Goal: Task Accomplishment & Management: Use online tool/utility

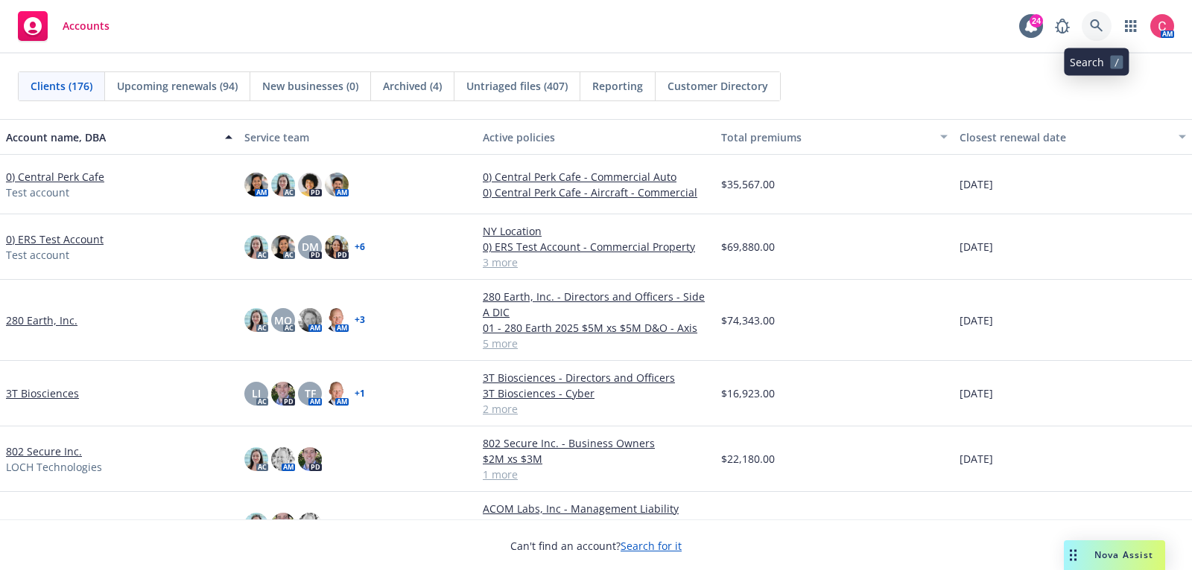
click at [1094, 21] on icon at bounding box center [1096, 25] width 13 height 13
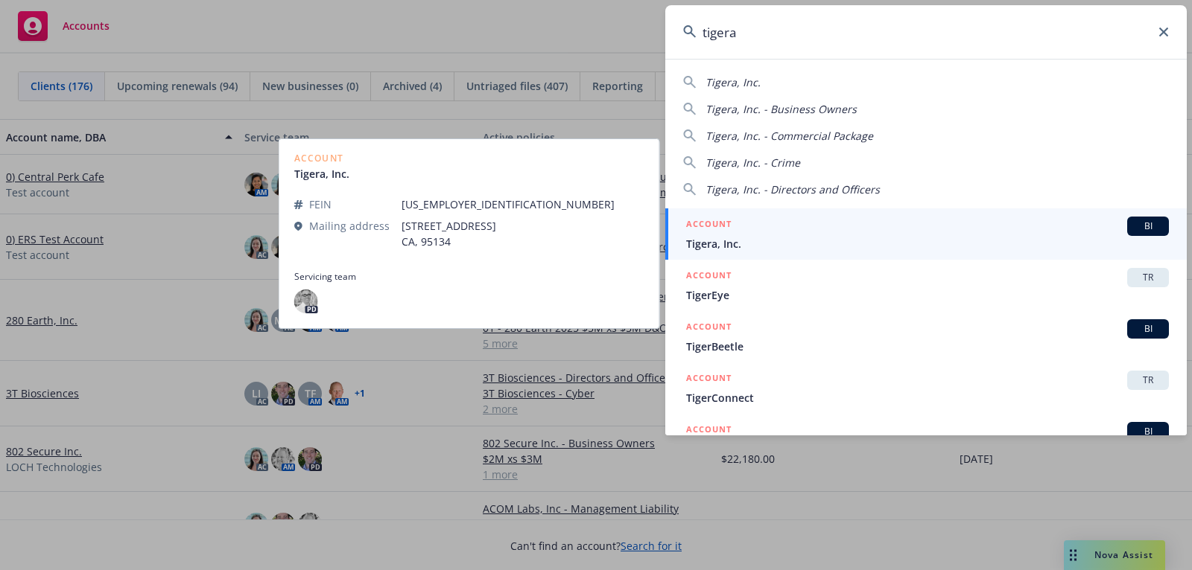
type input "tigera"
click at [1047, 226] on div "ACCOUNT BI" at bounding box center [927, 226] width 483 height 19
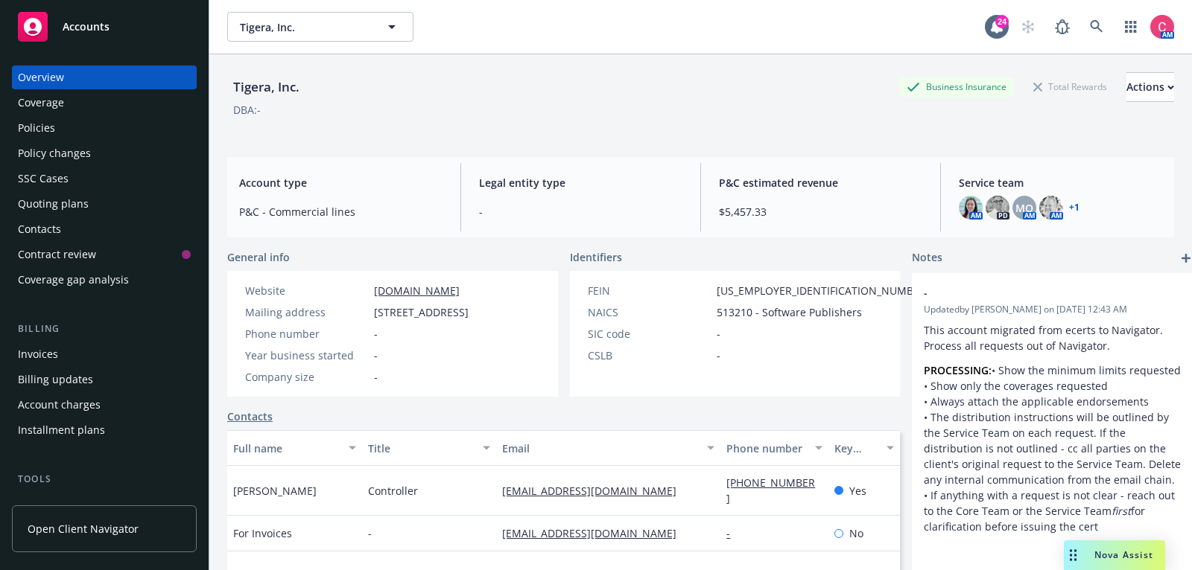
click at [147, 136] on div "Policies" at bounding box center [104, 128] width 173 height 24
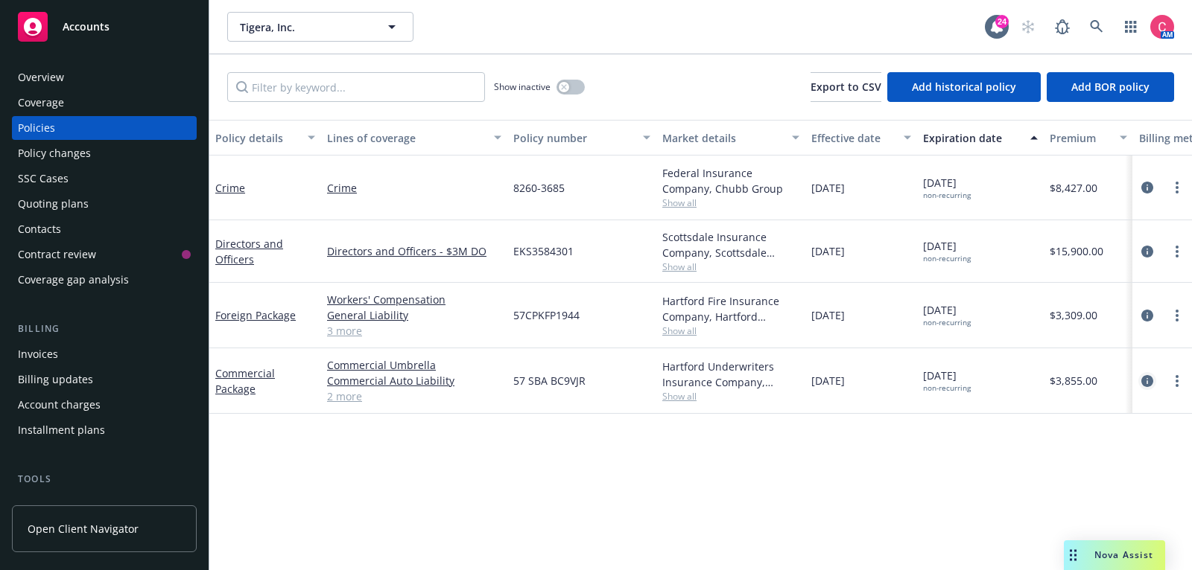
click at [1149, 378] on icon "circleInformation" at bounding box center [1147, 381] width 12 height 12
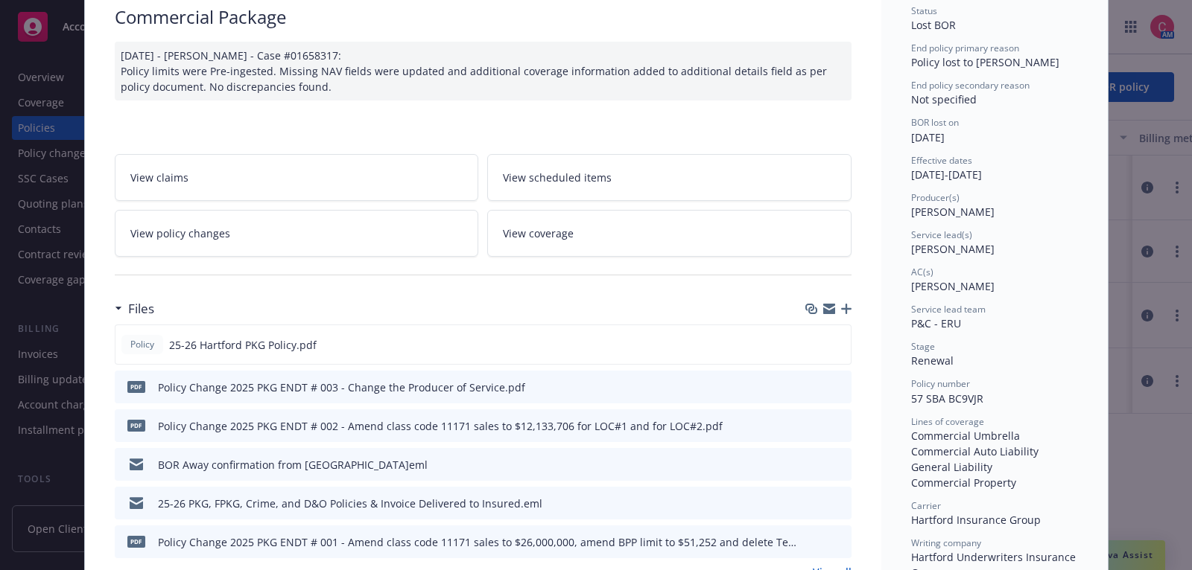
scroll to position [146, 0]
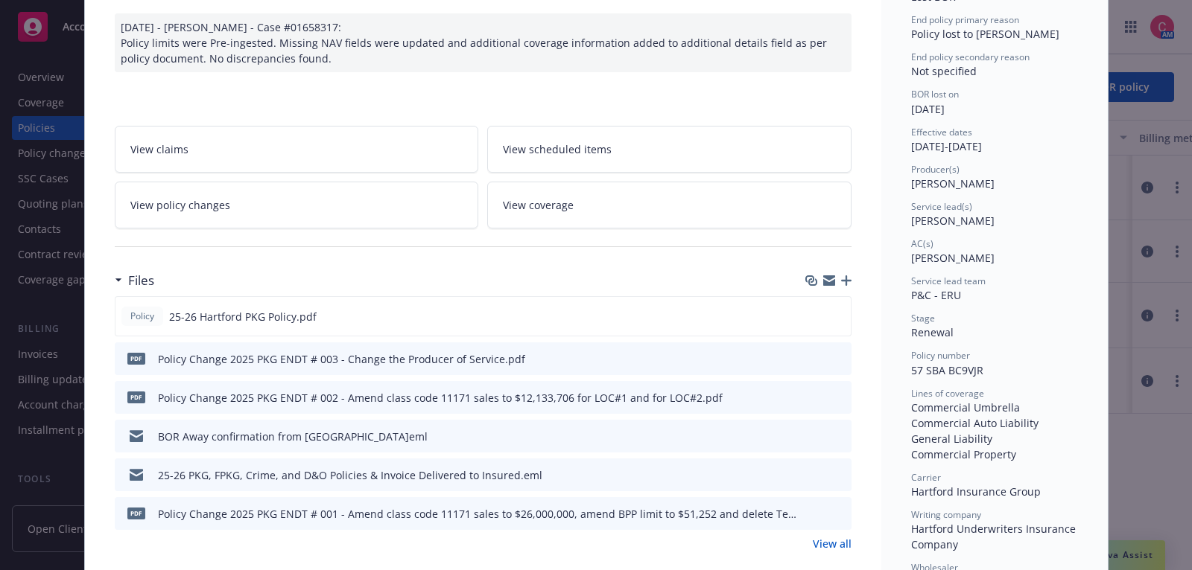
click at [836, 435] on icon "preview file" at bounding box center [836, 435] width 13 height 10
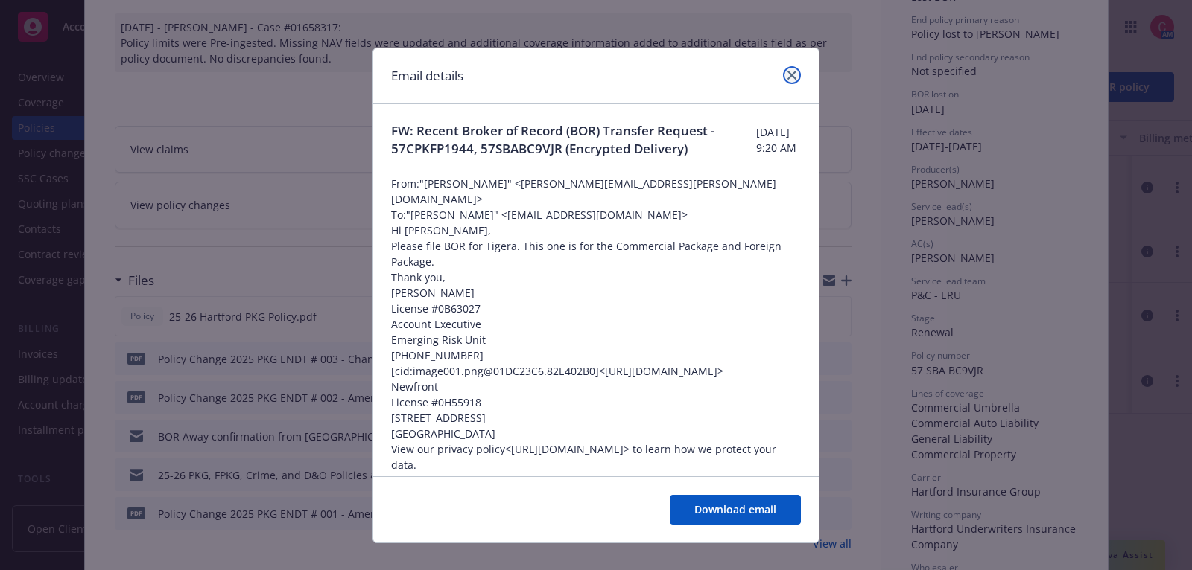
click at [792, 77] on icon "close" at bounding box center [791, 75] width 9 height 9
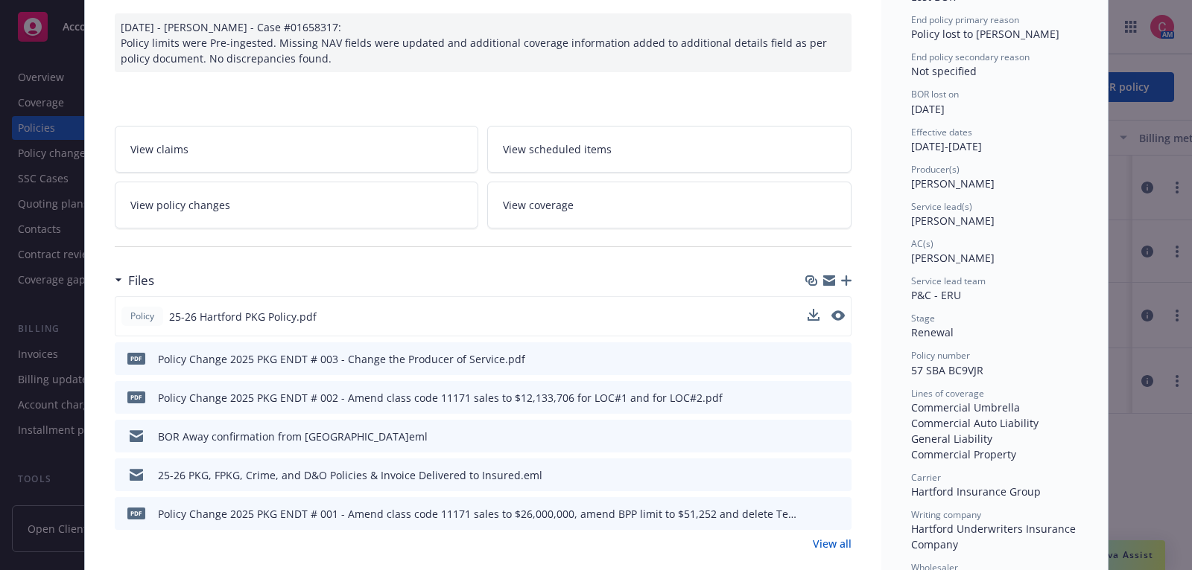
scroll to position [0, 0]
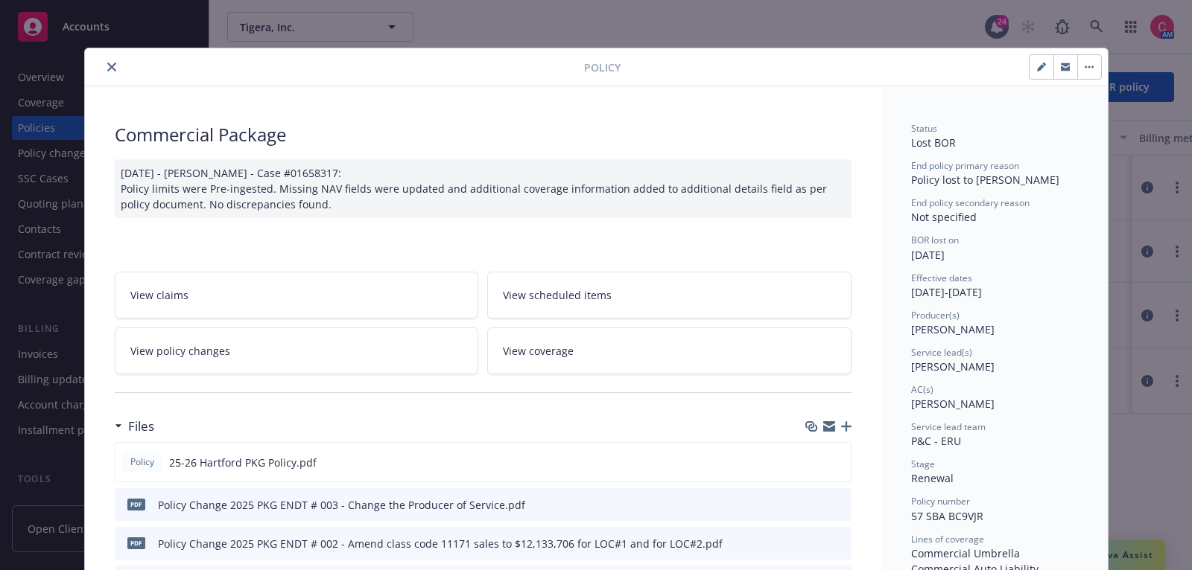
click at [108, 65] on icon "close" at bounding box center [111, 67] width 9 height 9
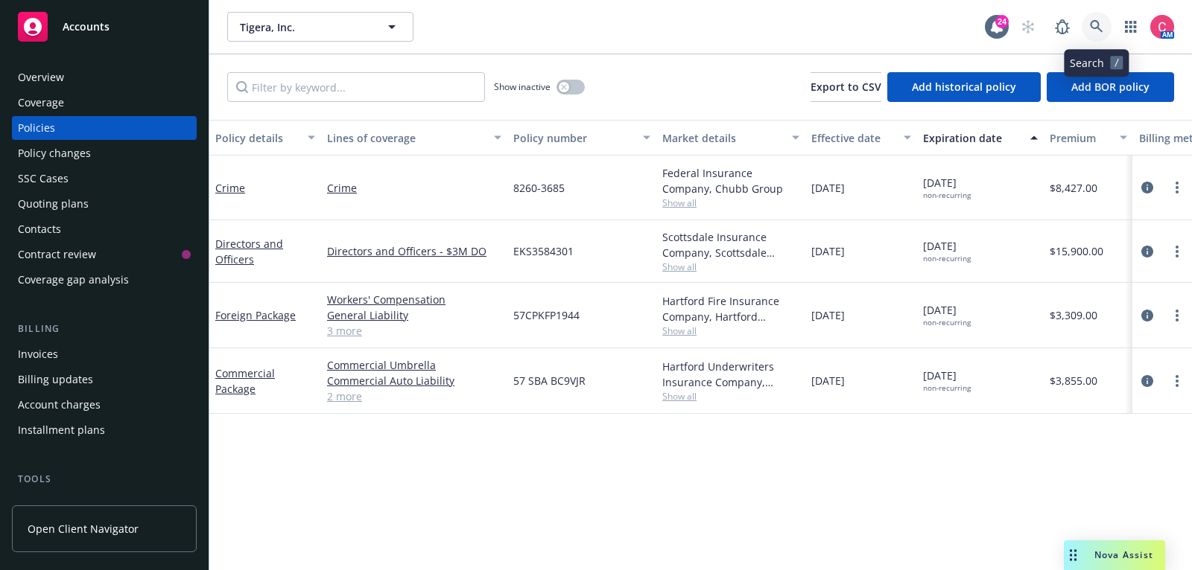
click at [1101, 19] on link at bounding box center [1096, 27] width 30 height 30
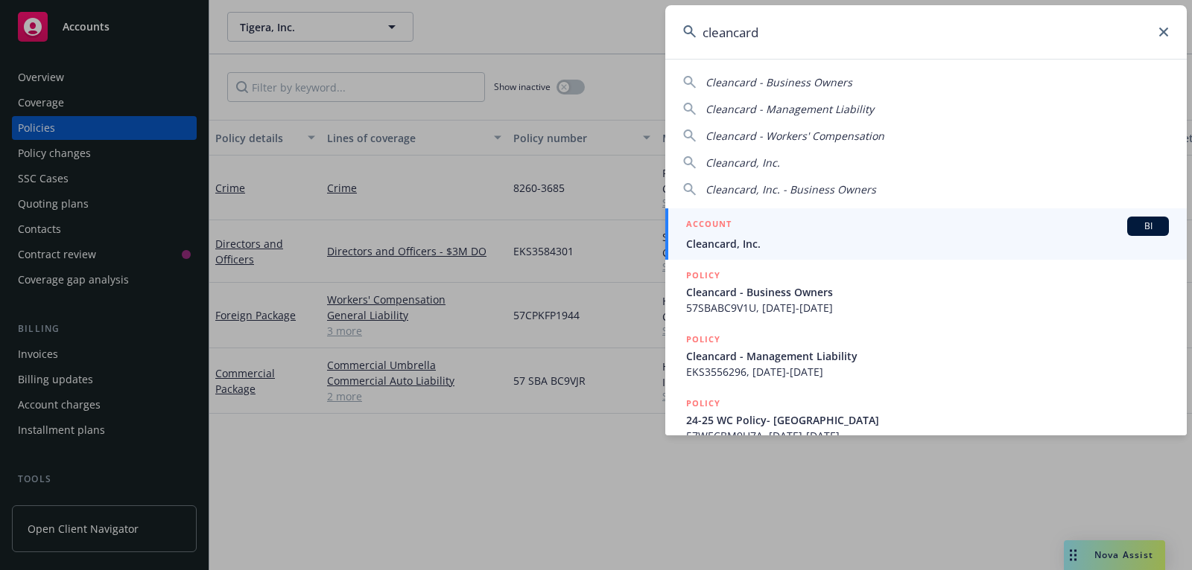
type input "cleancard"
click at [958, 226] on div "ACCOUNT BI" at bounding box center [927, 226] width 483 height 19
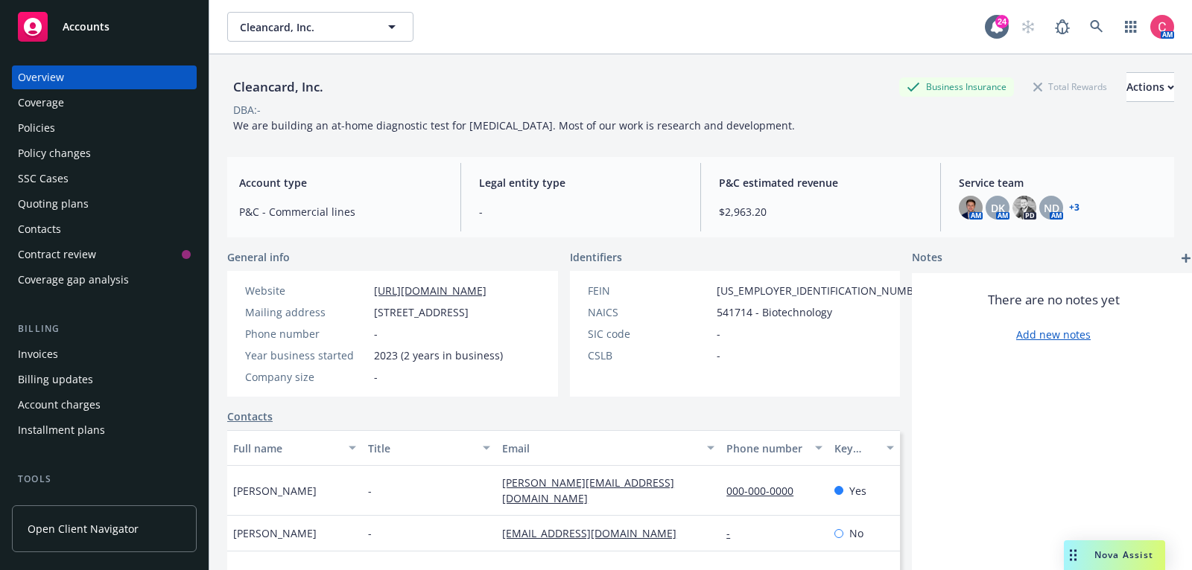
click at [49, 124] on div "Policies" at bounding box center [36, 128] width 37 height 24
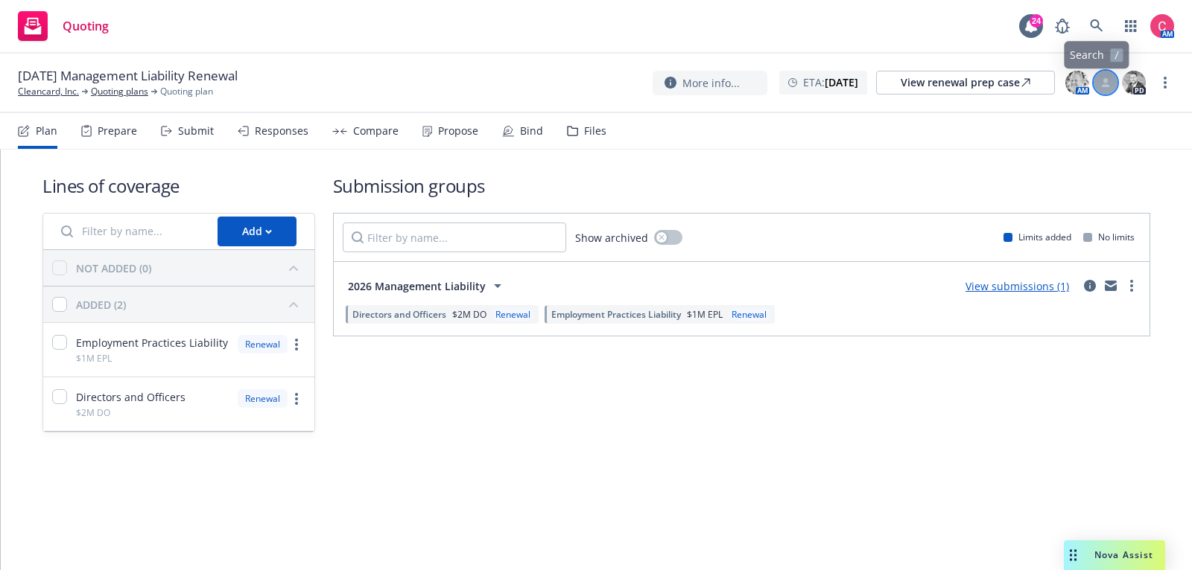
click at [1113, 80] on div at bounding box center [1105, 83] width 24 height 24
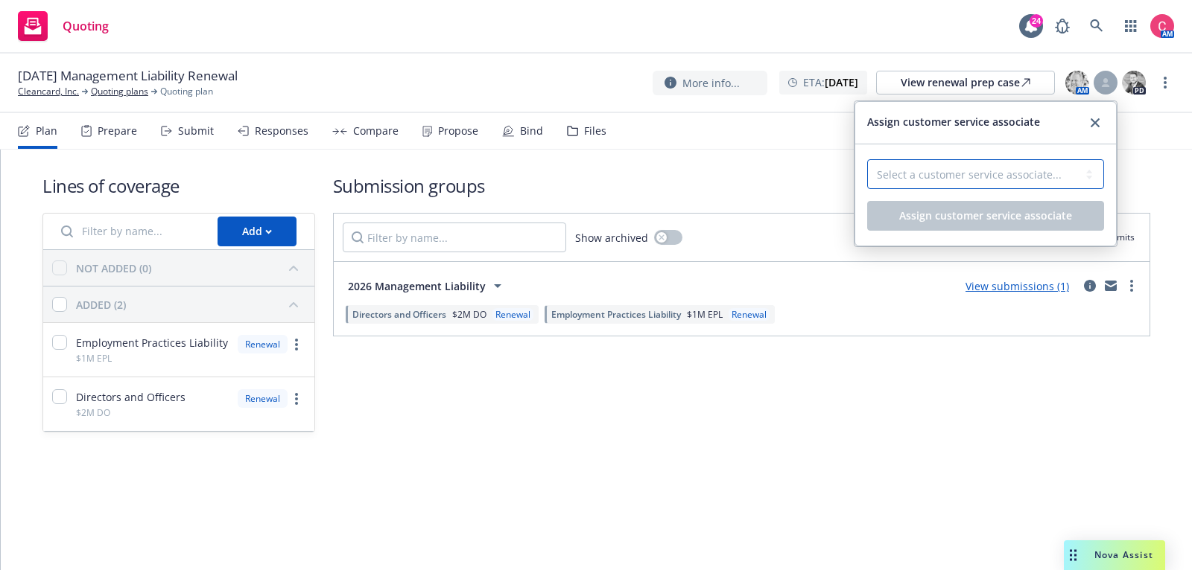
click at [1027, 172] on select "Select a customer service associate... Cameron Hardwick Takeshi Lilly-Pinnock" at bounding box center [985, 174] width 237 height 30
select select "dec985f0-59a3-471a-b5a2-8531149436f6"
click at [867, 159] on select "Select a customer service associate... Cameron Hardwick Takeshi Lilly-Pinnock" at bounding box center [985, 174] width 237 height 30
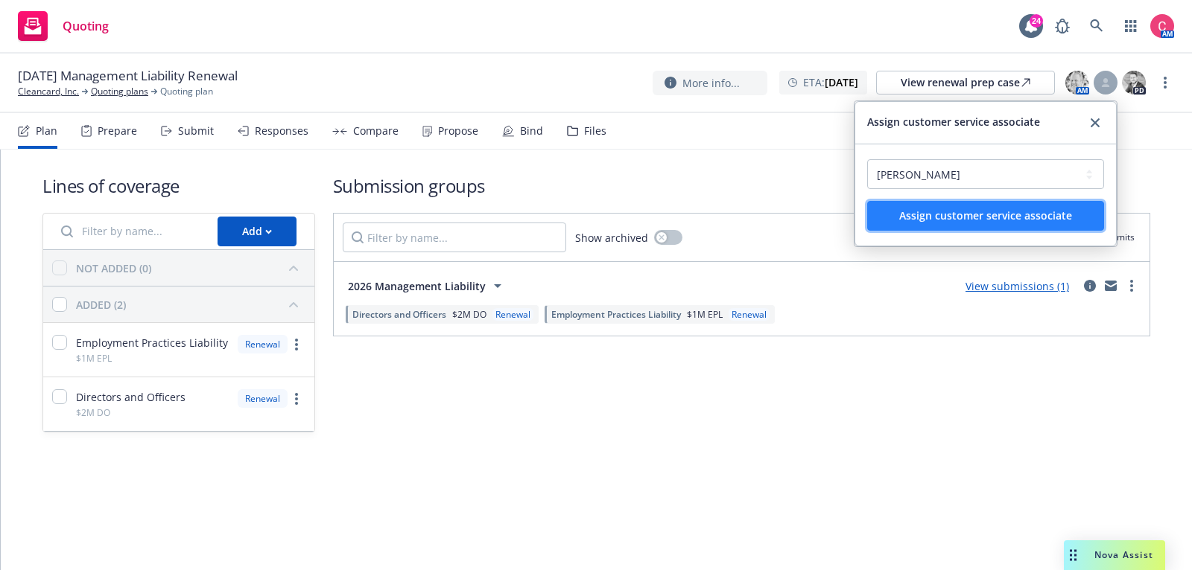
click at [1025, 214] on span "Assign customer service associate" at bounding box center [985, 216] width 173 height 14
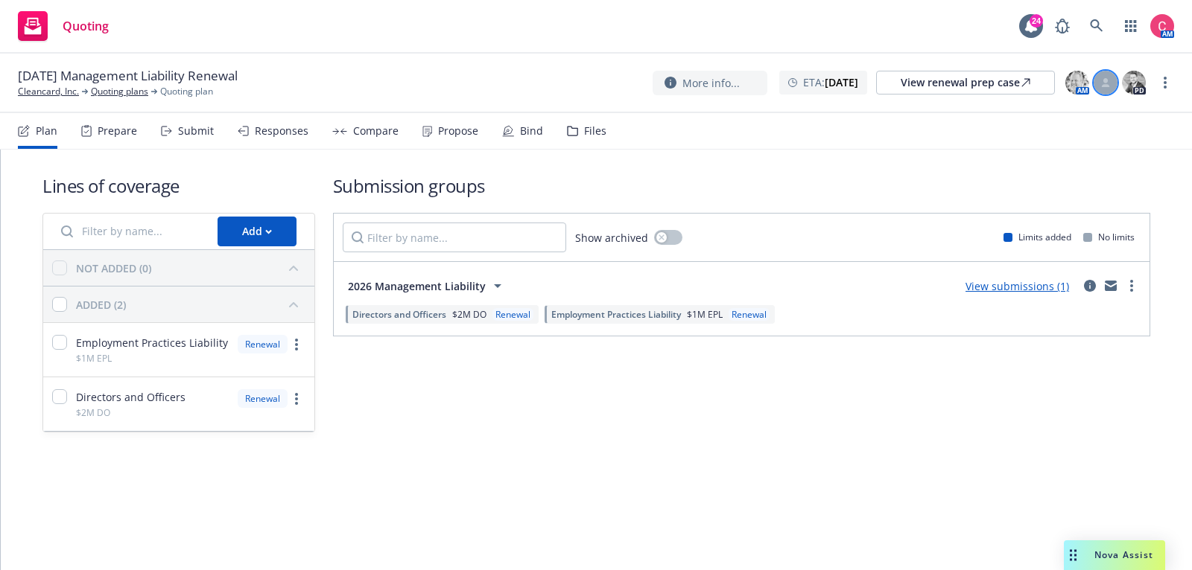
click at [1105, 89] on div at bounding box center [1105, 83] width 24 height 24
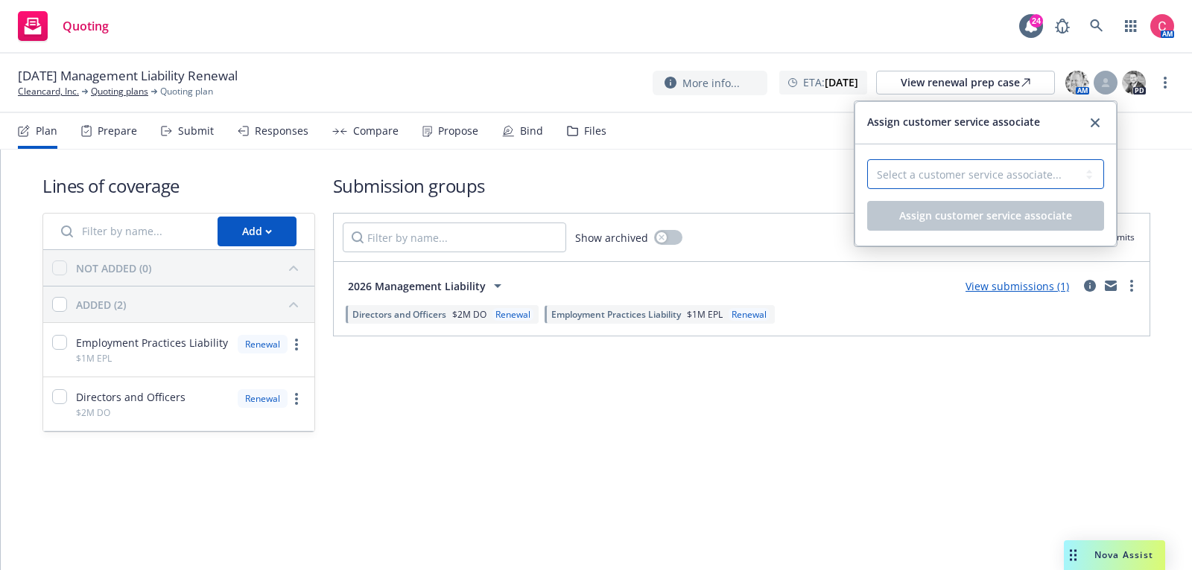
click at [1040, 167] on select "Select a customer service associate... Cameron Hardwick Takeshi Lilly-Pinnock" at bounding box center [985, 174] width 237 height 30
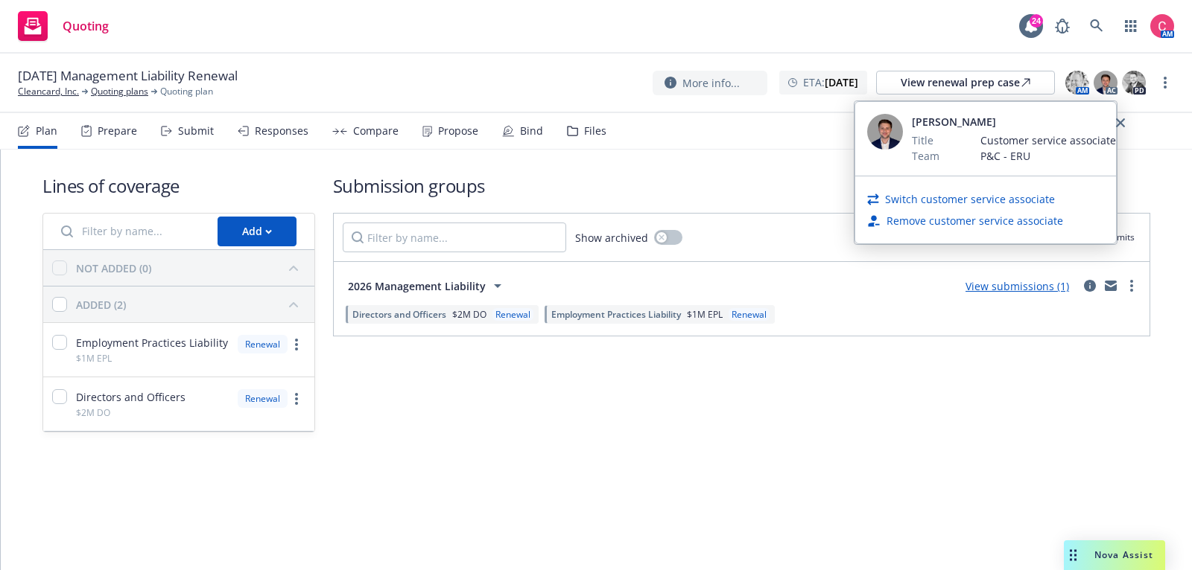
click at [1025, 203] on link "Switch customer service associate" at bounding box center [970, 199] width 170 height 16
select select "dec985f0-59a3-471a-b5a2-8531149436f6"
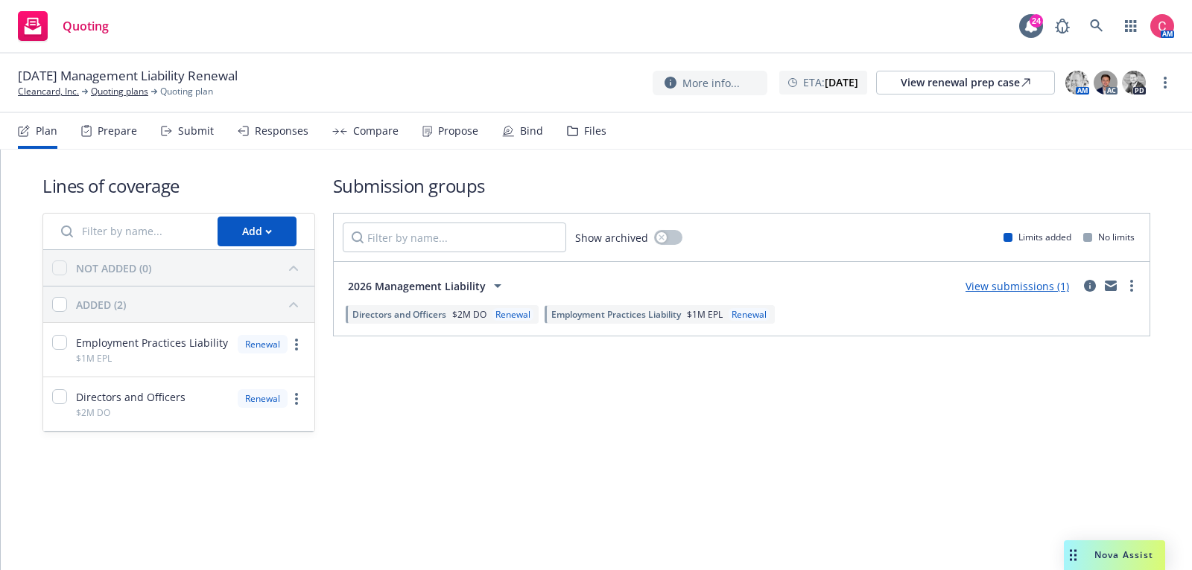
click at [749, 214] on div "Show archived Limits added No limits" at bounding box center [741, 238] width 815 height 48
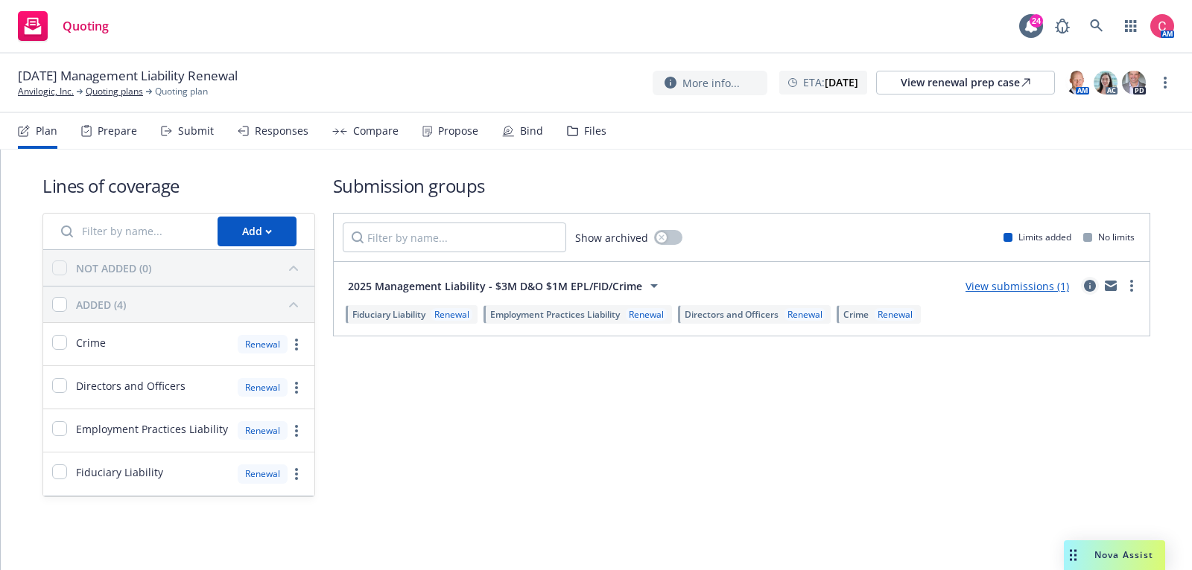
click at [1090, 290] on icon "circleInformation" at bounding box center [1090, 286] width 12 height 12
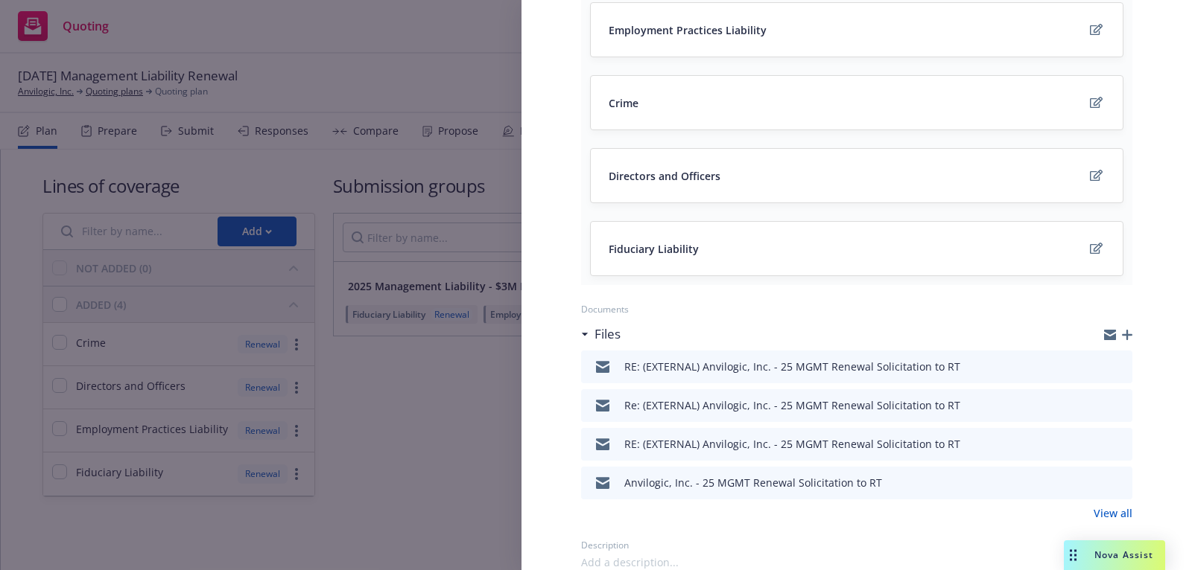
scroll to position [249, 0]
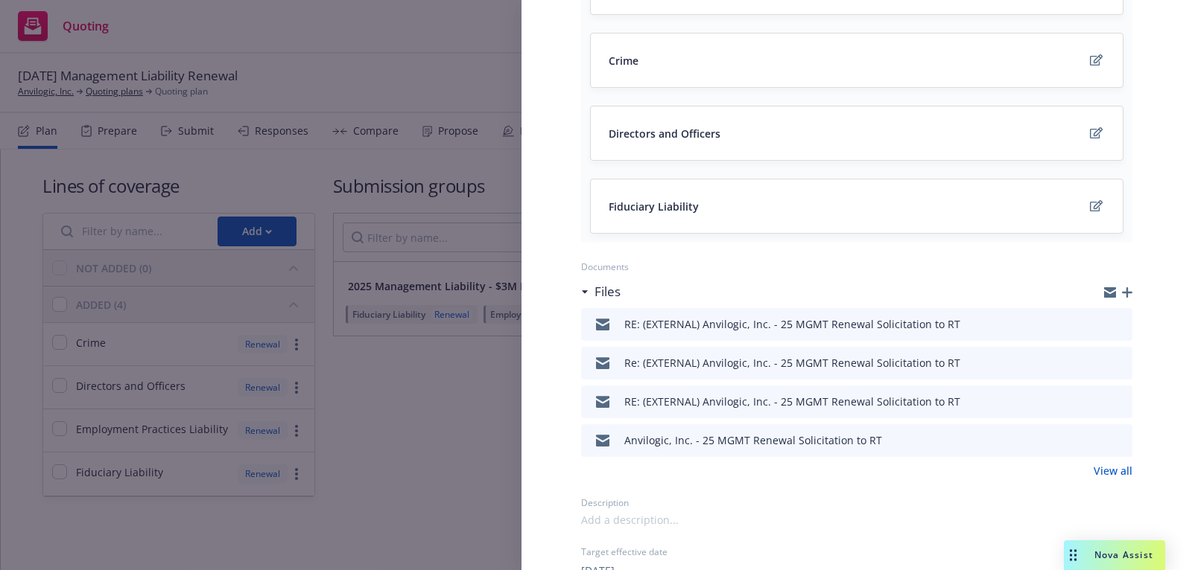
click at [1128, 297] on div "Files" at bounding box center [856, 291] width 551 height 31
click at [1129, 292] on icon "button" at bounding box center [1127, 292] width 10 height 10
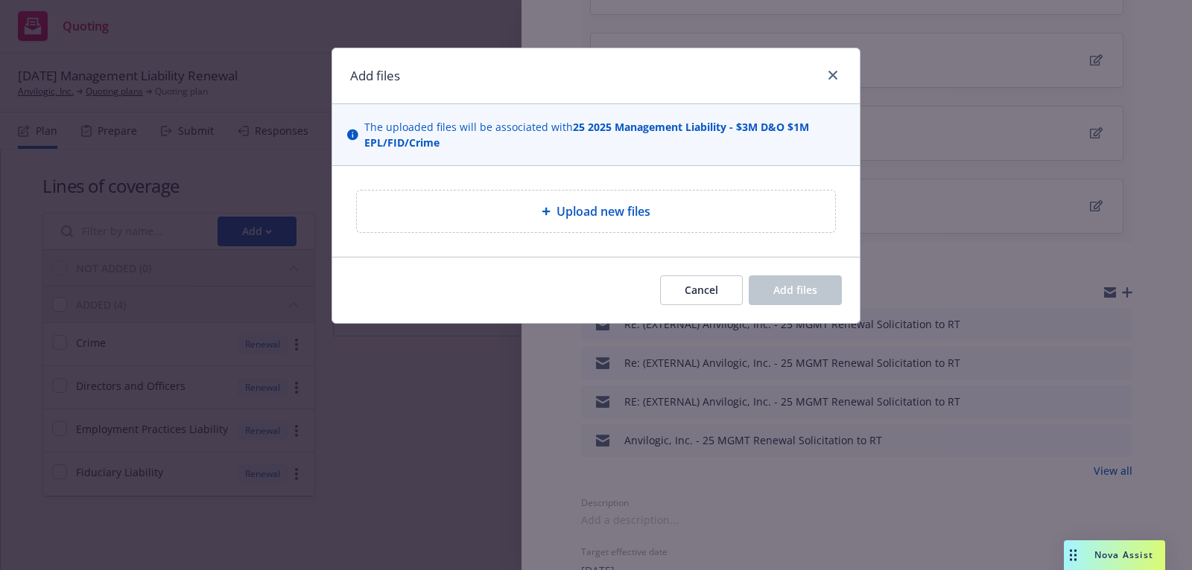
click at [584, 224] on div "Upload new files" at bounding box center [596, 212] width 478 height 42
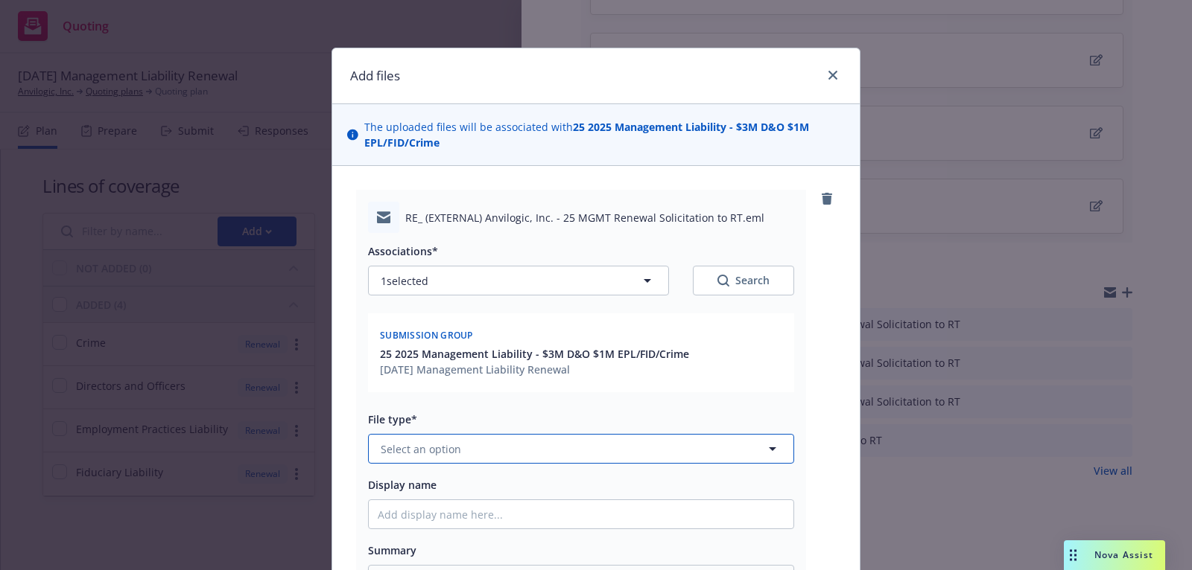
click at [602, 457] on button "Select an option" at bounding box center [581, 449] width 426 height 30
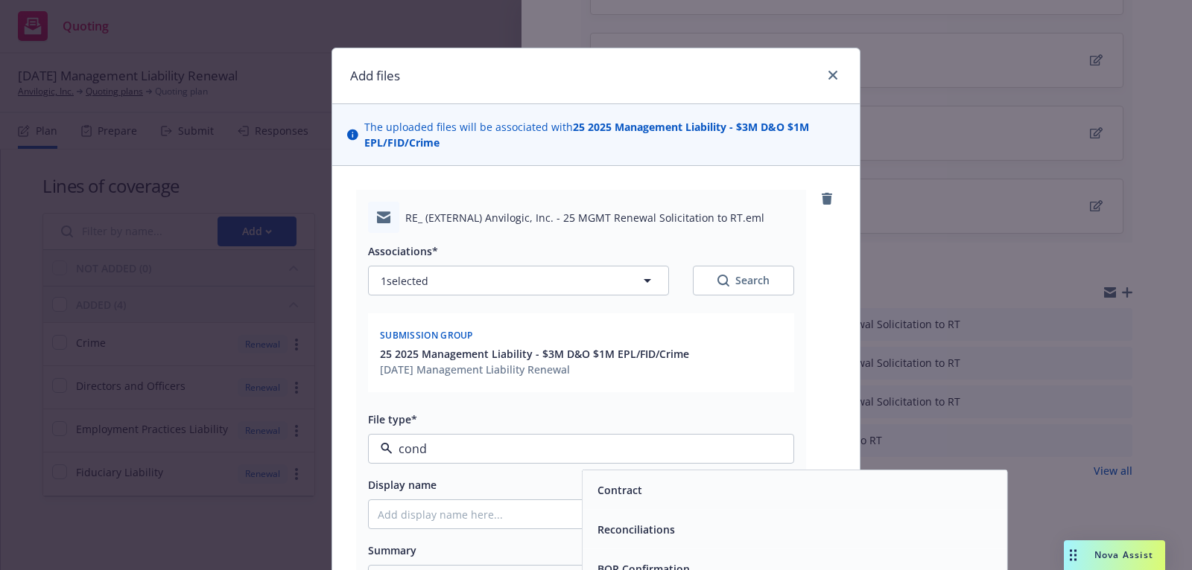
type input "condi"
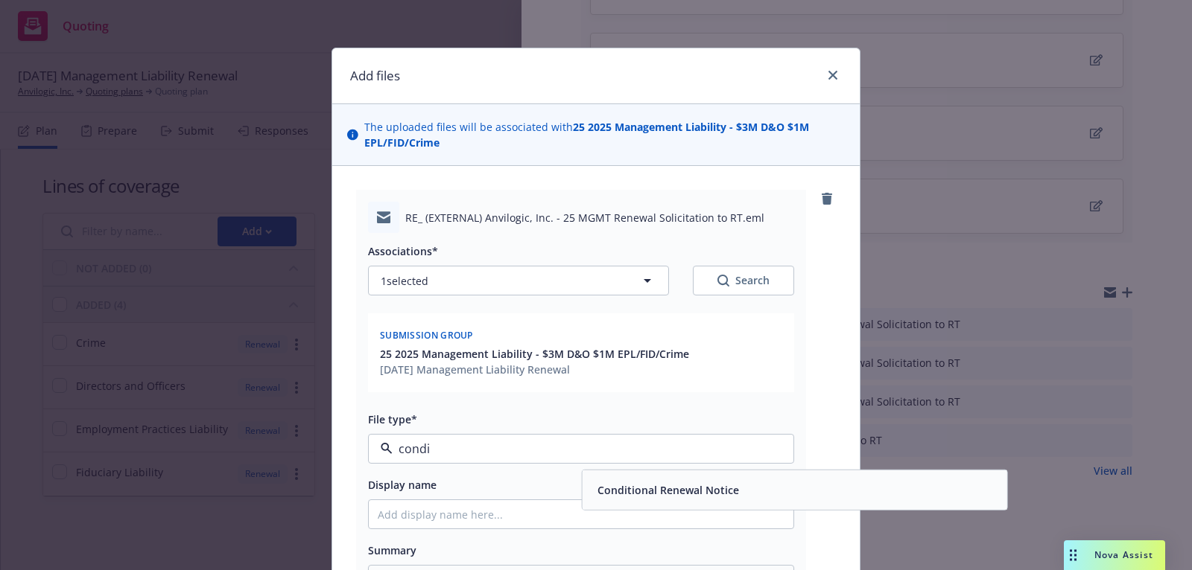
click at [640, 495] on span "Conditional Renewal Notice" at bounding box center [667, 491] width 141 height 16
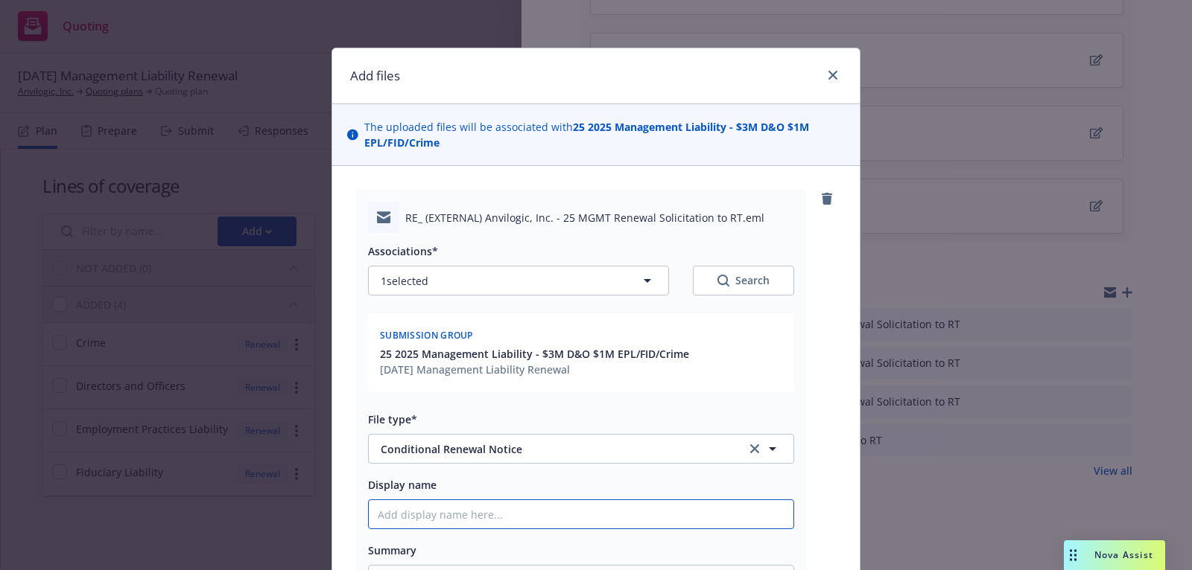
click at [632, 512] on input "Display name" at bounding box center [581, 514] width 424 height 28
type textarea "x"
type input "2"
type textarea "x"
type input "25"
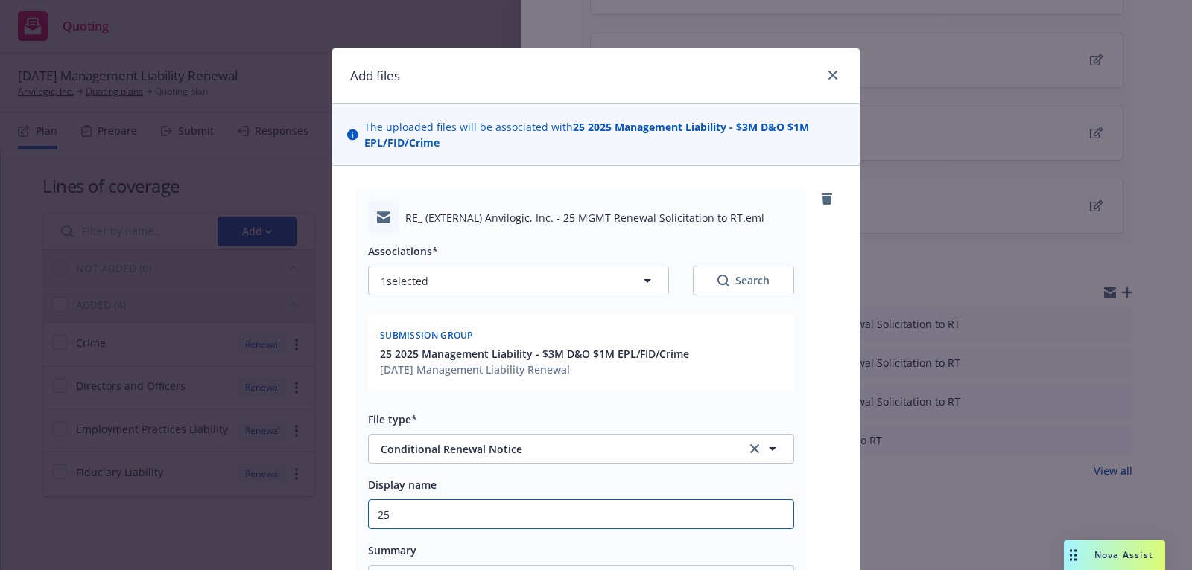
type textarea "x"
type input "25"
type textarea "x"
type input "25 MG"
type textarea "x"
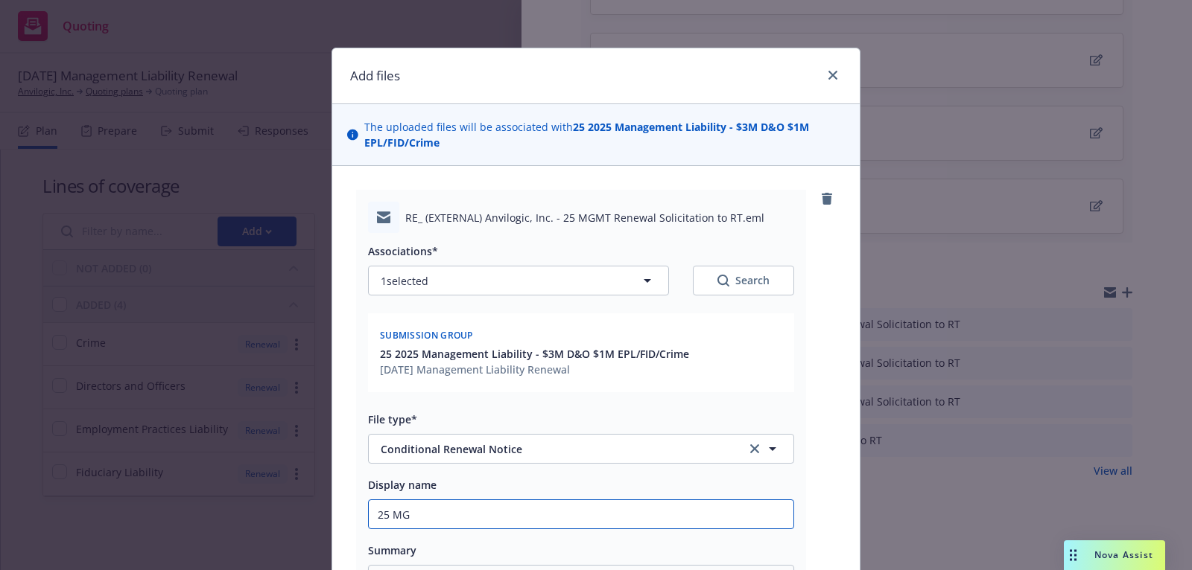
type input "25 MGM"
type textarea "x"
type input "25 MGMT"
type textarea "x"
type input "25 MGMT"
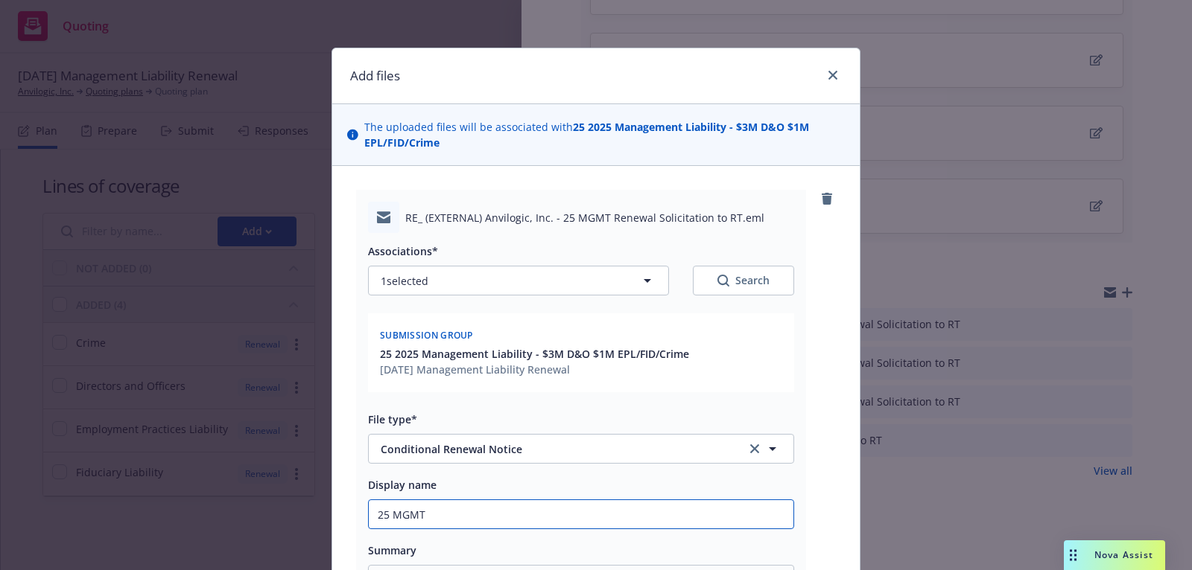
type textarea "x"
type input "25 MGMT N"
type textarea "x"
type input "25 MGMT Not"
type textarea "x"
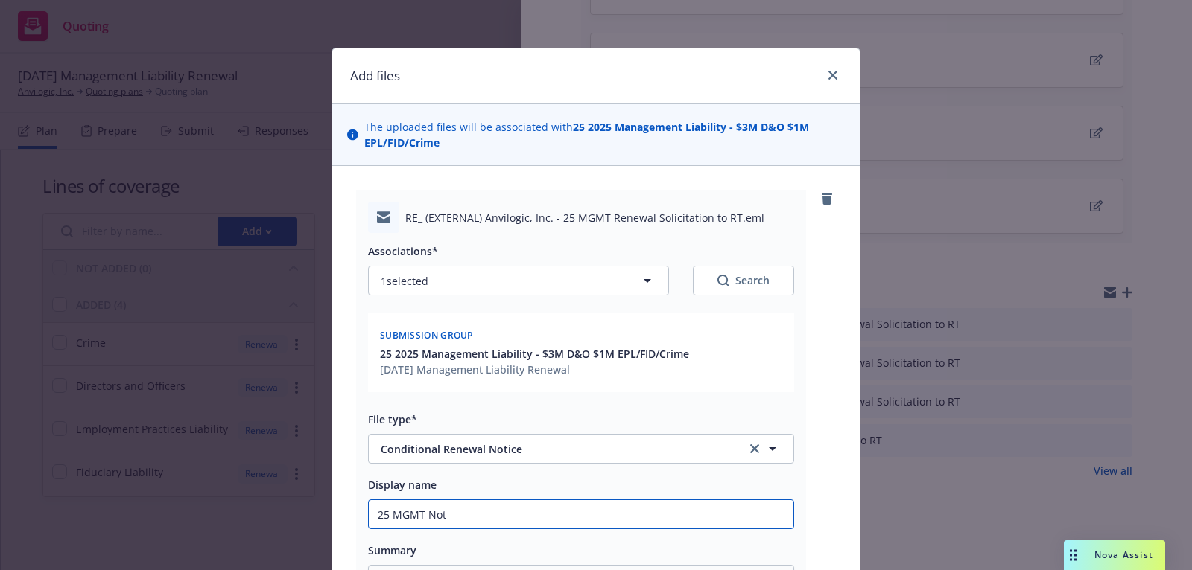
type input "25 MGMT Noti"
type textarea "x"
type input "25 MGMT Notic"
type textarea "x"
type input "25 MGMT Notice"
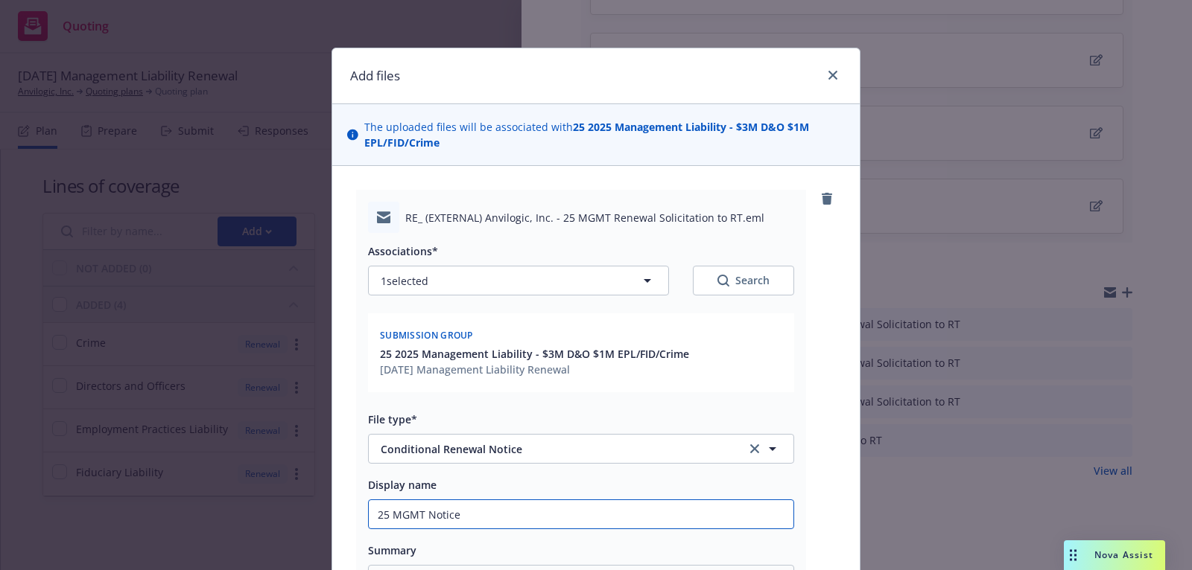
type textarea "x"
type input "25 MGMT Notice o"
type textarea "x"
type input "25 MGMT Notice of"
type textarea "x"
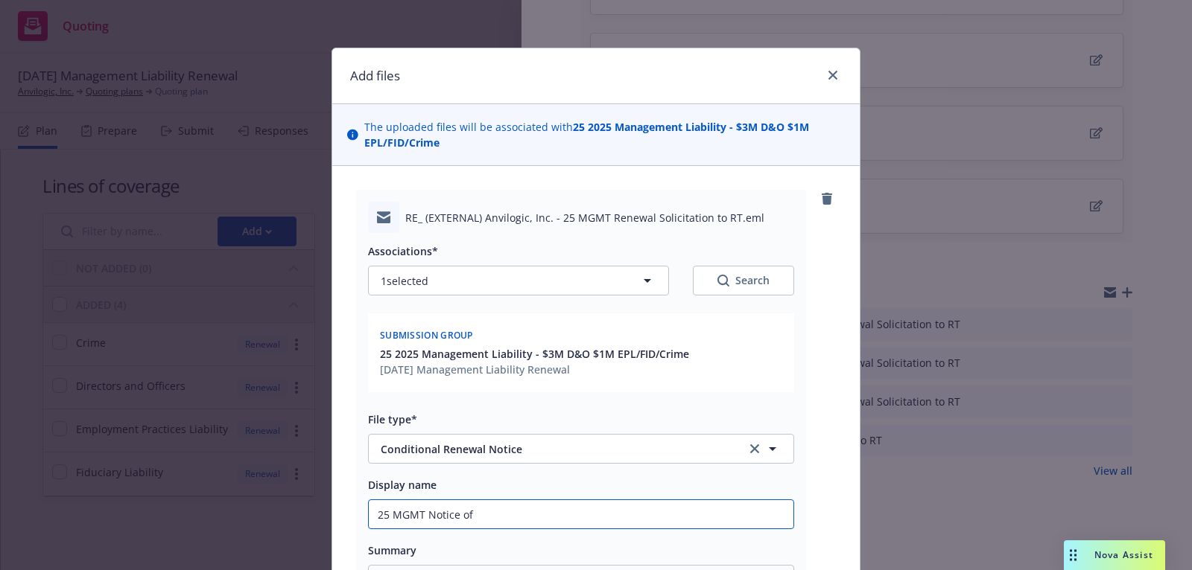
type input "25 MGMT Notice of"
type textarea "x"
type input "25 MGMT Notice of C"
type textarea "x"
type input "25 MGMT Notice of Co"
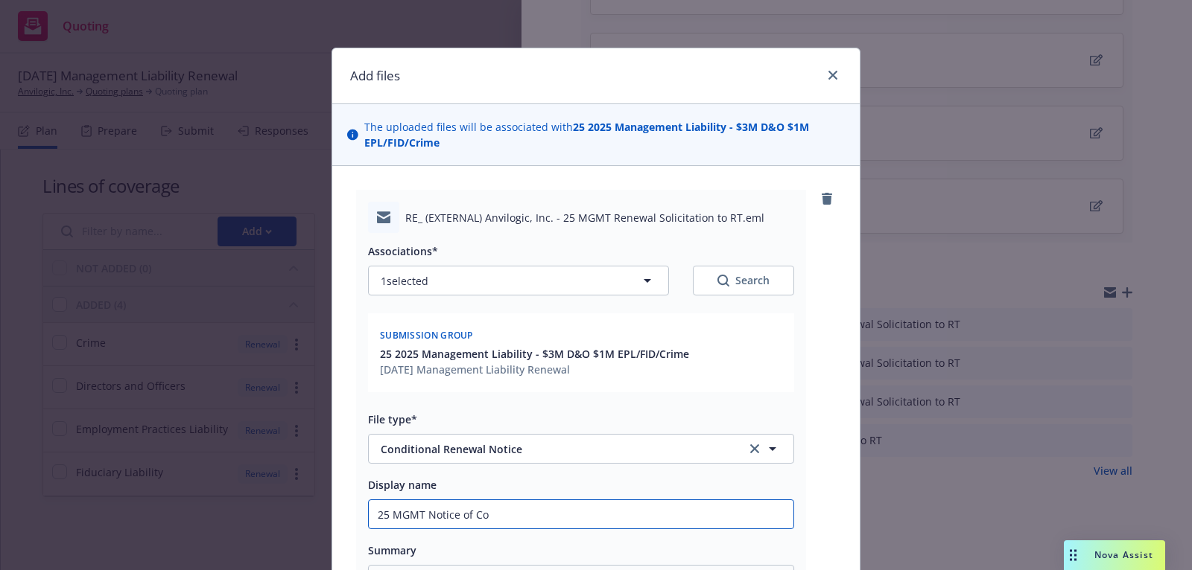
type textarea "x"
type input "25 MGMT Notice of Con"
type textarea "x"
type input "25 MGMT Notice of Conf"
type textarea "x"
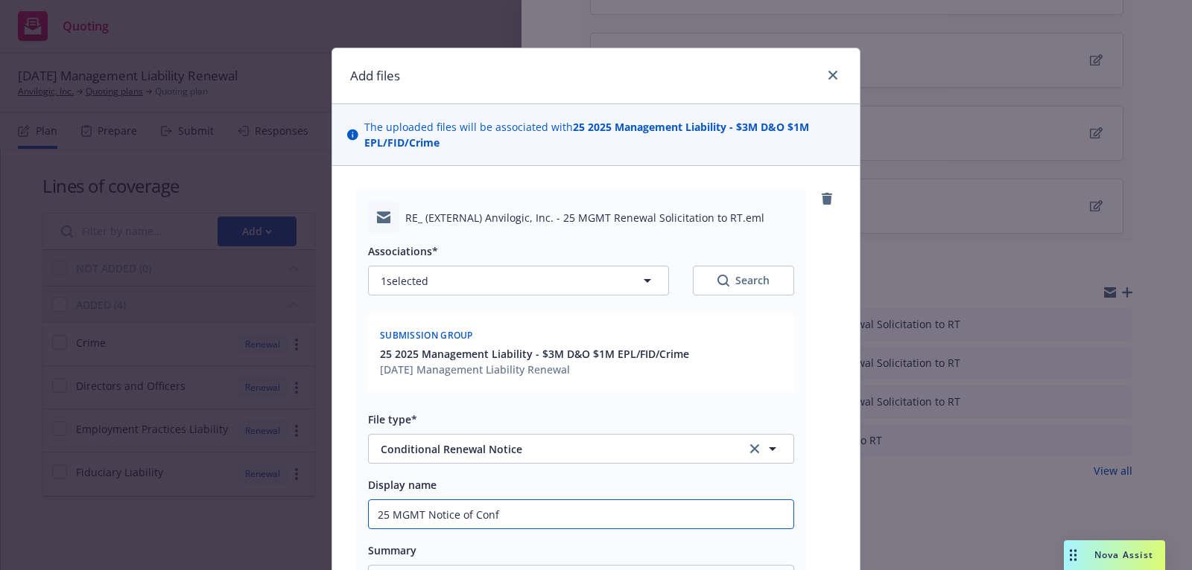
type input "25 MGMT Notice of Con"
type textarea "x"
type input "25 MGMT Notice of Cond"
type textarea "x"
type input "25 MGMT Notice of Condi"
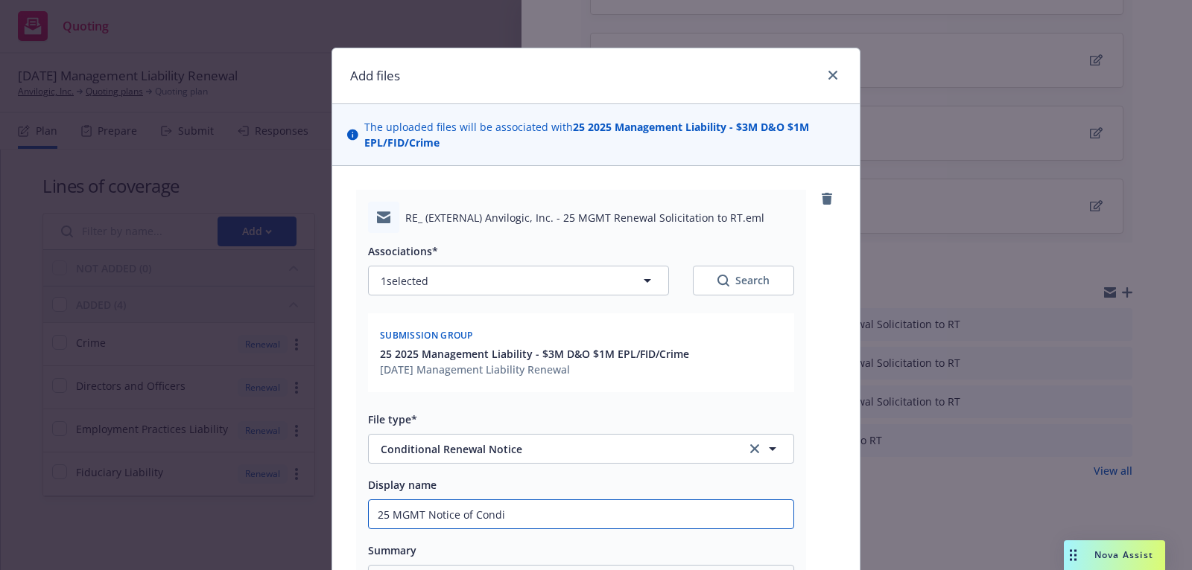
type textarea "x"
type input "25 MGMT Notice of Condit"
type textarea "x"
type input "25 MGMT Notice of Conditi"
type textarea "x"
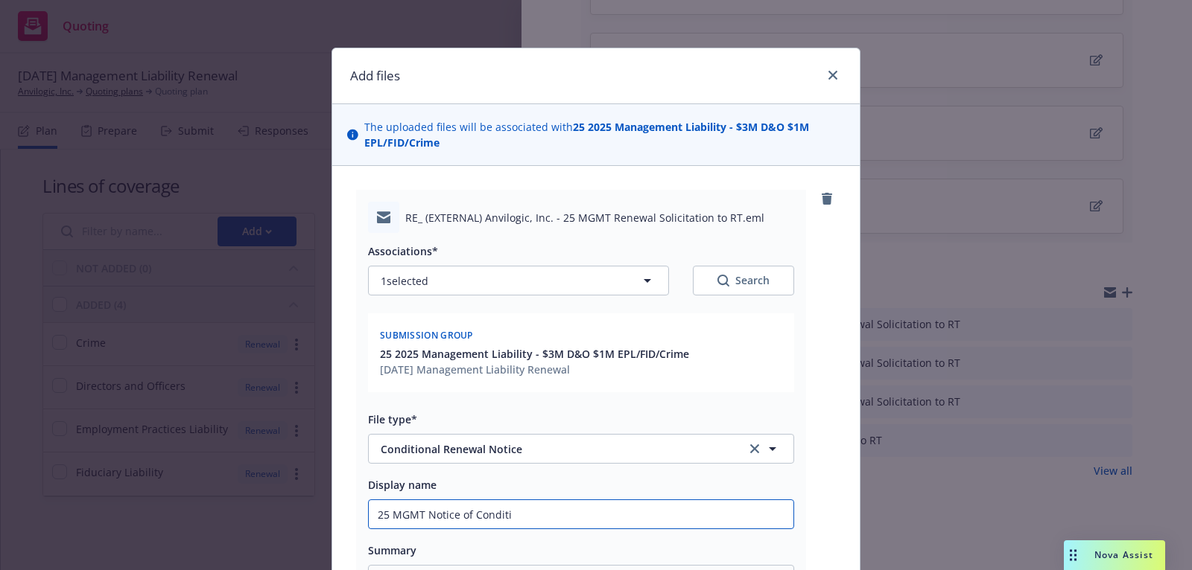
type input "25 MGMT Notice of Conditio"
type textarea "x"
type input "25 MGMT Notice of Condition"
type textarea "x"
type input "25 MGMT Notice of Conditiona"
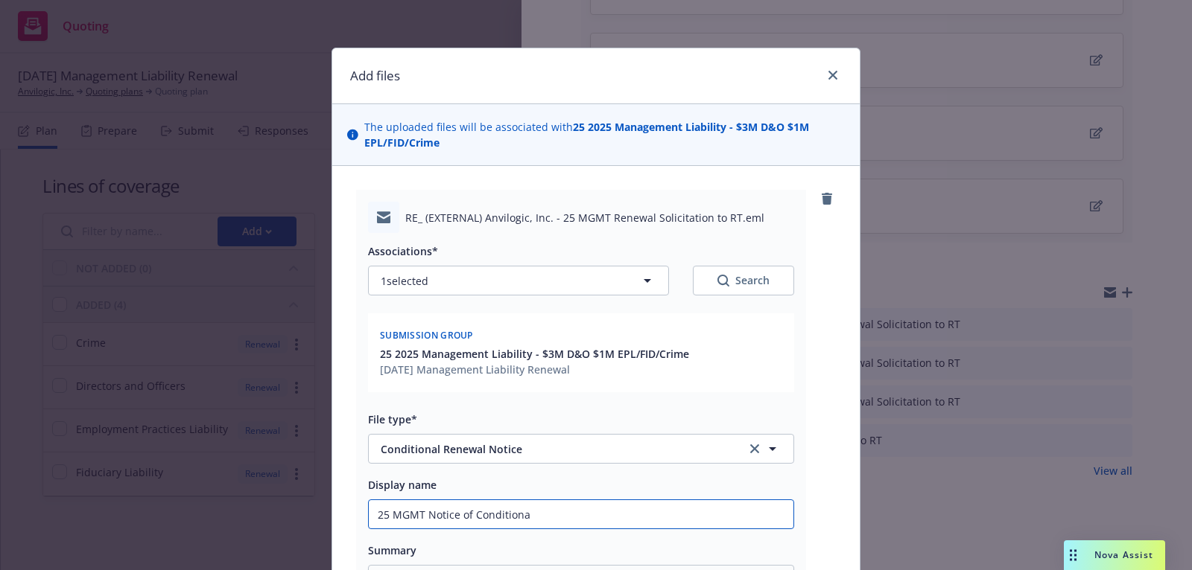
type textarea "x"
type input "25 MGMT Notice of Conditional"
type textarea "x"
type input "25 MGMT Notice of Conditional R"
type textarea "x"
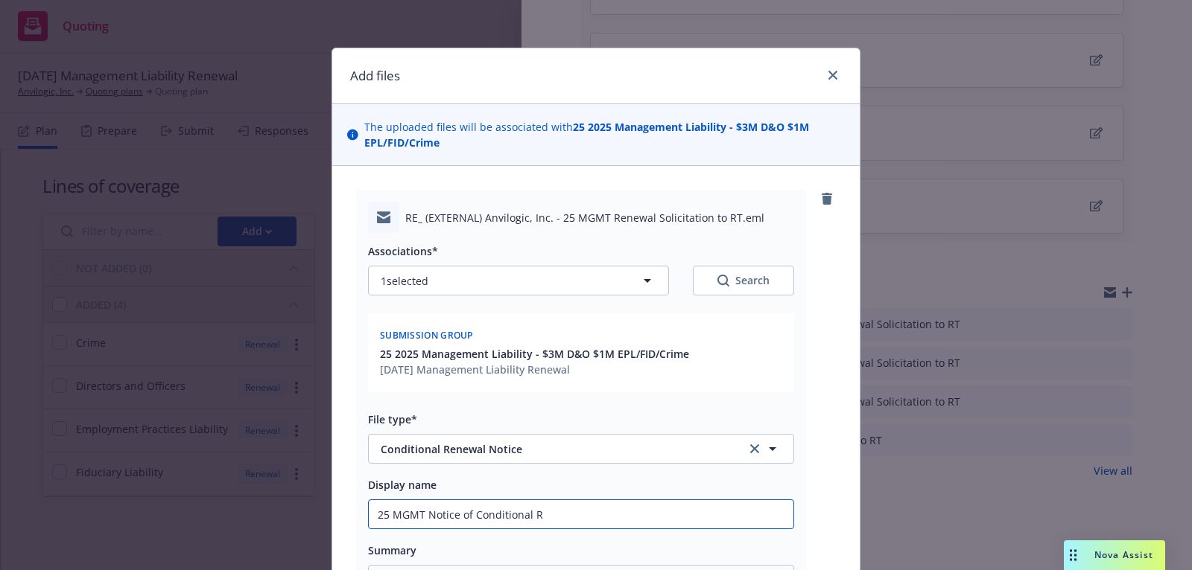
type input "25 MGMT Notice of Conditional Re"
type textarea "x"
type input "25 MGMT Notice of Conditional Ren"
type textarea "x"
type input "25 MGMT Notice of Conditional Rene"
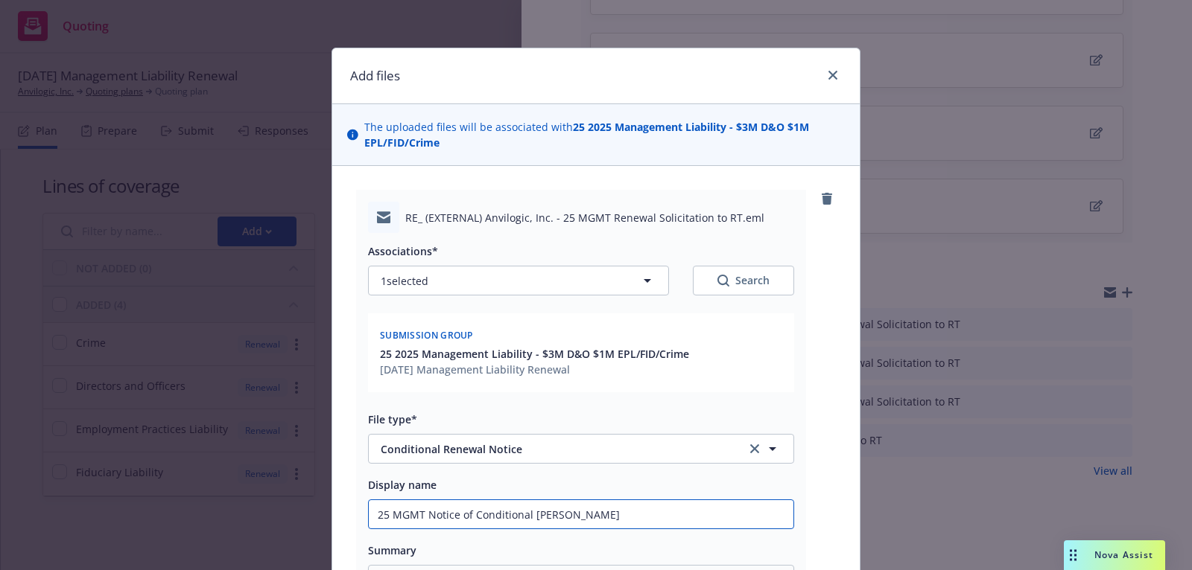
type textarea "x"
type input "25 MGMT Notice of Conditional Renew"
type textarea "x"
type input "25 MGMT Notice of Conditional Renewa"
type textarea "x"
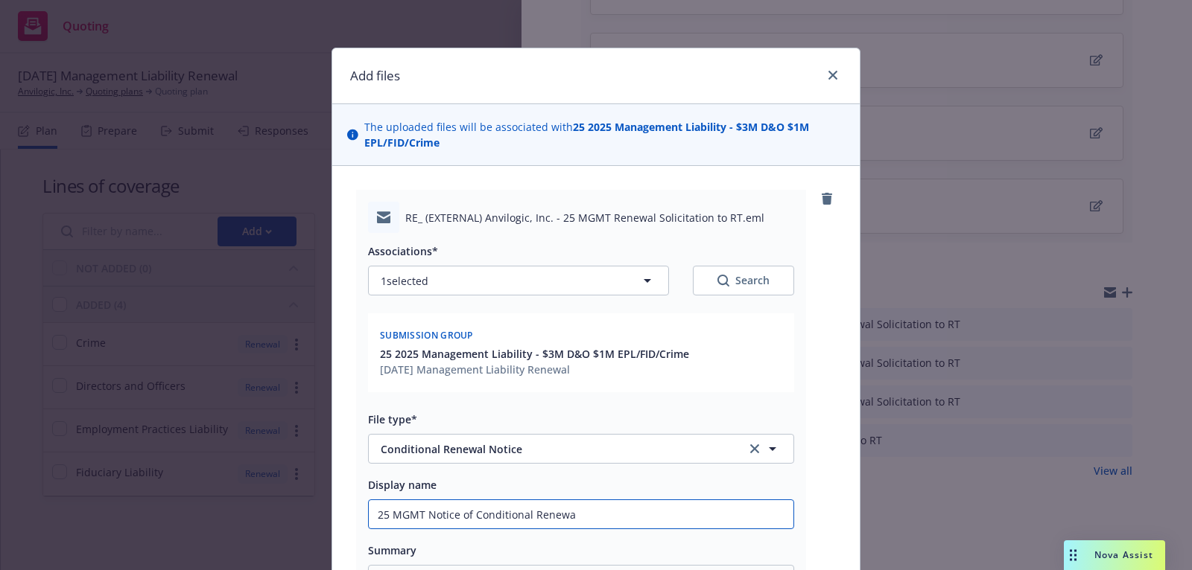
type input "25 MGMT Notice of Conditional Renewal"
type textarea "x"
type input "25 MGMT Notice of Conditional Renewal"
type textarea "x"
type input "25 MGMT Notice of Conditional Renewal N"
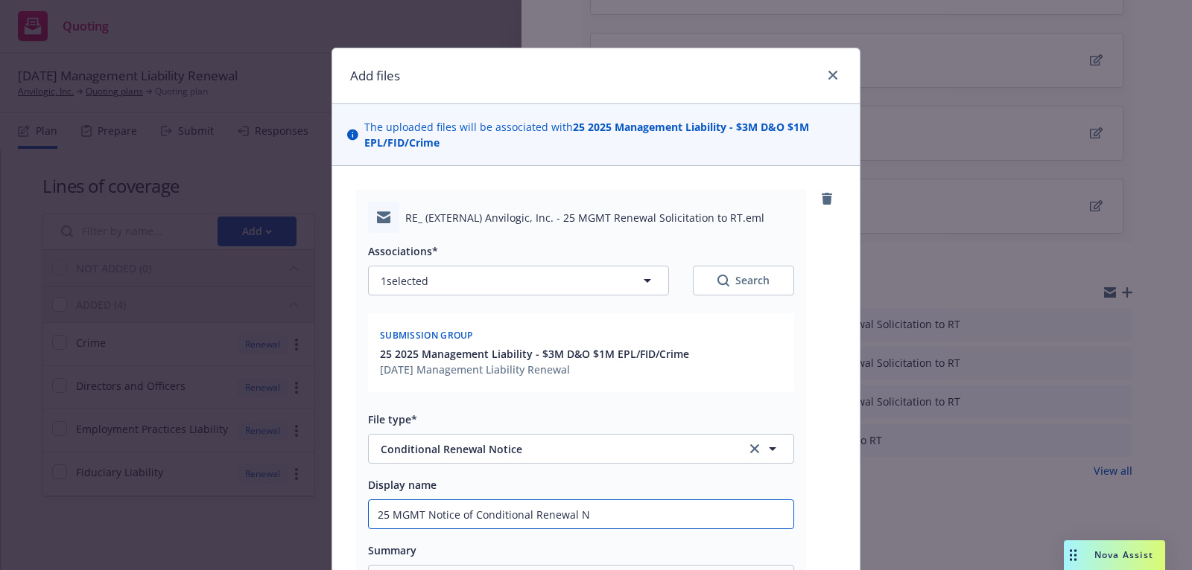
type textarea "x"
type input "25 MGMT Notice of Conditional Renewal Not"
type textarea "x"
type input "25 MGMT Notice of Conditional Renewal No"
type textarea "x"
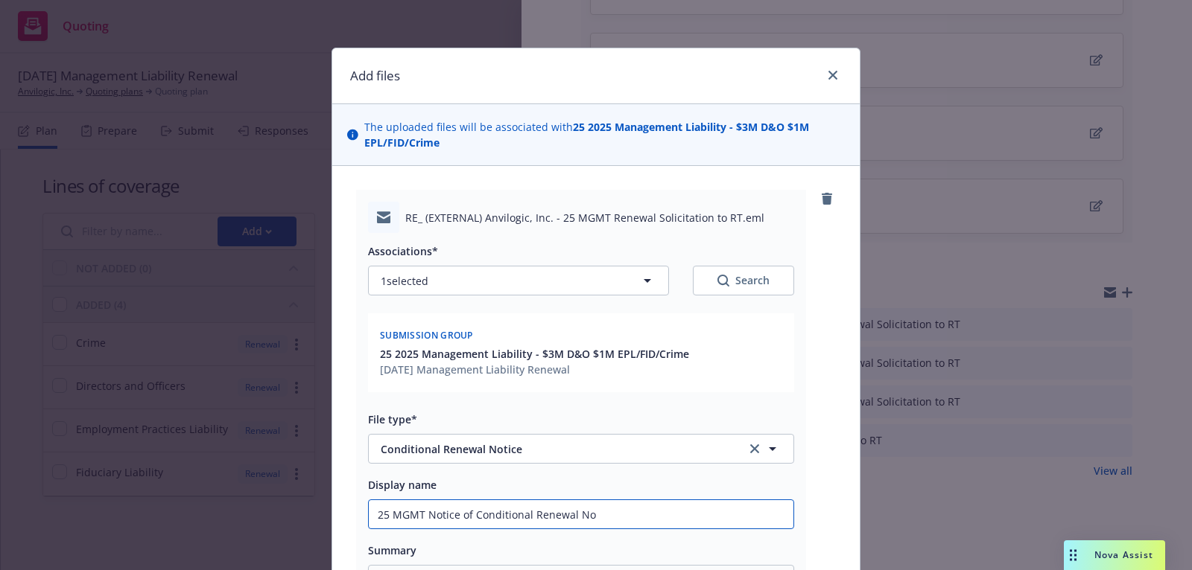
type input "25 MGMT Notice of Conditional Renewal N"
type textarea "x"
type input "25 MGMT Notice of Conditional Renewal"
type textarea "x"
type input "25 MGMT Notice of Conditional Renewal r"
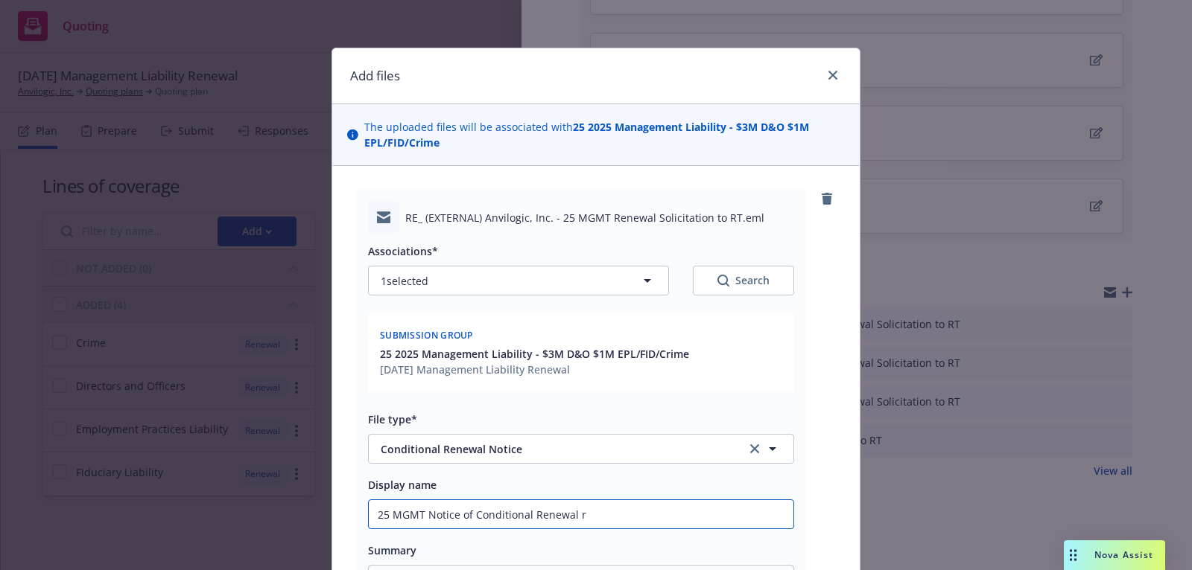
type textarea "x"
type input "25 MGMT Notice of Conditional Renewal re"
type textarea "x"
type input "25 MGMT Notice of Conditional Renewal rece"
type textarea "x"
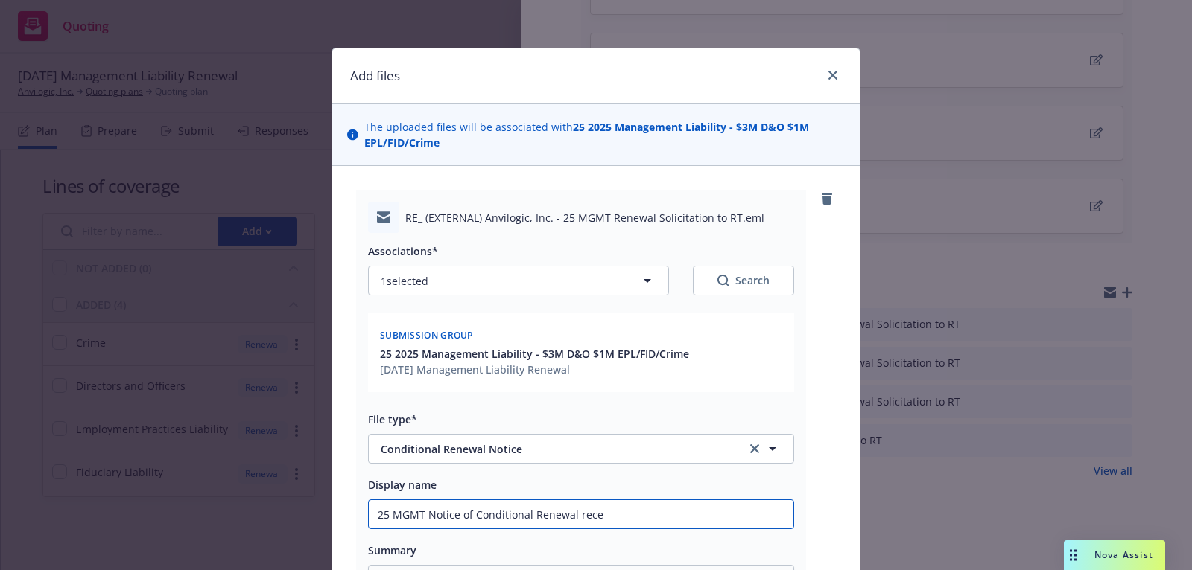
type input "25 MGMT Notice of Conditional Renewal recei"
type textarea "x"
type input "25 MGMT Notice of Conditional Renewal receiv"
type textarea "x"
type input "25 MGMT Notice of Conditional Renewal receive"
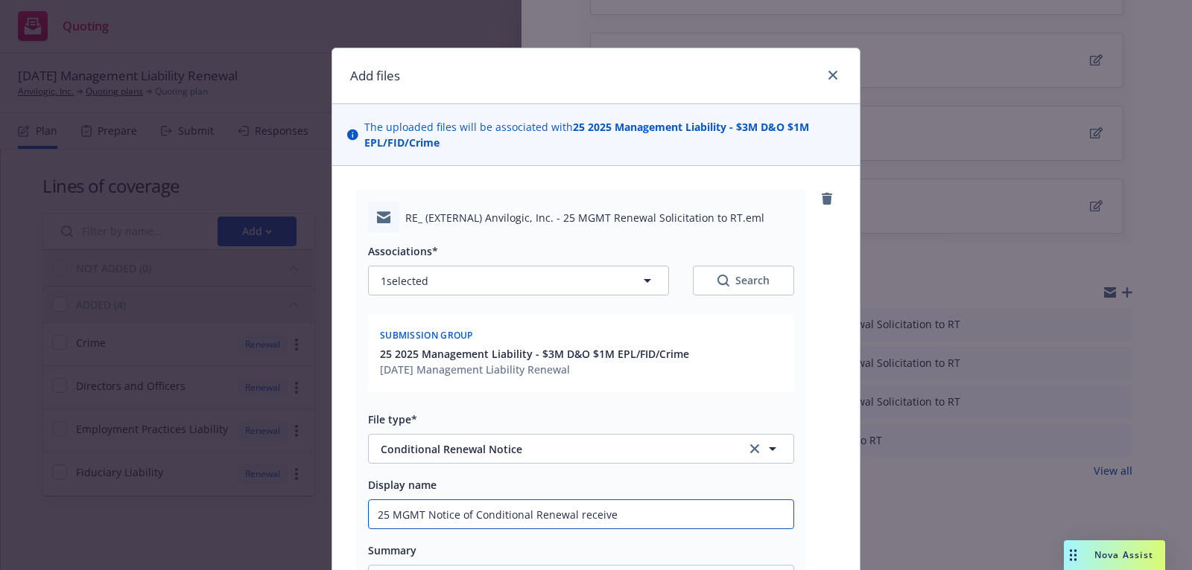
type textarea "x"
type input "25 MGMT Notice of Conditional Renewal received"
type textarea "x"
type input "25 MGMT Notice of Conditional Renewal received"
type textarea "x"
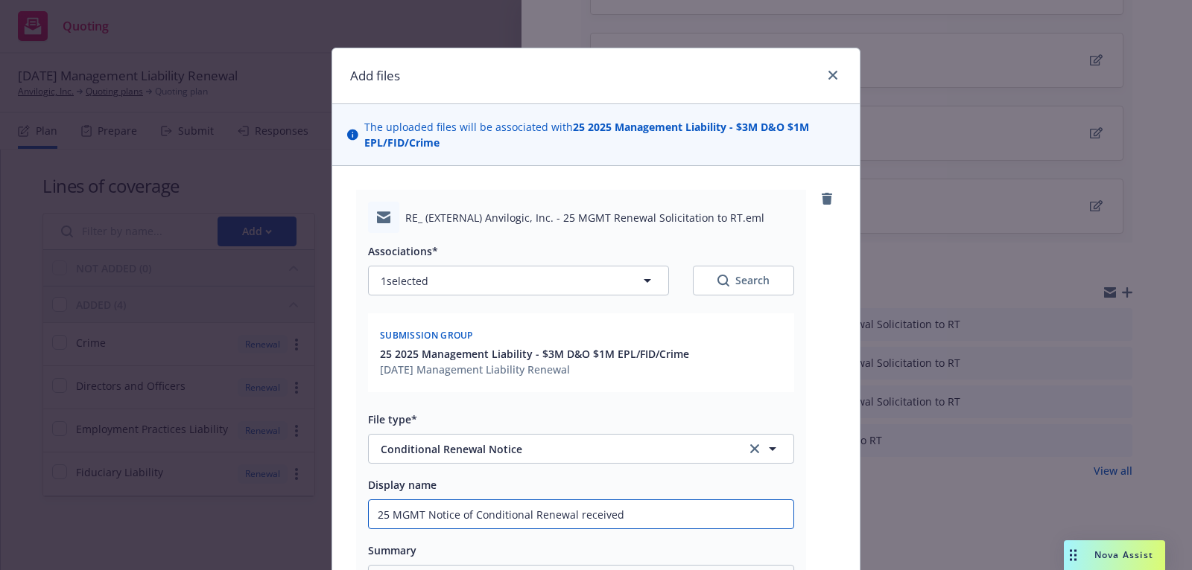
type input "25 MGMT Notice of Conditional Renewal received v"
type textarea "x"
type input "25 MGMT Notice of Conditional Renewal received vi"
type textarea "x"
type input "25 MGMT Notice of Conditional Renewal received via"
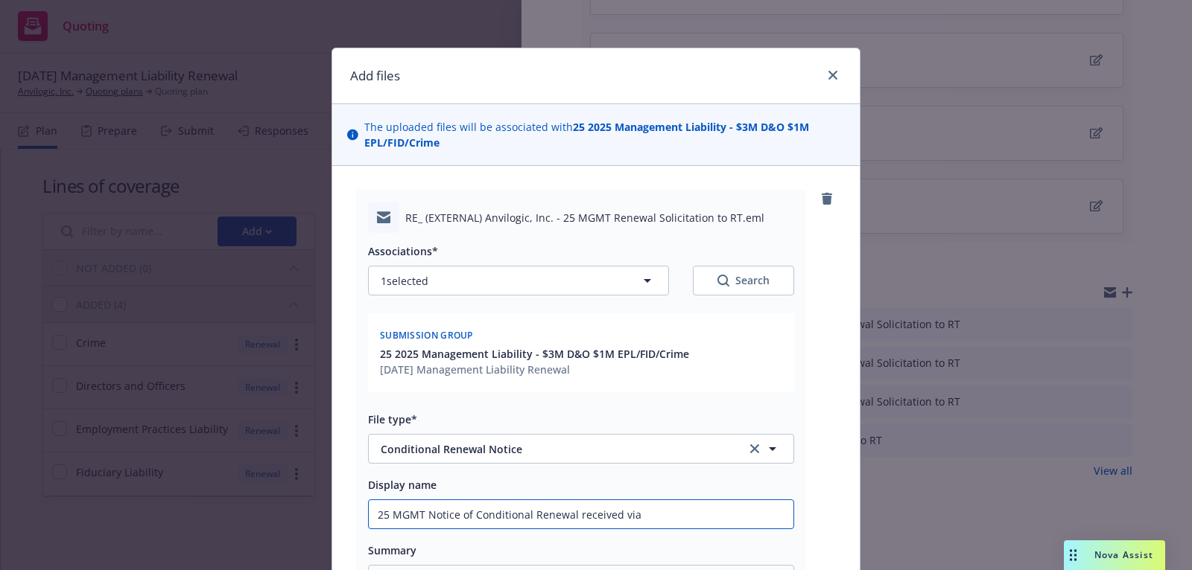
type textarea "x"
type input "25 MGMT Notice of Conditional Renewal received via"
type textarea "x"
type input "25 MGMT Notice of Conditional Renewal received via e"
type textarea "x"
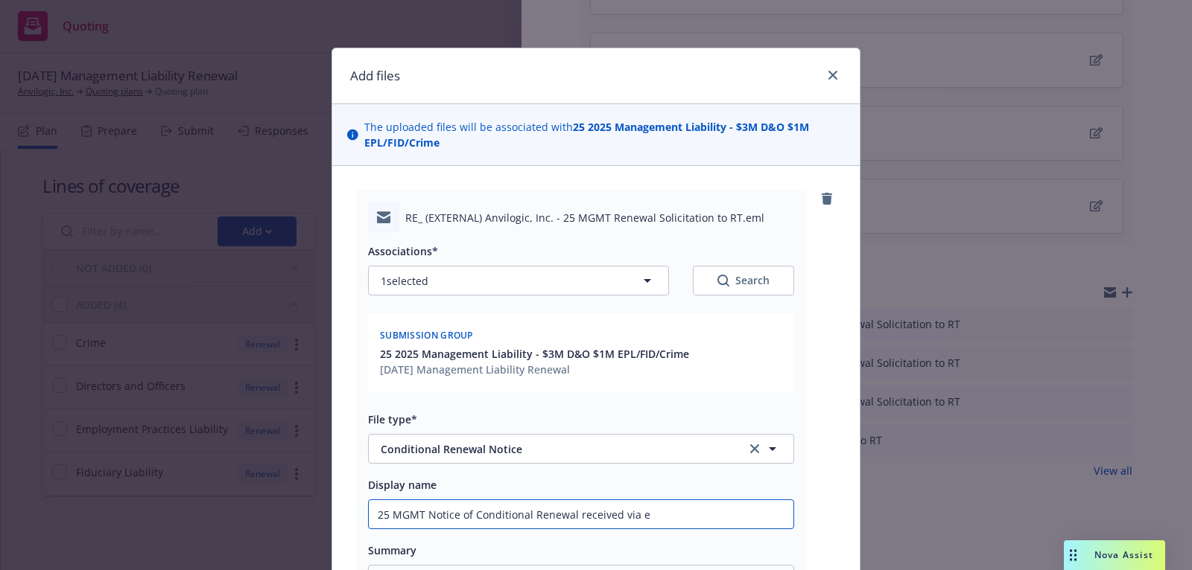
type input "25 MGMT Notice of Conditional Renewal received via em"
type textarea "x"
type input "25 MGMT Notice of Conditional Renewal received via ema"
type textarea "x"
type input "25 MGMT Notice of Conditional Renewal received via emai"
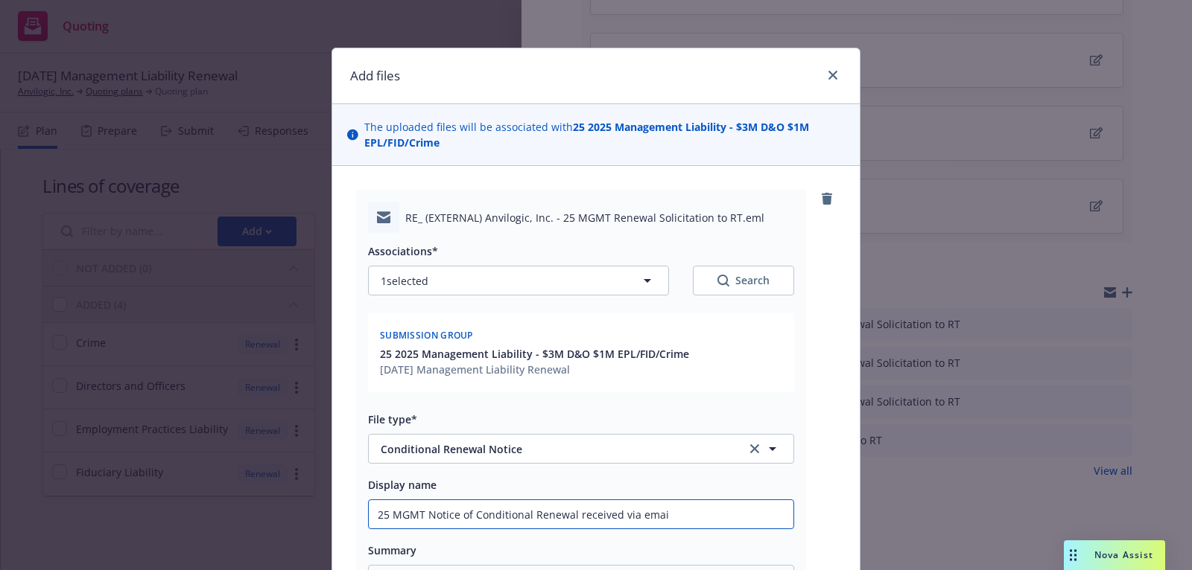
type textarea "x"
type input "25 MGMT Notice of Conditional Renewal received via email"
type textarea "x"
type input "25 MGMT Notice of Conditional Renewal received via email f"
type textarea "x"
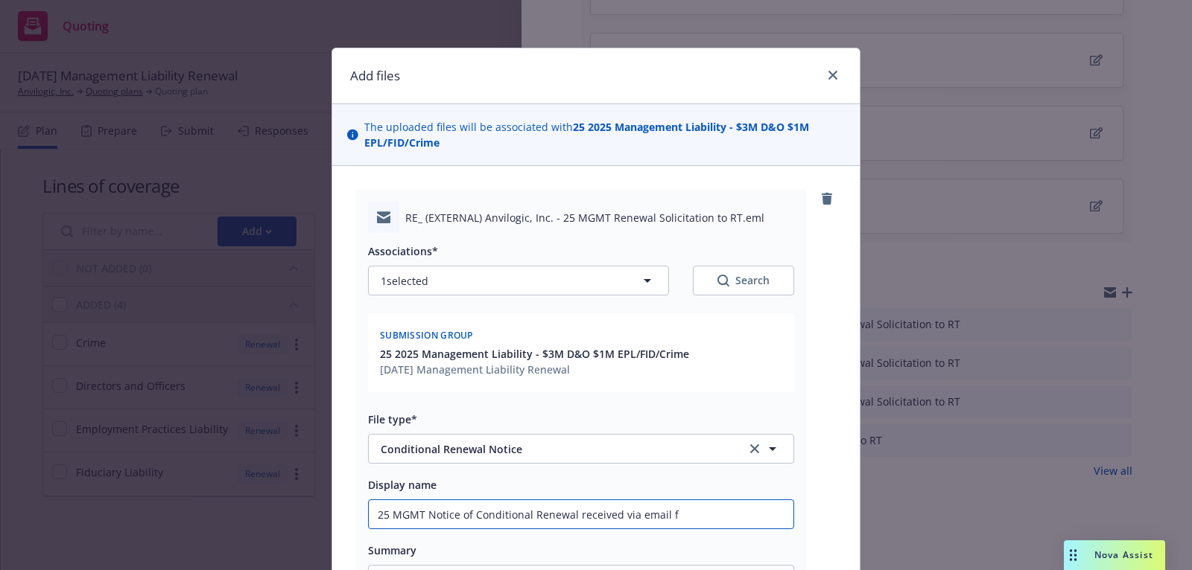
type input "25 MGMT Notice of Conditional Renewal received via email fr"
type textarea "x"
type input "25 MGMT Notice of Conditional Renewal received via email fro"
type textarea "x"
type input "25 MGMT Notice of Conditional Renewal received via email from"
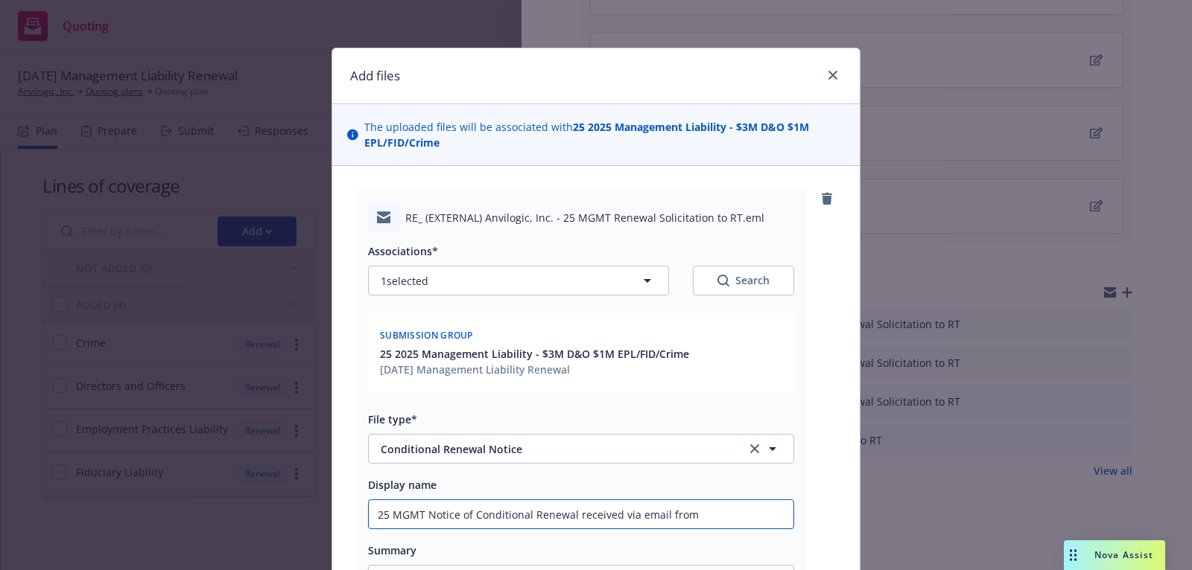
type textarea "x"
type input "25 MGMT Notice of Conditional Renewal received via email from"
type textarea "x"
type input "25 MGMT Notice of Conditional Renewal received via email from R"
type textarea "x"
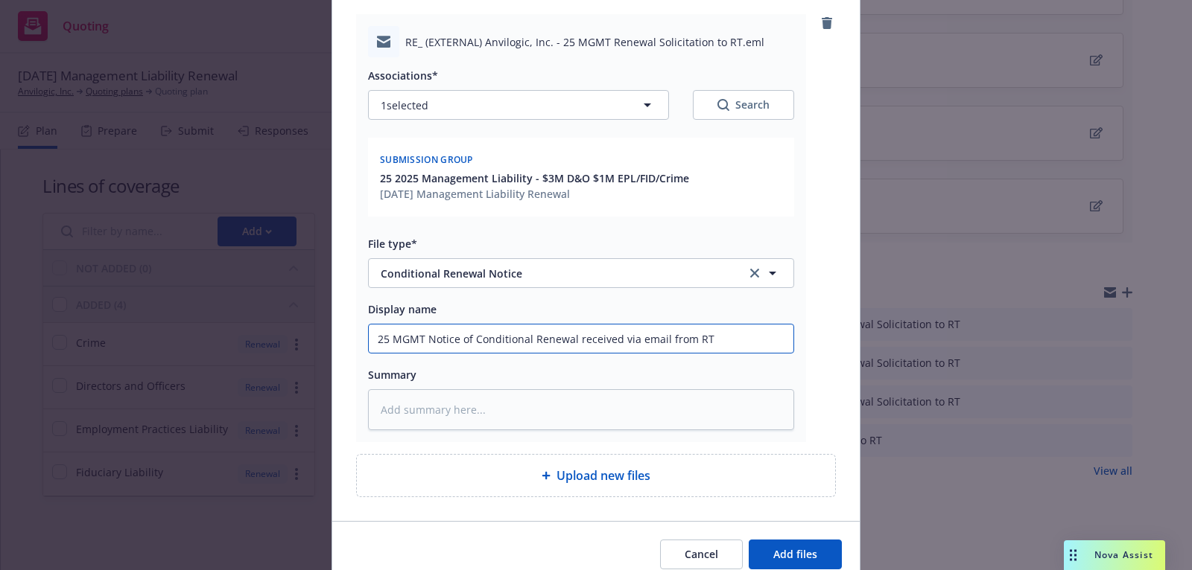
scroll to position [238, 0]
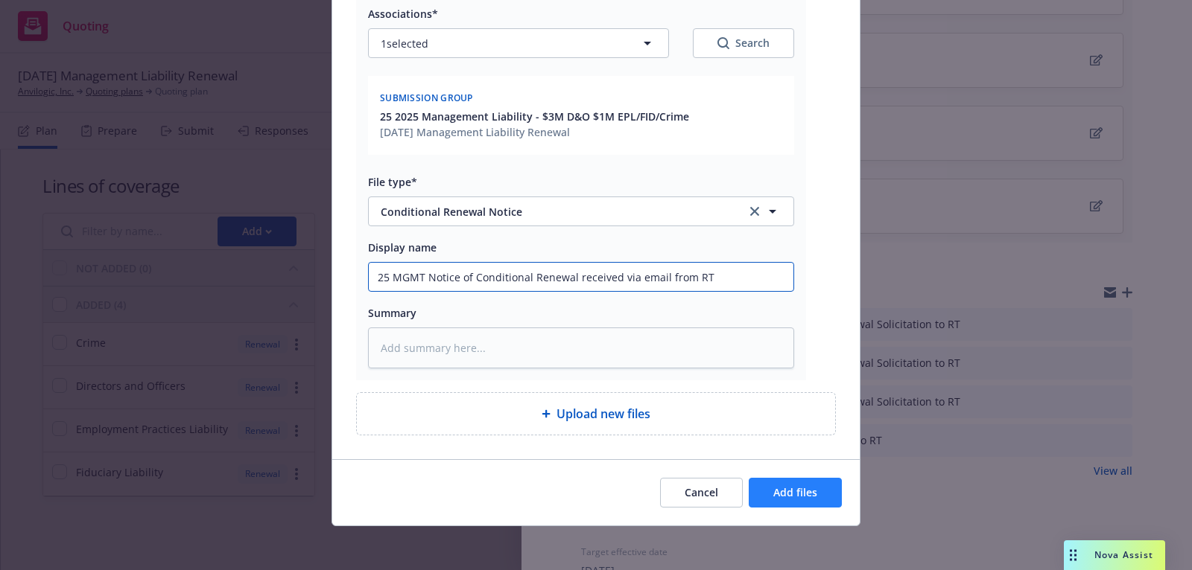
type input "25 MGMT Notice of Conditional Renewal received via email from RT"
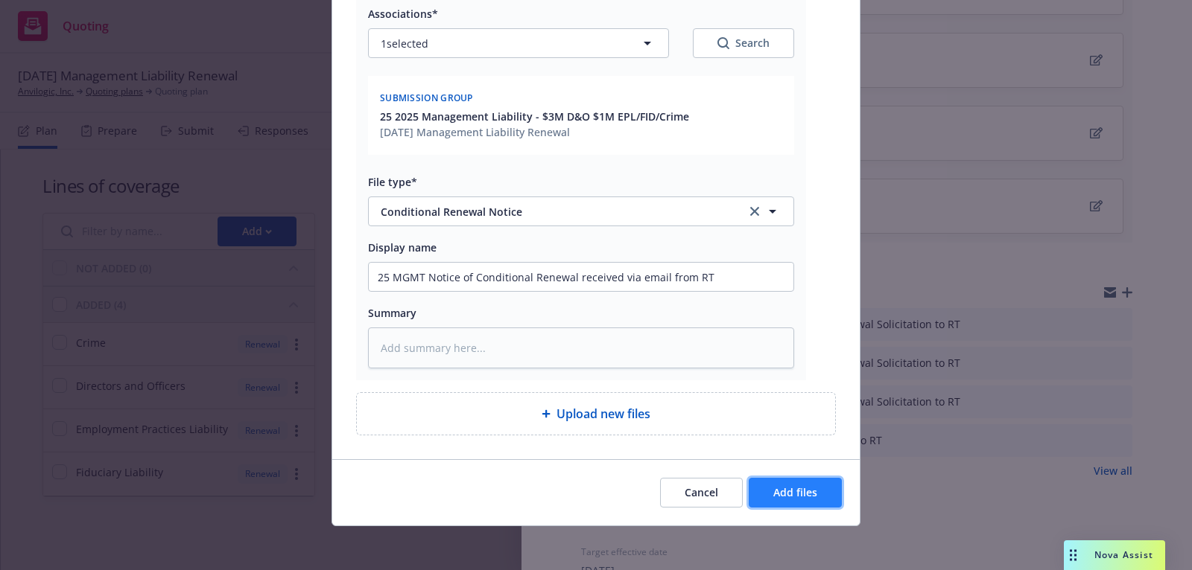
click at [786, 492] on span "Add files" at bounding box center [795, 493] width 44 height 14
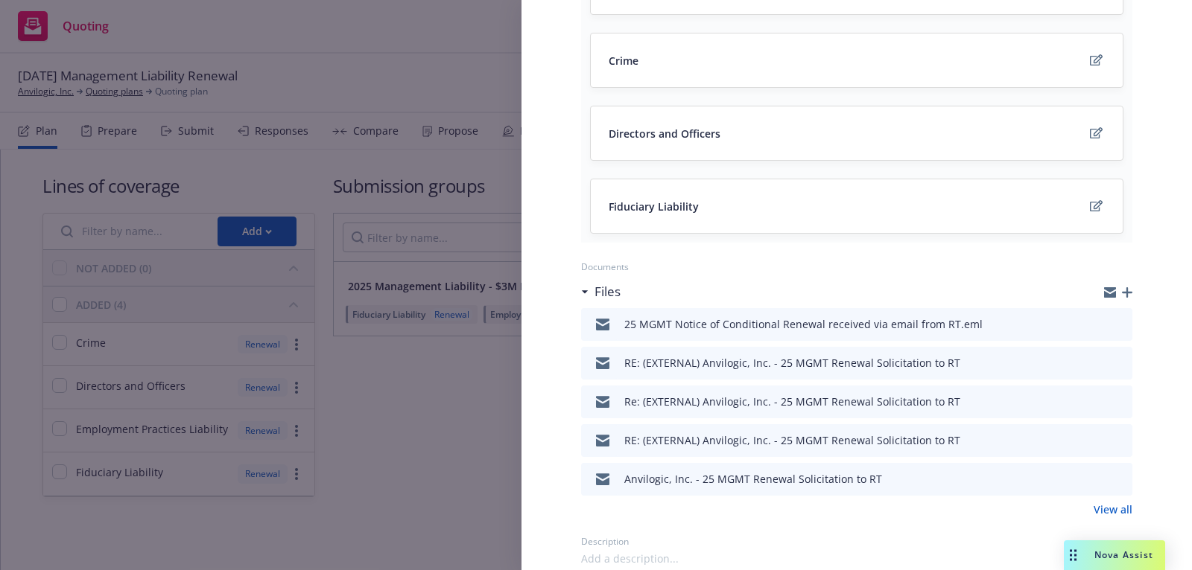
click at [1122, 289] on icon "button" at bounding box center [1127, 292] width 10 height 10
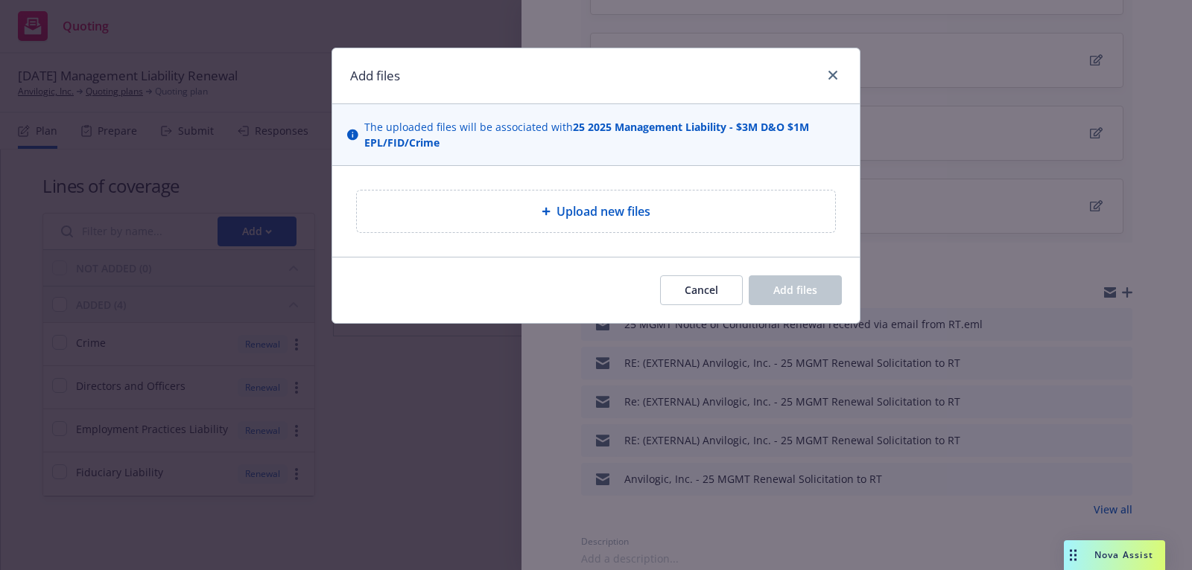
click at [761, 208] on div "Upload new files" at bounding box center [596, 212] width 454 height 18
type textarea "x"
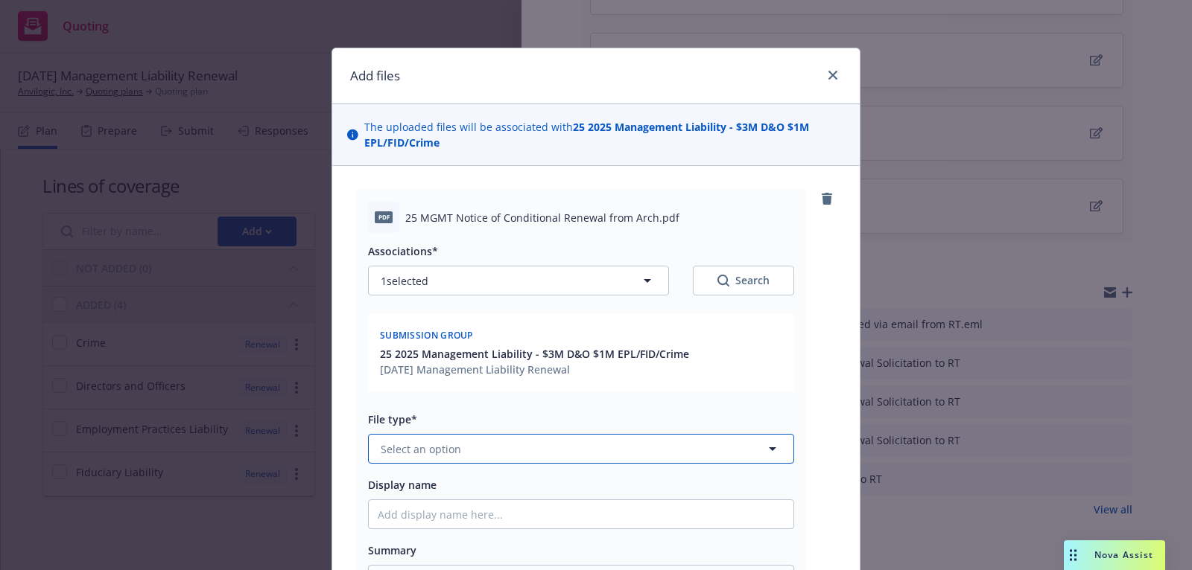
click at [550, 453] on button "Select an option" at bounding box center [581, 449] width 426 height 30
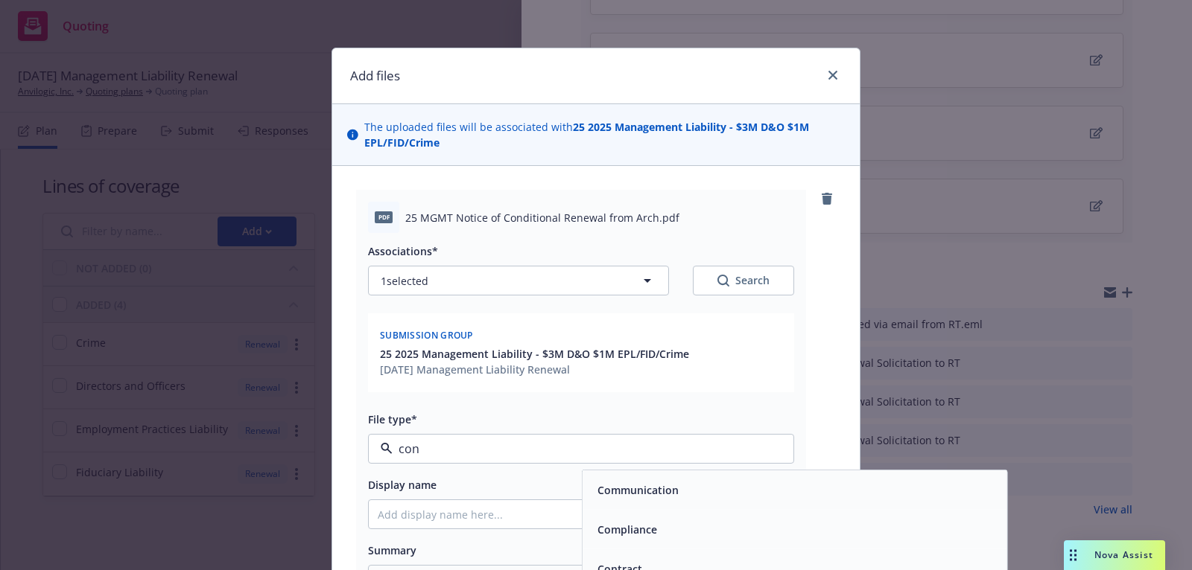
type input "cond"
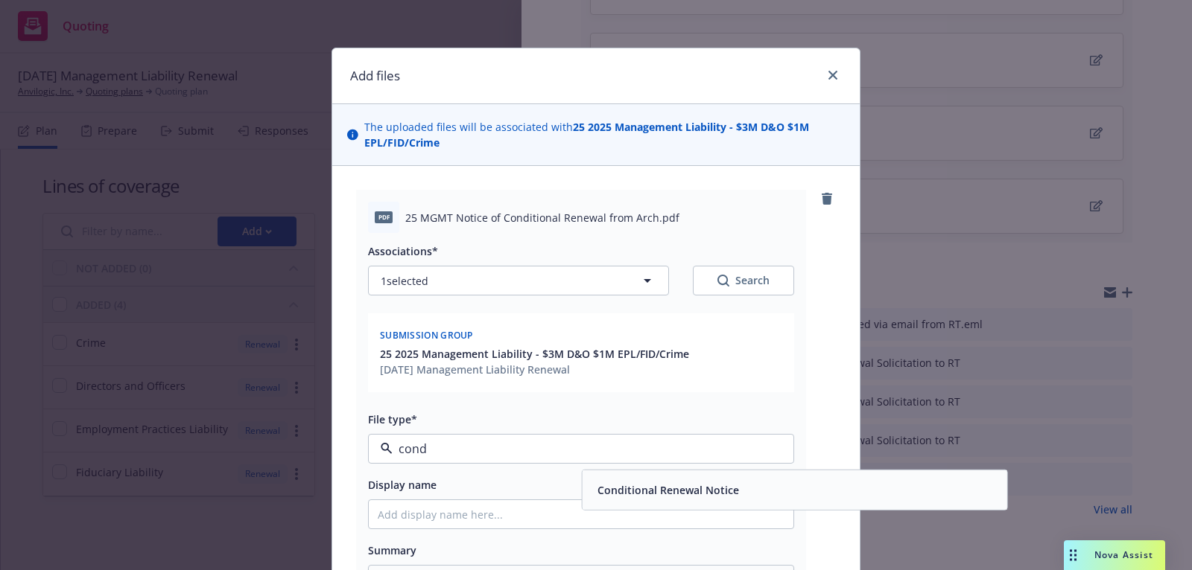
click at [607, 483] on span "Conditional Renewal Notice" at bounding box center [667, 491] width 141 height 16
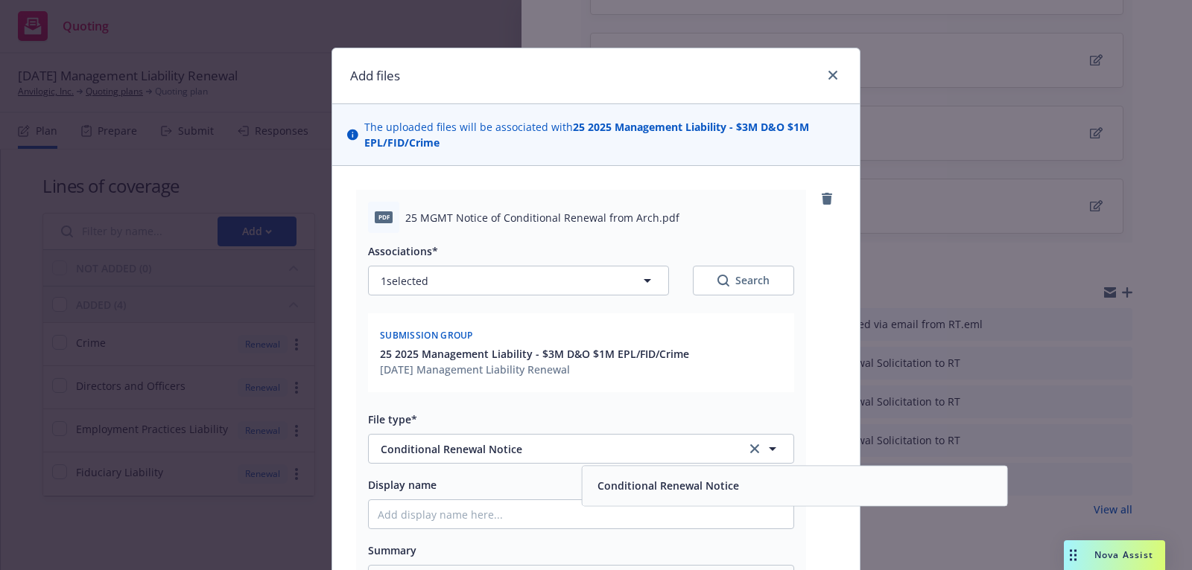
scroll to position [0, 0]
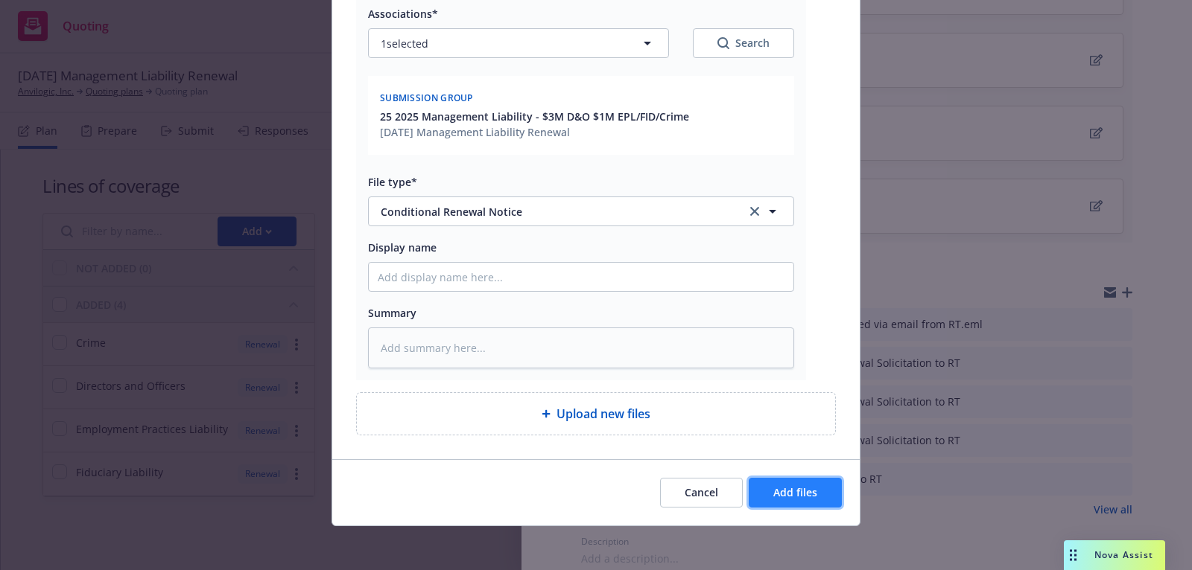
click at [813, 497] on button "Add files" at bounding box center [794, 493] width 93 height 30
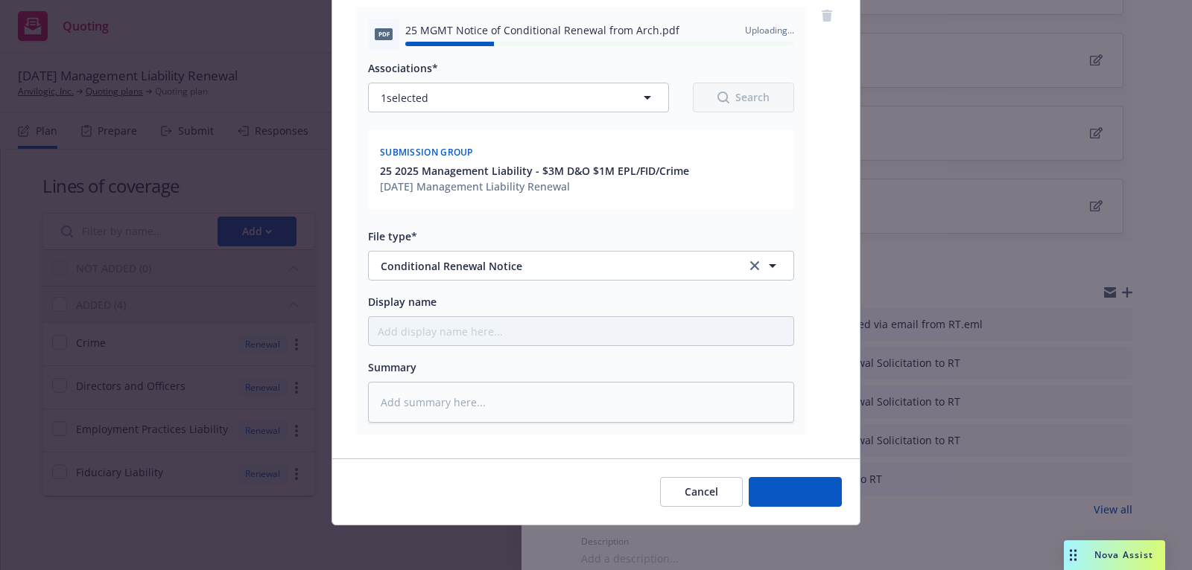
type textarea "x"
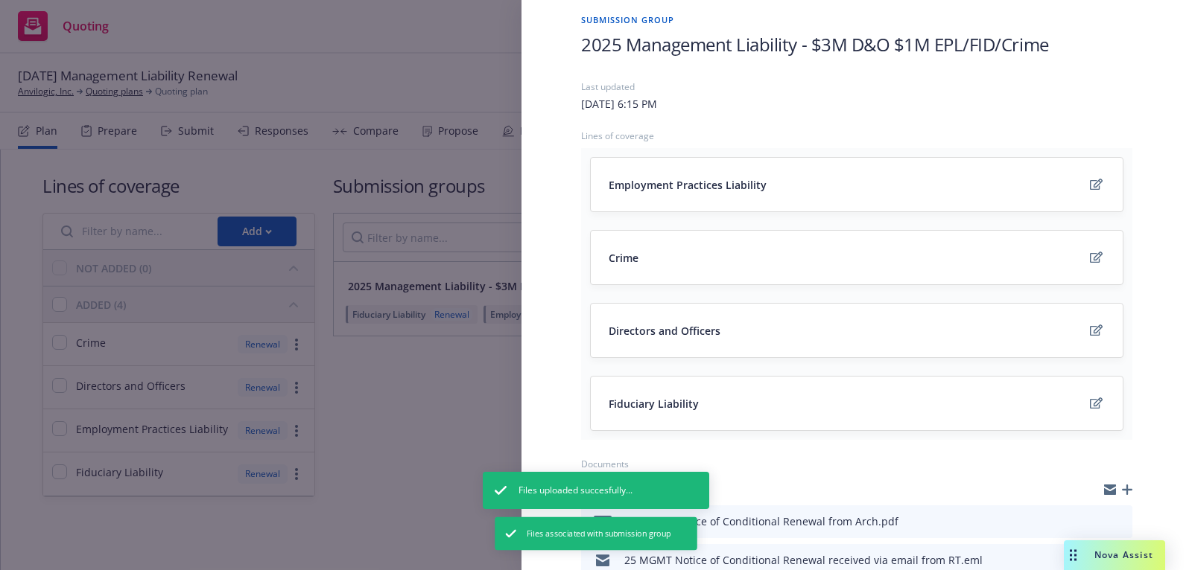
scroll to position [0, 0]
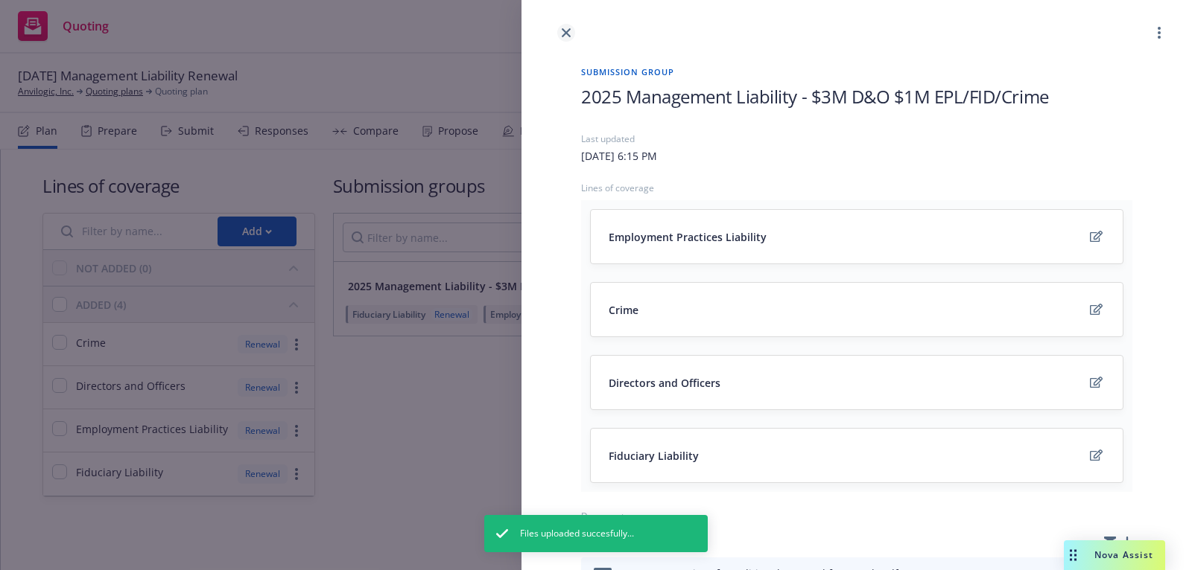
click at [568, 30] on icon "close" at bounding box center [566, 32] width 9 height 9
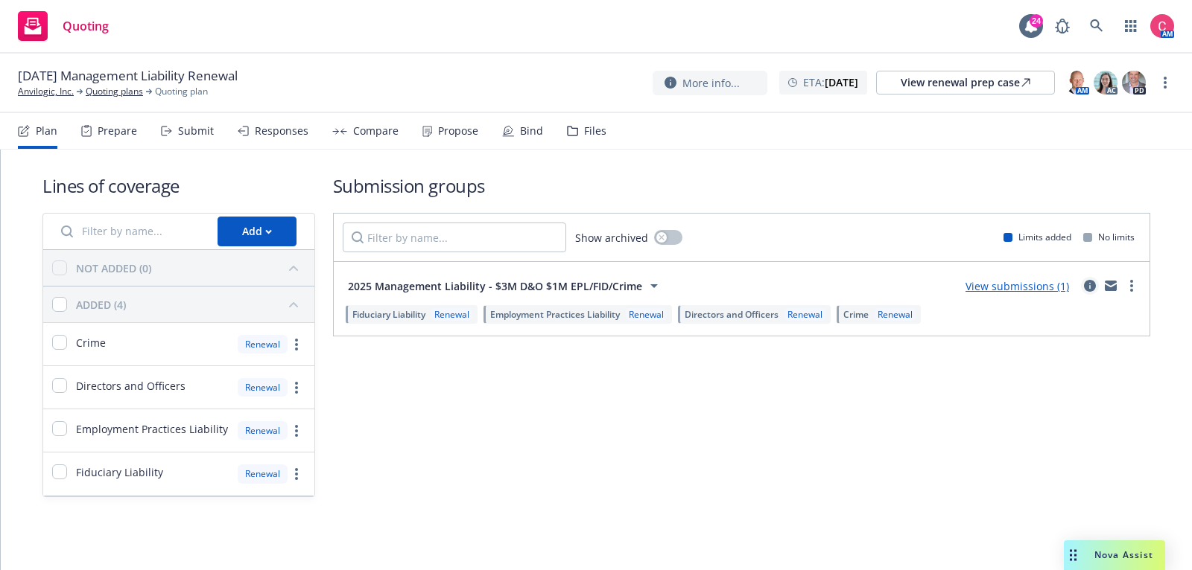
click at [1091, 280] on icon "circleInformation" at bounding box center [1090, 286] width 12 height 12
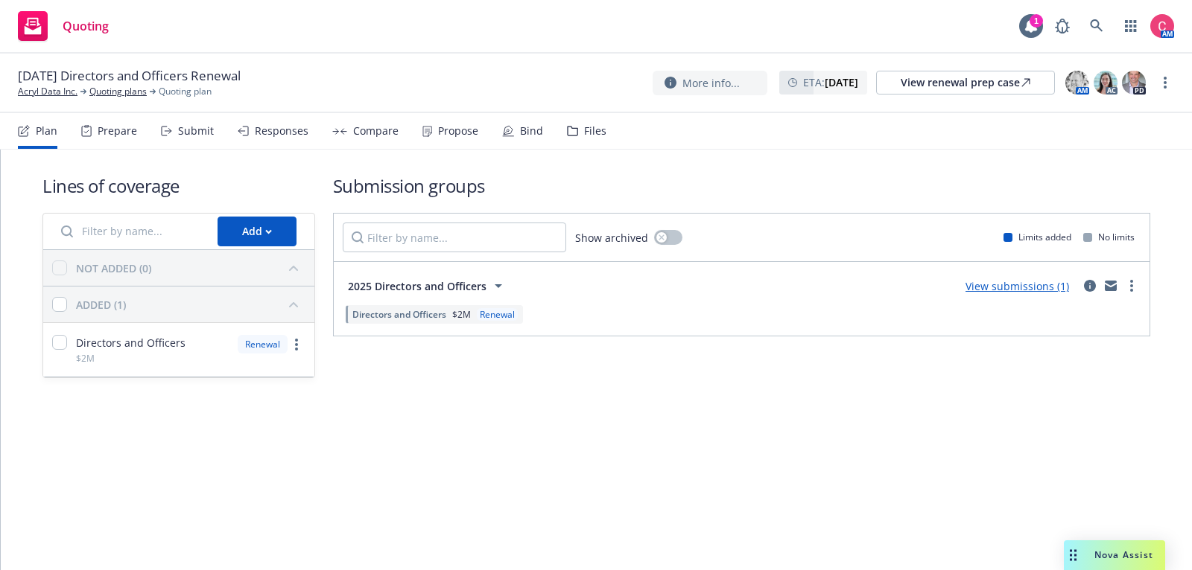
click at [585, 130] on div "Files" at bounding box center [595, 131] width 22 height 12
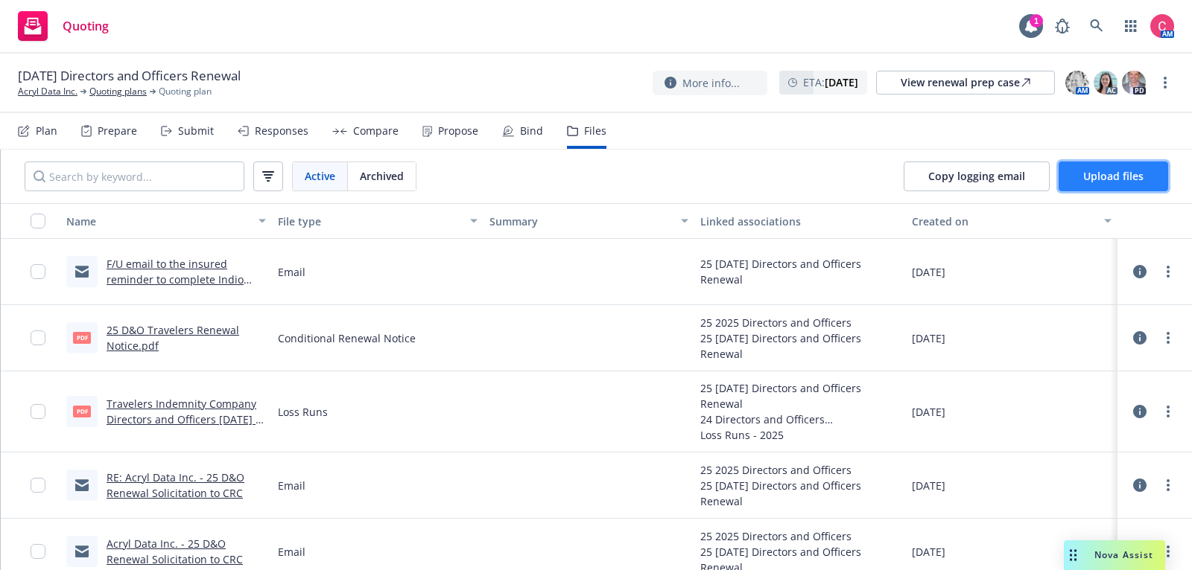
click at [1104, 176] on span "Upload files" at bounding box center [1113, 176] width 60 height 14
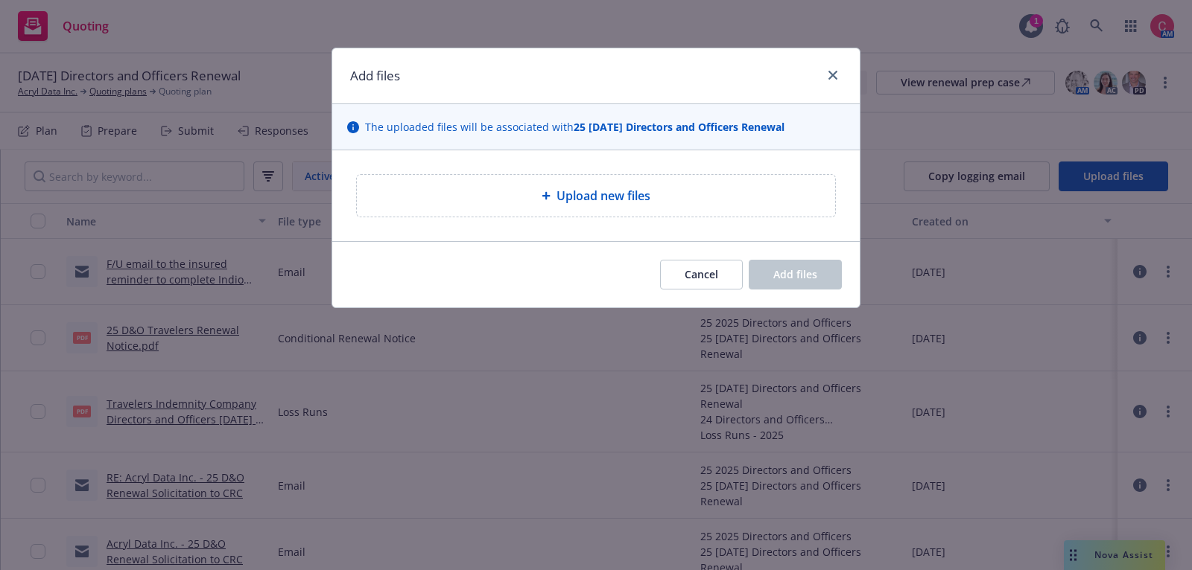
click at [692, 191] on div "Upload new files" at bounding box center [596, 196] width 454 height 18
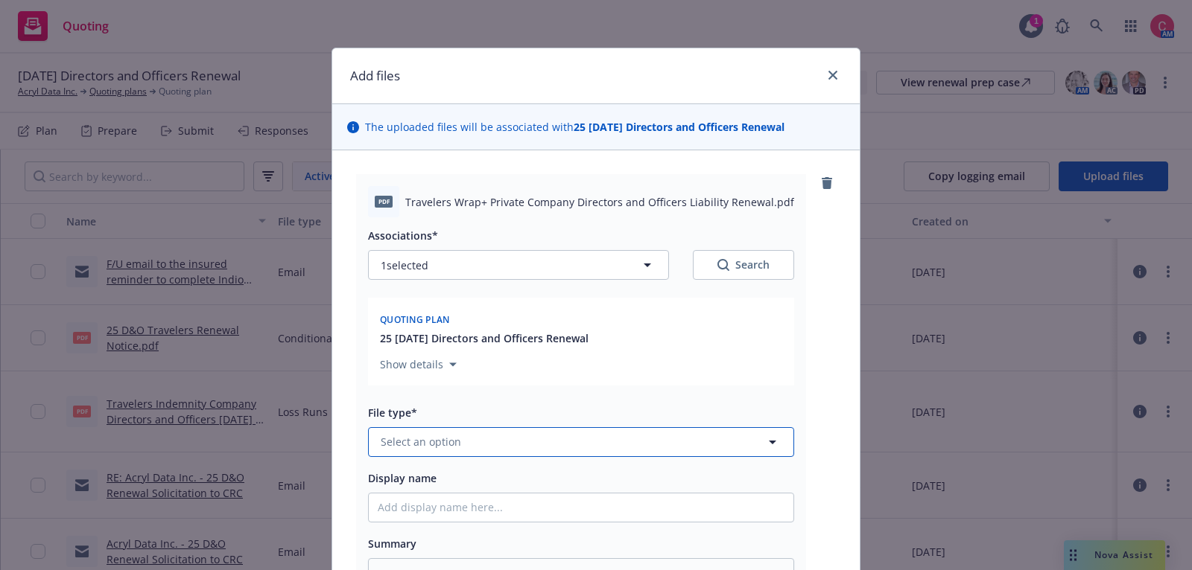
click at [576, 439] on button "Select an option" at bounding box center [581, 442] width 426 height 30
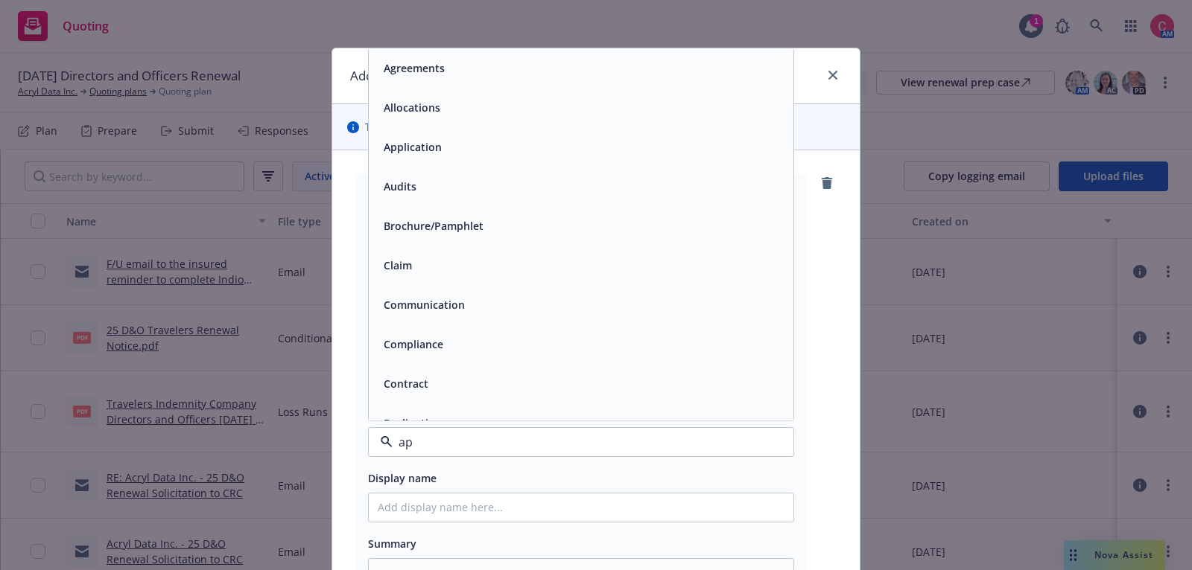
type input "app"
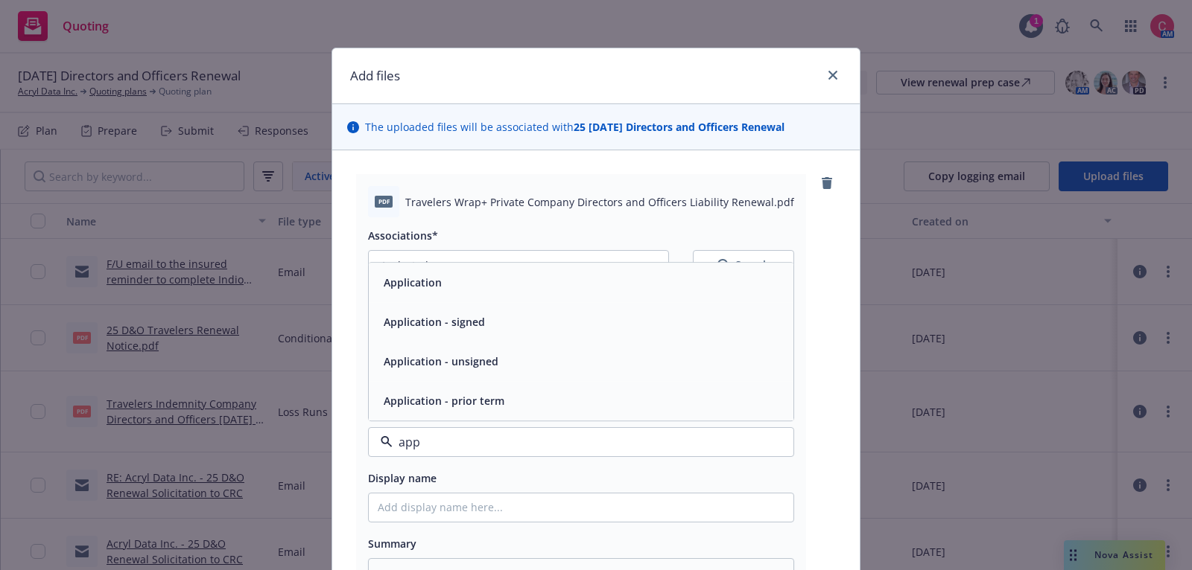
click at [593, 314] on div "Application - signed" at bounding box center [581, 322] width 407 height 22
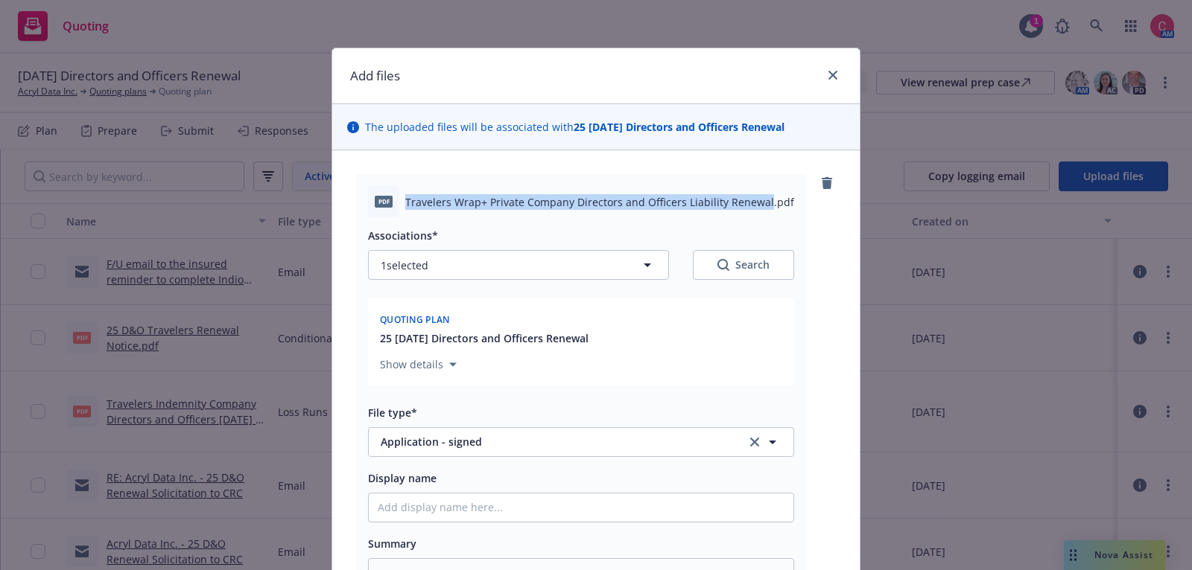
drag, startPoint x: 404, startPoint y: 198, endPoint x: 763, endPoint y: 201, distance: 358.2
click at [763, 201] on span "Travelers Wrap+ Private Company Directors and Officers Liability Renewal.pdf" at bounding box center [599, 202] width 389 height 16
copy span "Travelers Wrap+ Private Company Directors and Officers Liability Renewal"
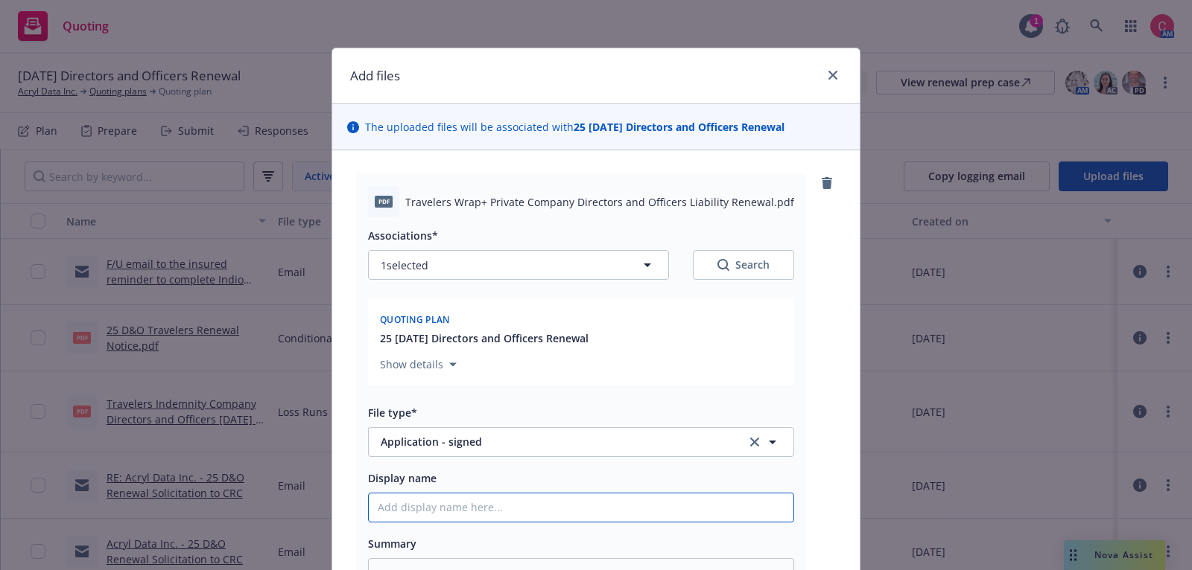
click at [538, 517] on input "Display name" at bounding box center [581, 508] width 424 height 28
type textarea "x"
type input "["
type textarea "x"
type input "[CO"
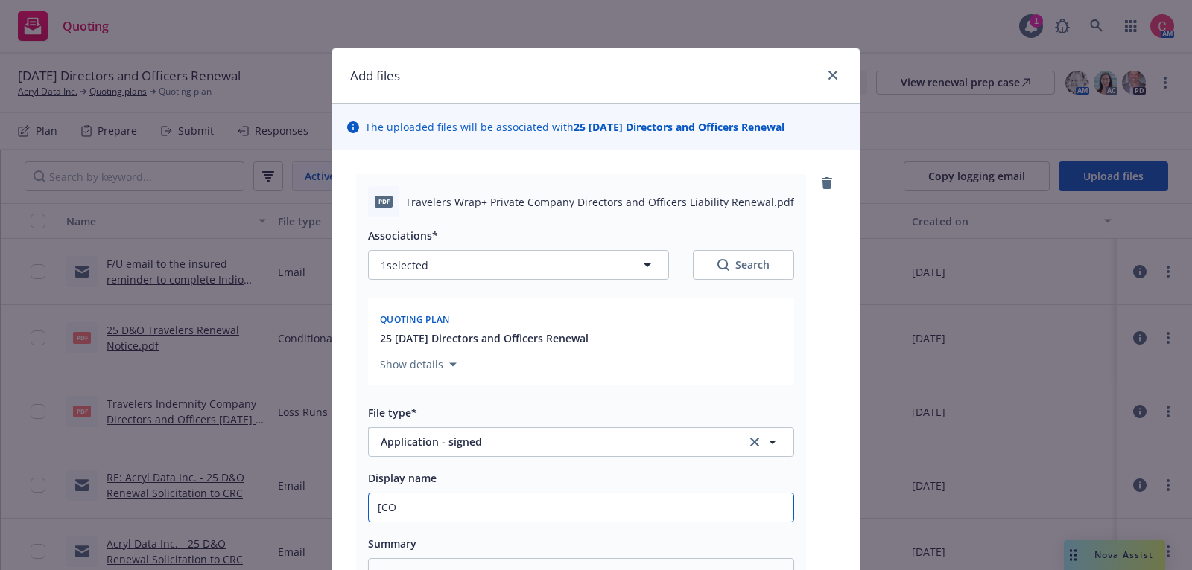
type textarea "x"
type input "[COM"
type textarea "x"
type input "[COMP"
type textarea "x"
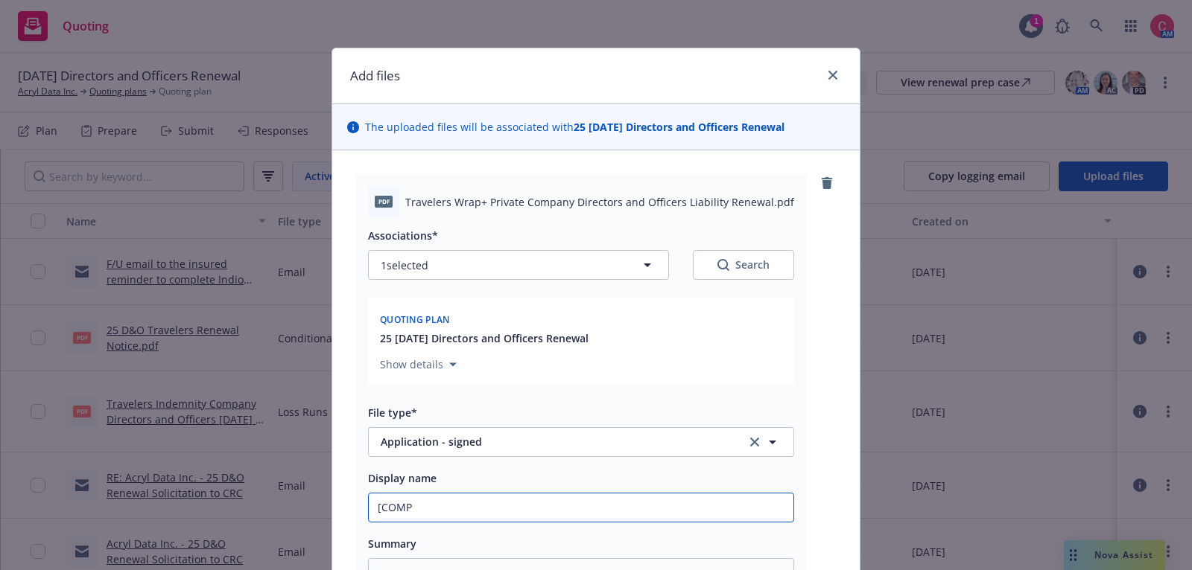
type input "[COMPL"
type textarea "x"
type input "[COMPLET"
type textarea "x"
type input "[COMPLETE"
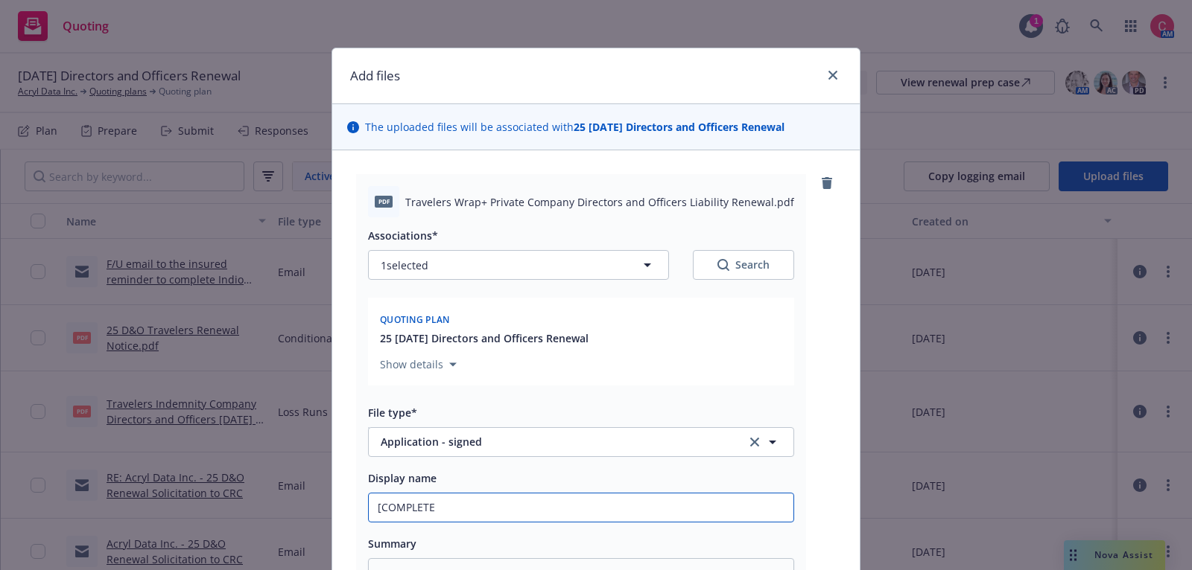
type textarea "x"
type input "[COMPLETED"
type textarea "x"
type input "[COMPLETED]"
type textarea "x"
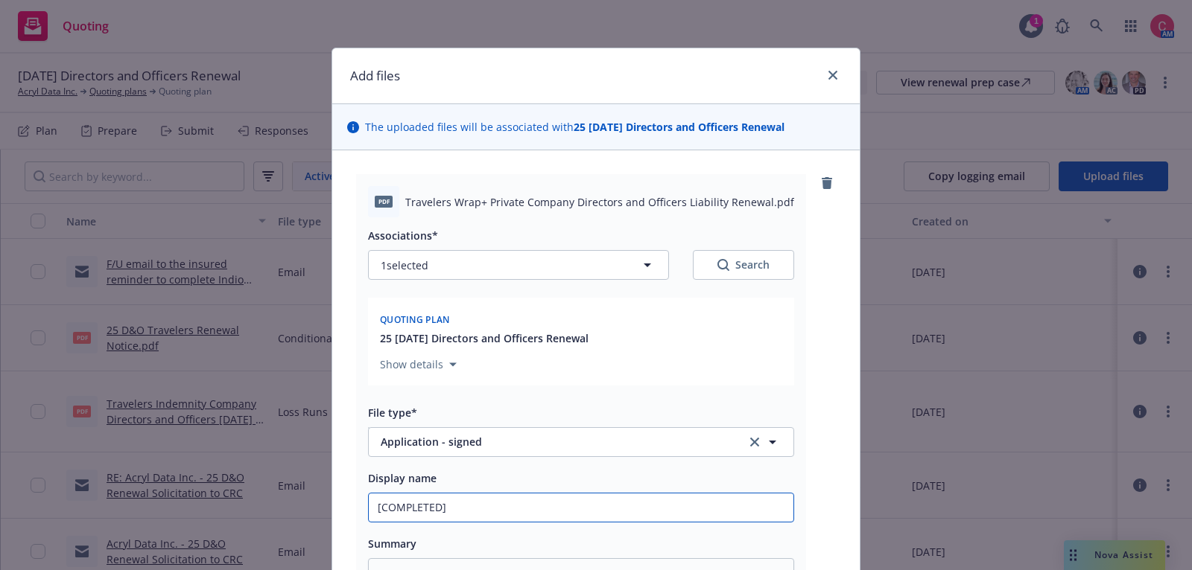
type input "[COMPLETED]"
type textarea "x"
type input "[COMPLETED] 2"
type textarea "x"
type input "[COMPLETED] 25"
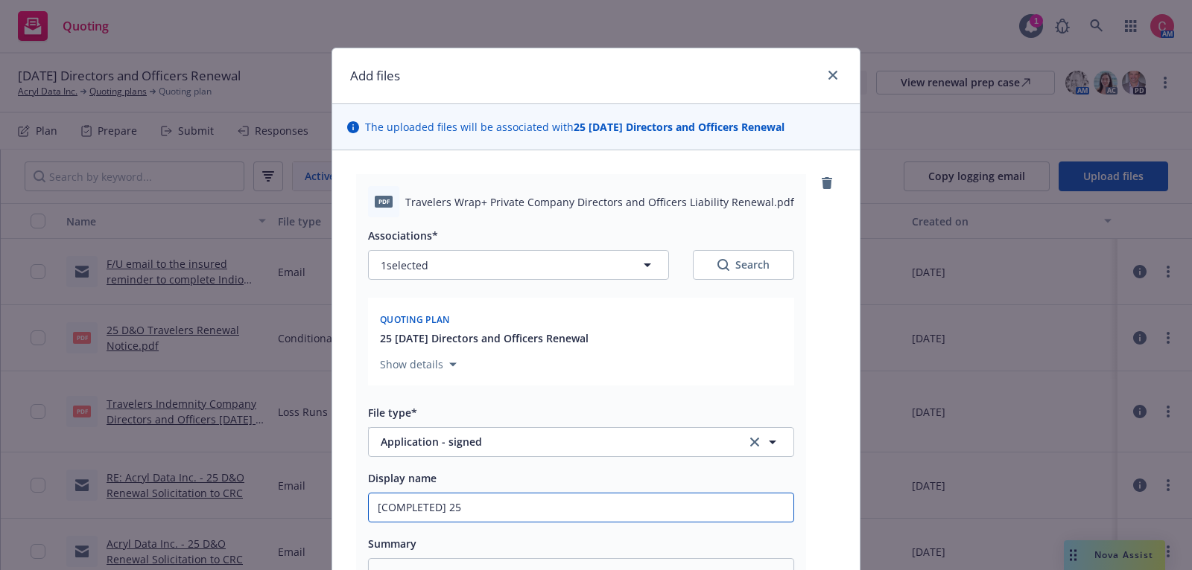
type textarea "x"
type input "[COMPLETED] 25"
paste input "Travelers Wrap+ Private Company Directors and Officers Liability Renewal"
type textarea "x"
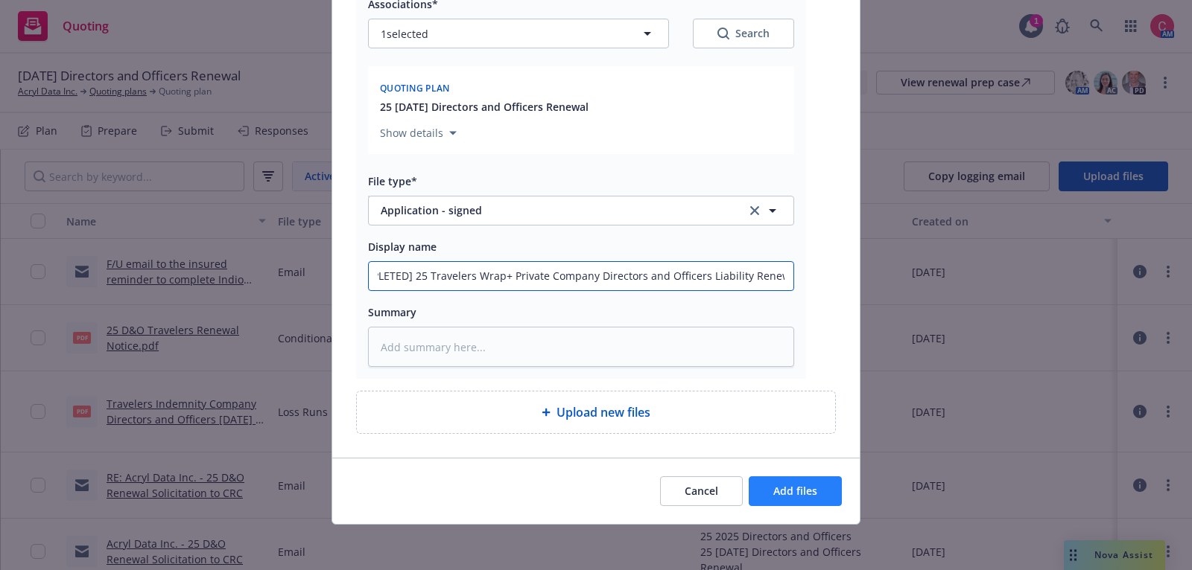
type input "[COMPLETED] 25 Travelers Wrap+ Private Company Directors and Officers Liability…"
click at [787, 485] on span "Add files" at bounding box center [795, 491] width 44 height 14
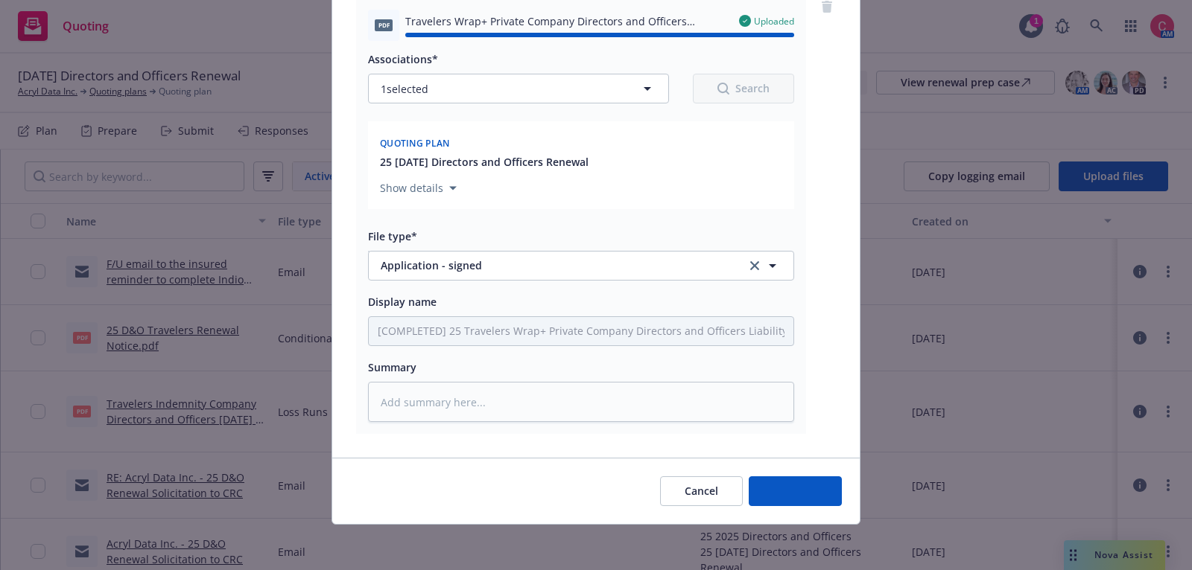
type textarea "x"
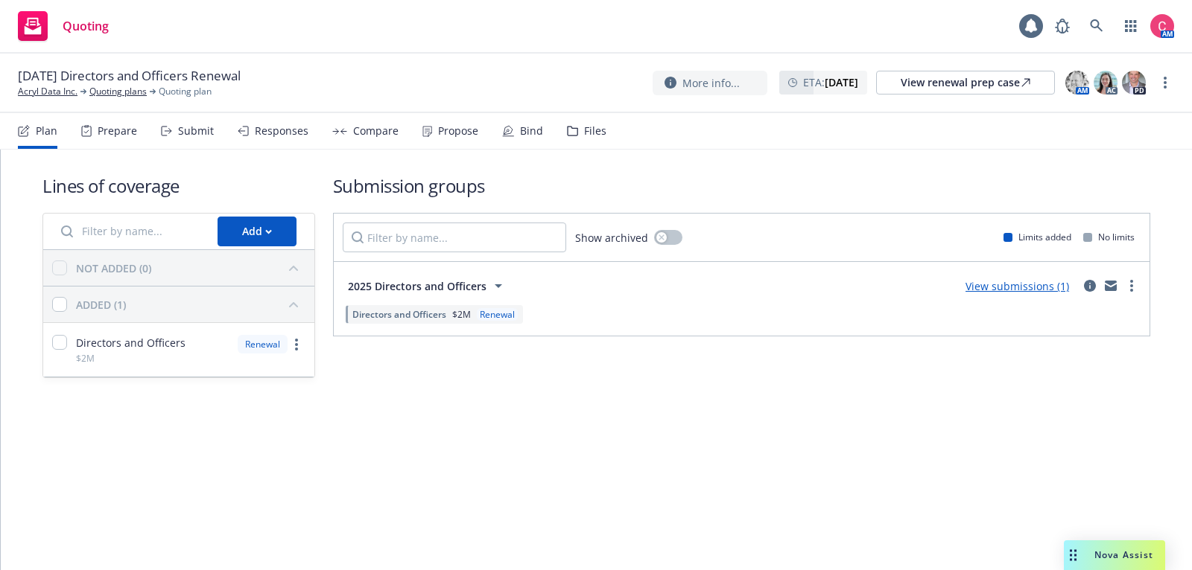
click at [584, 127] on div "Files" at bounding box center [595, 131] width 22 height 12
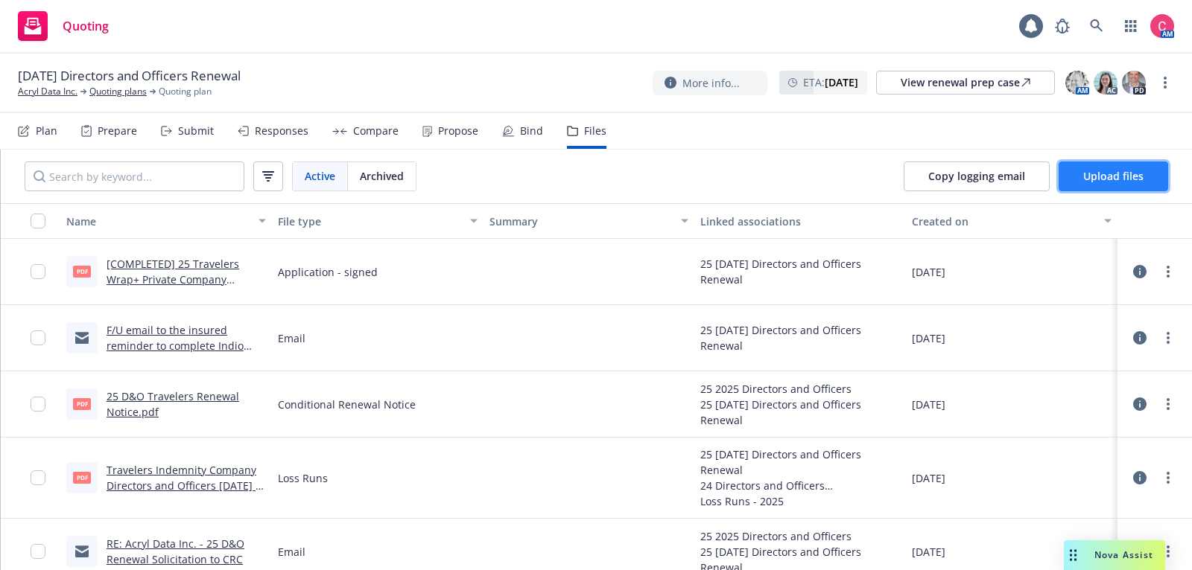
click at [1116, 184] on button "Upload files" at bounding box center [1112, 177] width 109 height 30
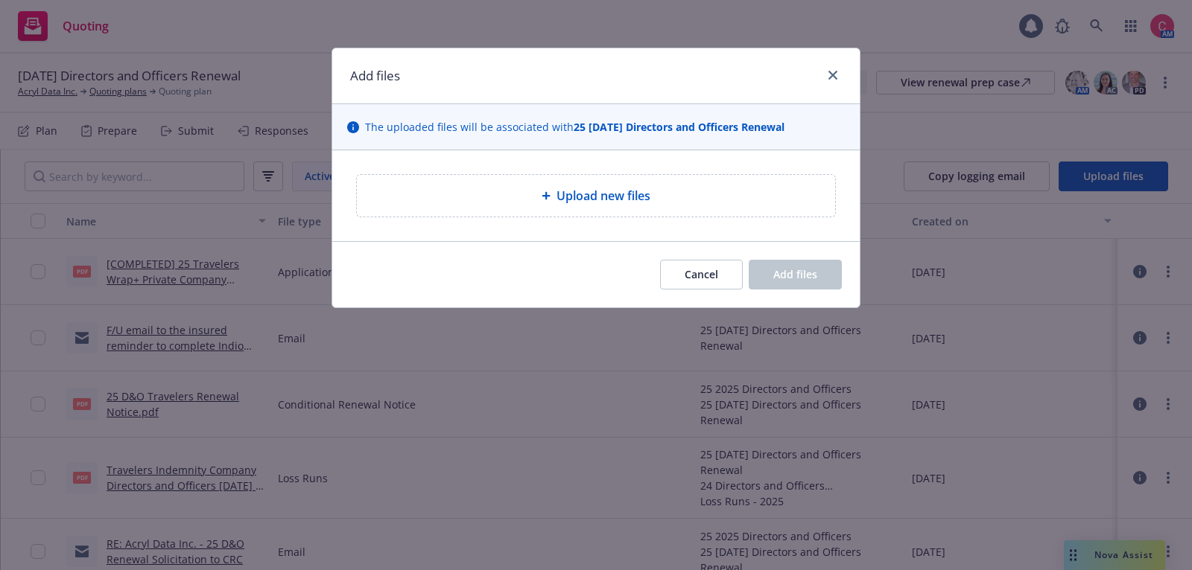
click at [550, 187] on div "Upload new files" at bounding box center [596, 196] width 454 height 18
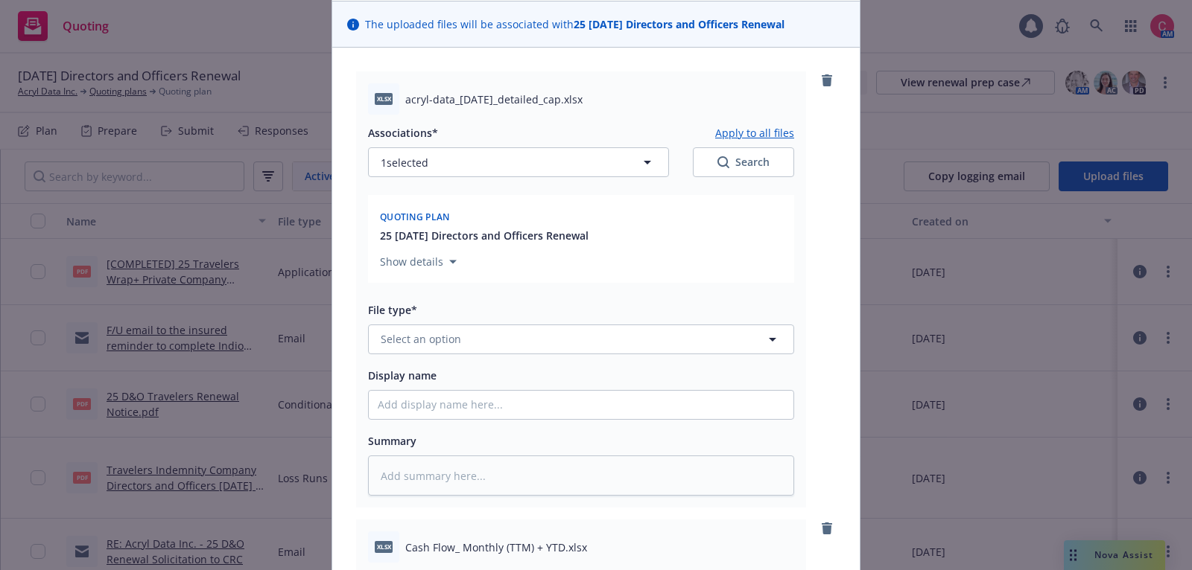
scroll to position [112, 0]
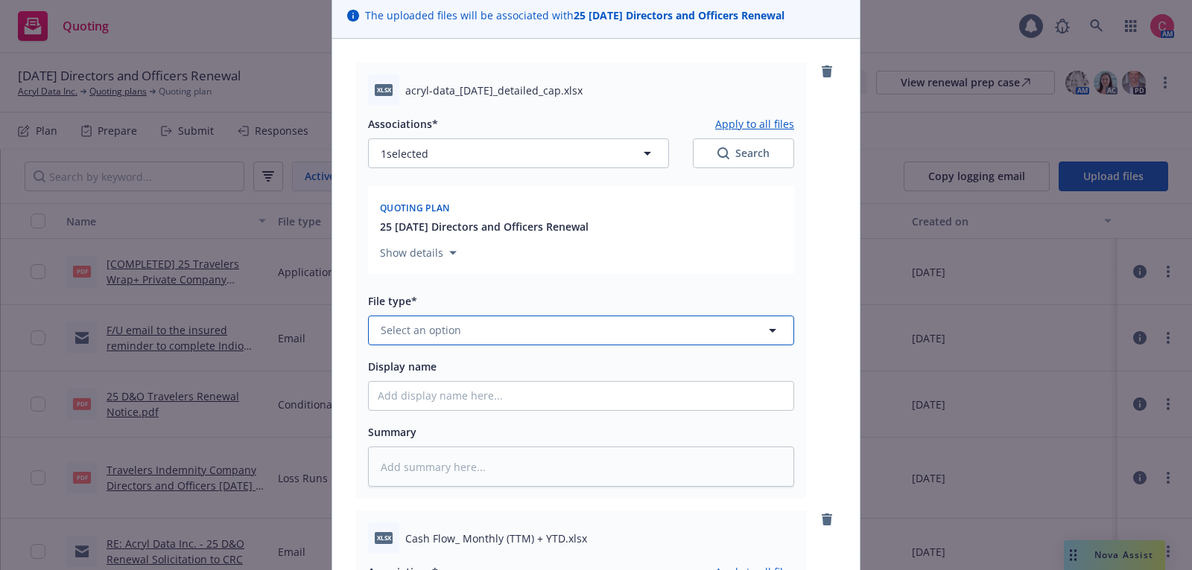
click at [468, 327] on button "Select an option" at bounding box center [581, 331] width 426 height 30
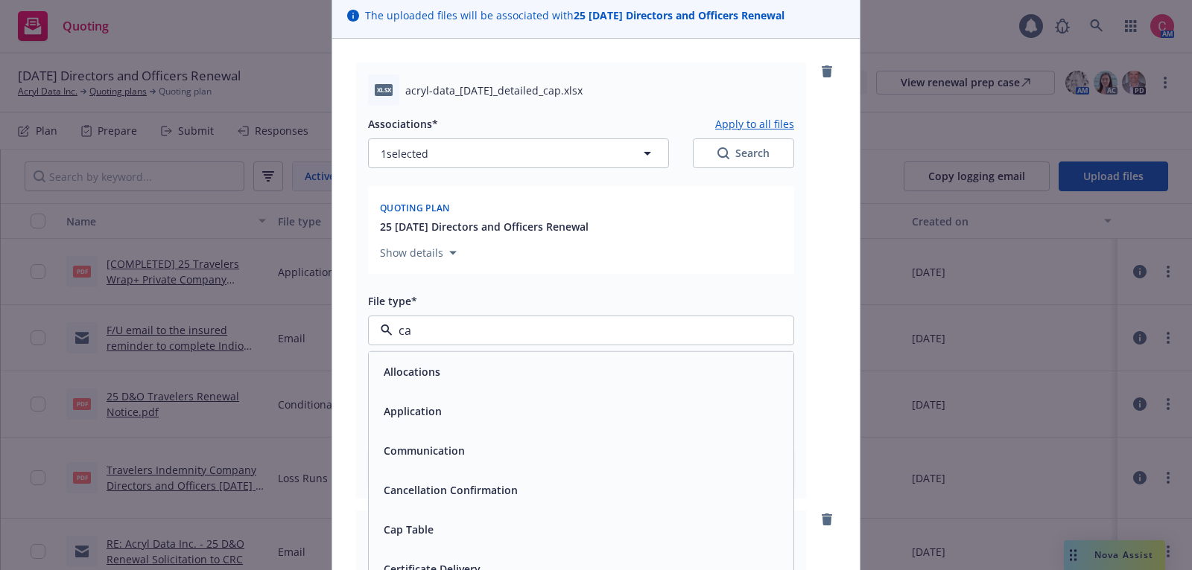
type input "cap"
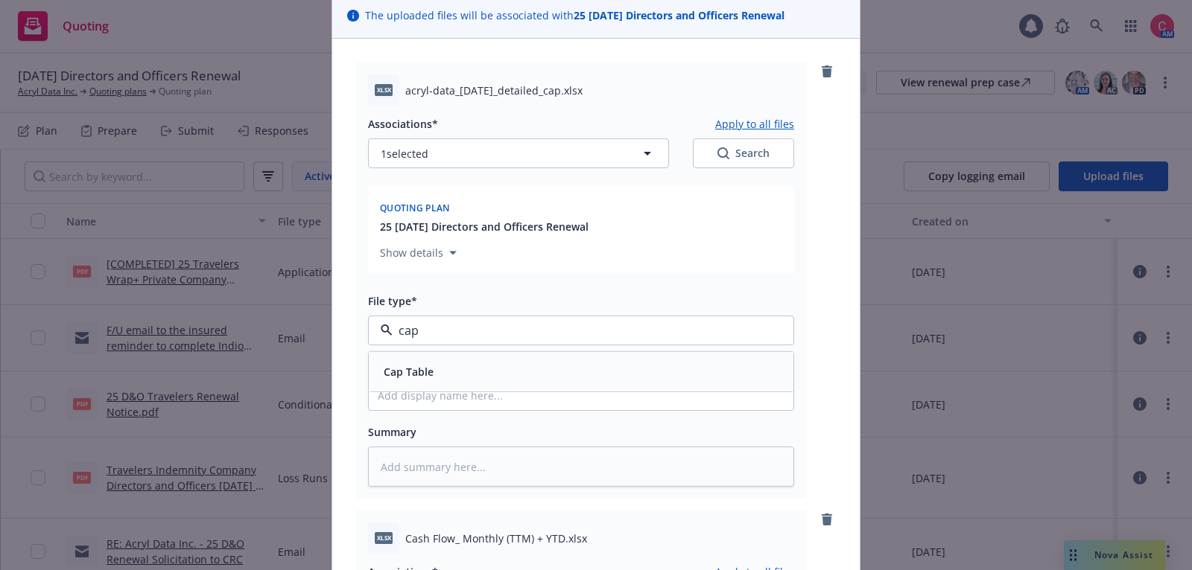
click at [468, 362] on div "Cap Table" at bounding box center [581, 372] width 407 height 22
type textarea "x"
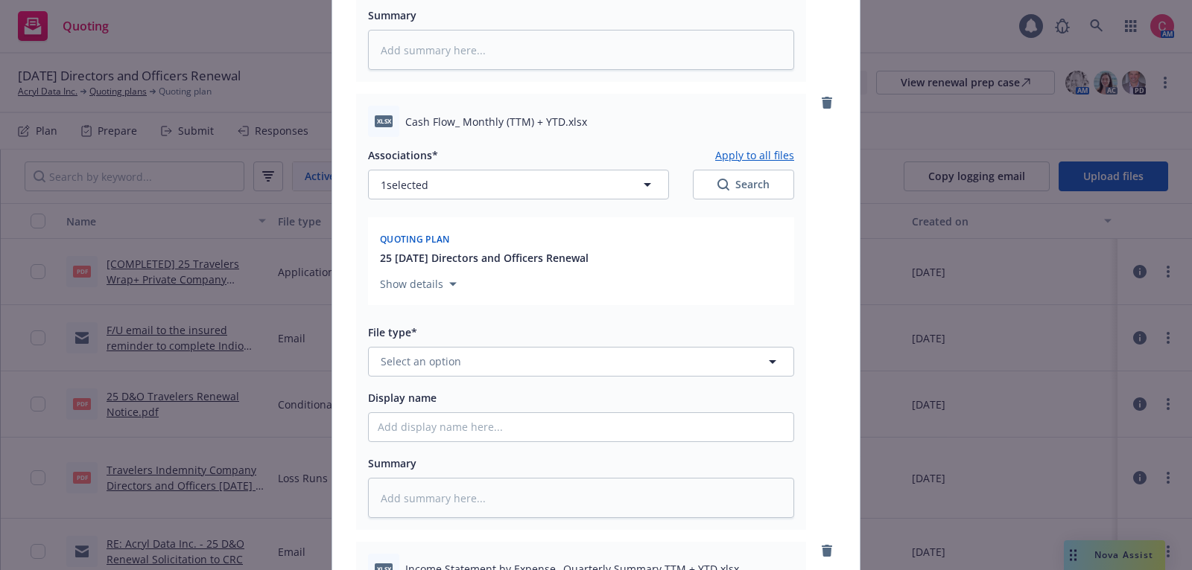
scroll to position [551, 0]
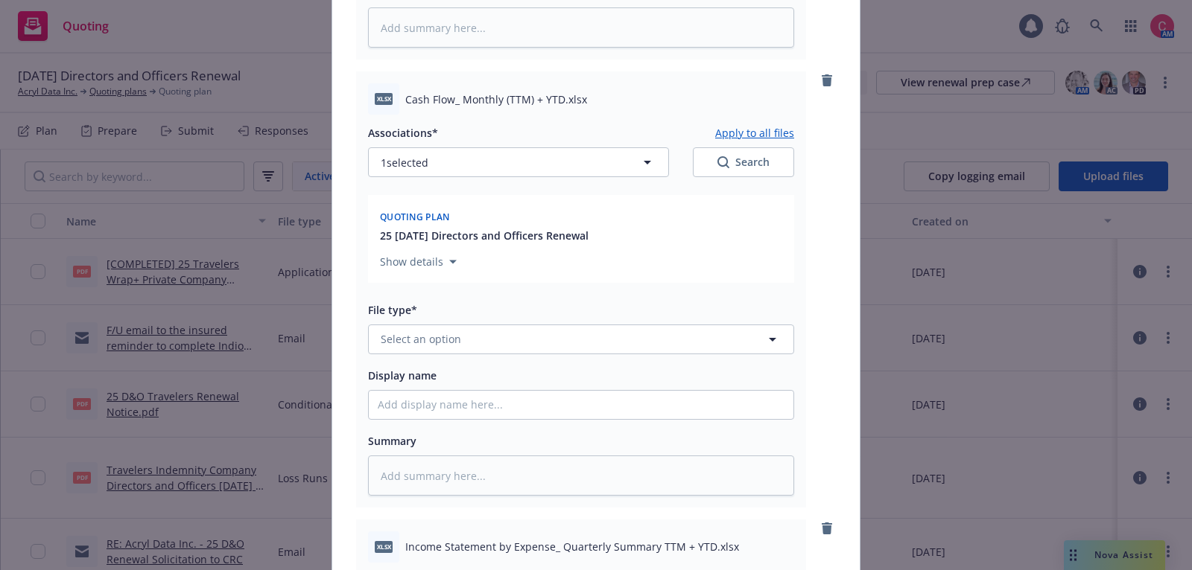
click at [497, 318] on div "File type*" at bounding box center [581, 310] width 426 height 18
click at [499, 328] on button "Select an option" at bounding box center [581, 340] width 426 height 30
type input "fin"
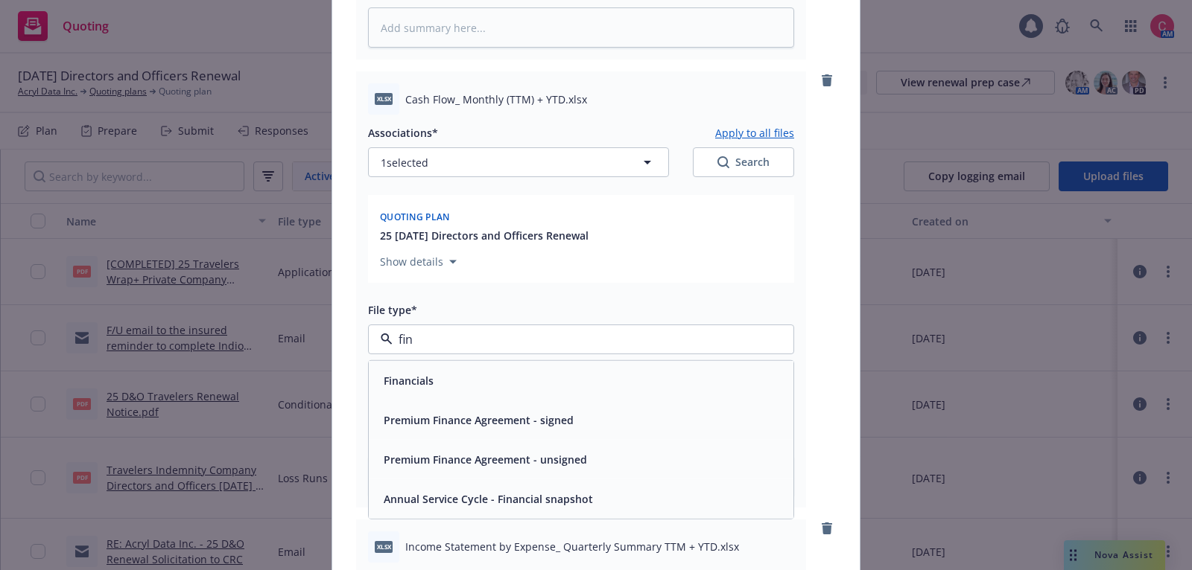
click at [511, 380] on div "Financials" at bounding box center [581, 380] width 407 height 22
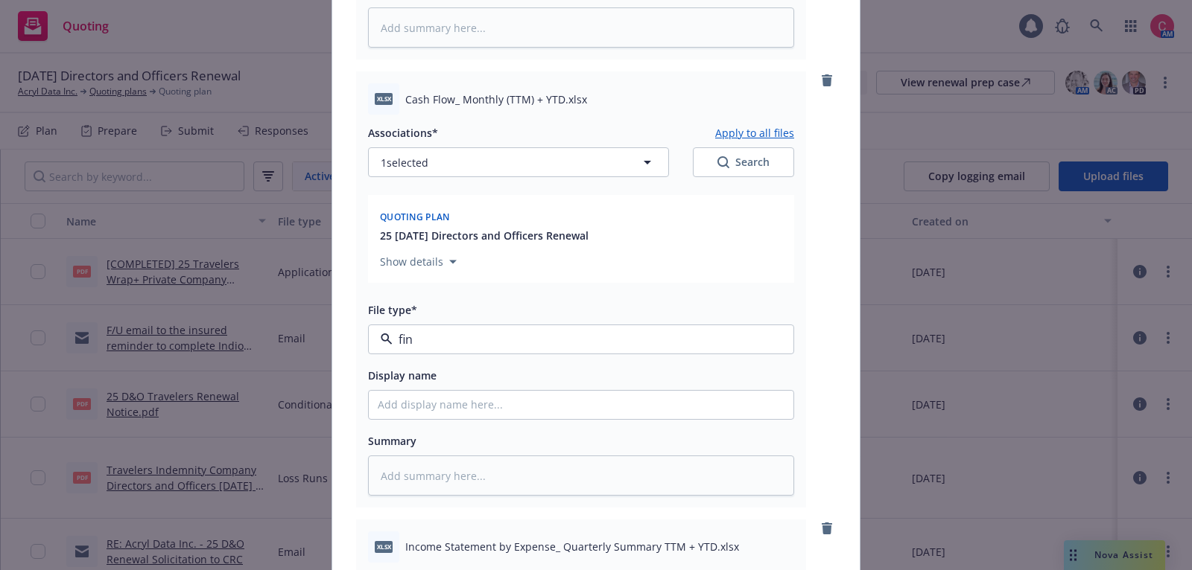
type textarea "x"
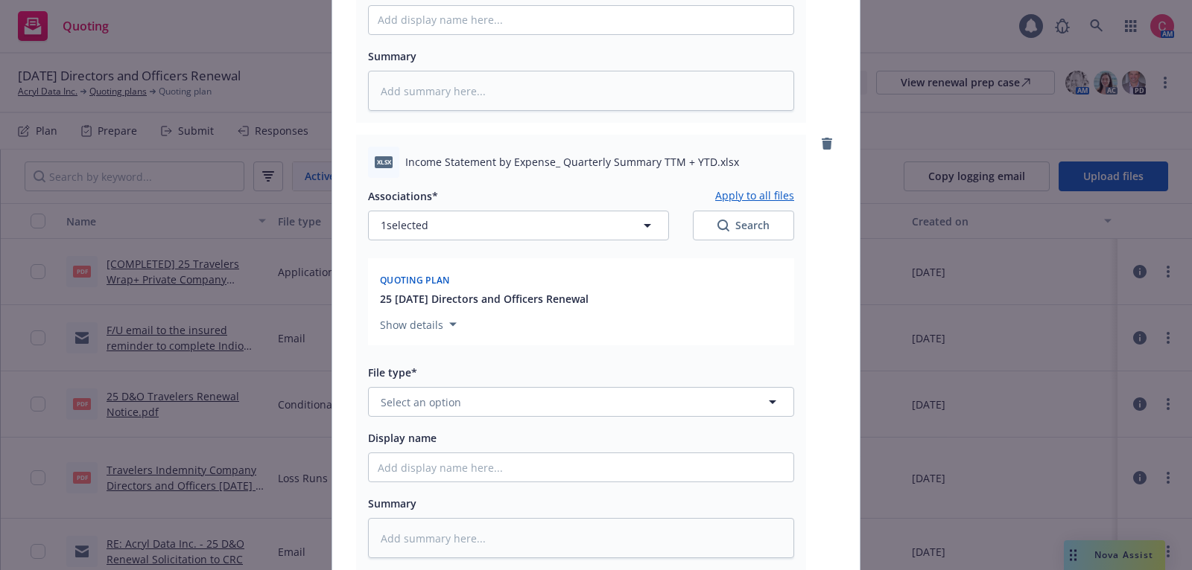
scroll to position [937, 0]
click at [515, 412] on button "Select an option" at bounding box center [581, 402] width 426 height 30
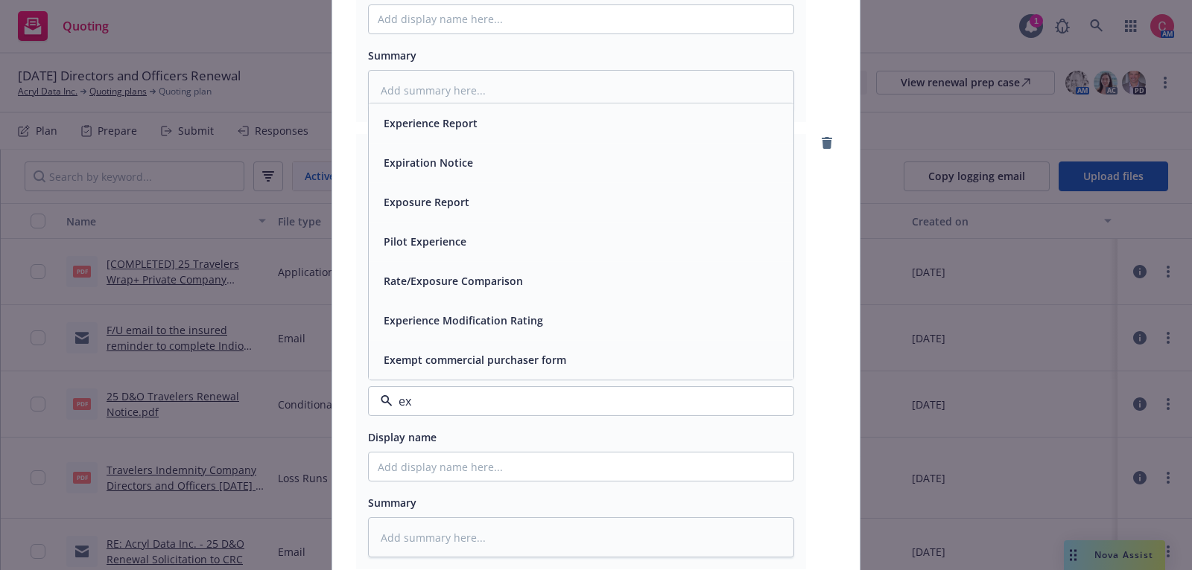
type input "e"
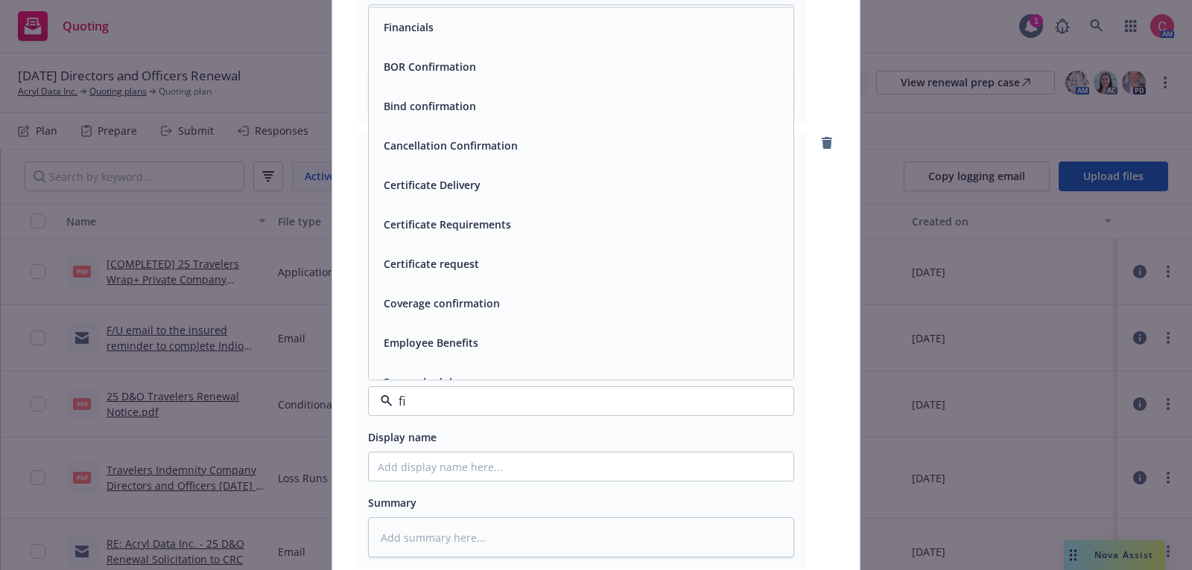
type input "fin"
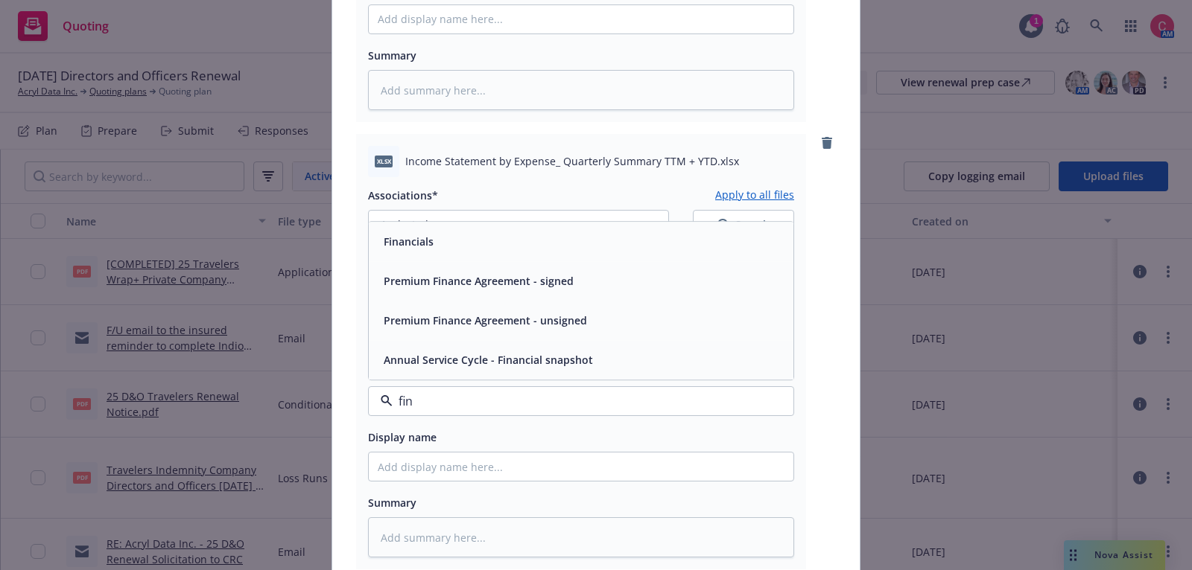
click at [532, 250] on div "Financials" at bounding box center [581, 242] width 407 height 22
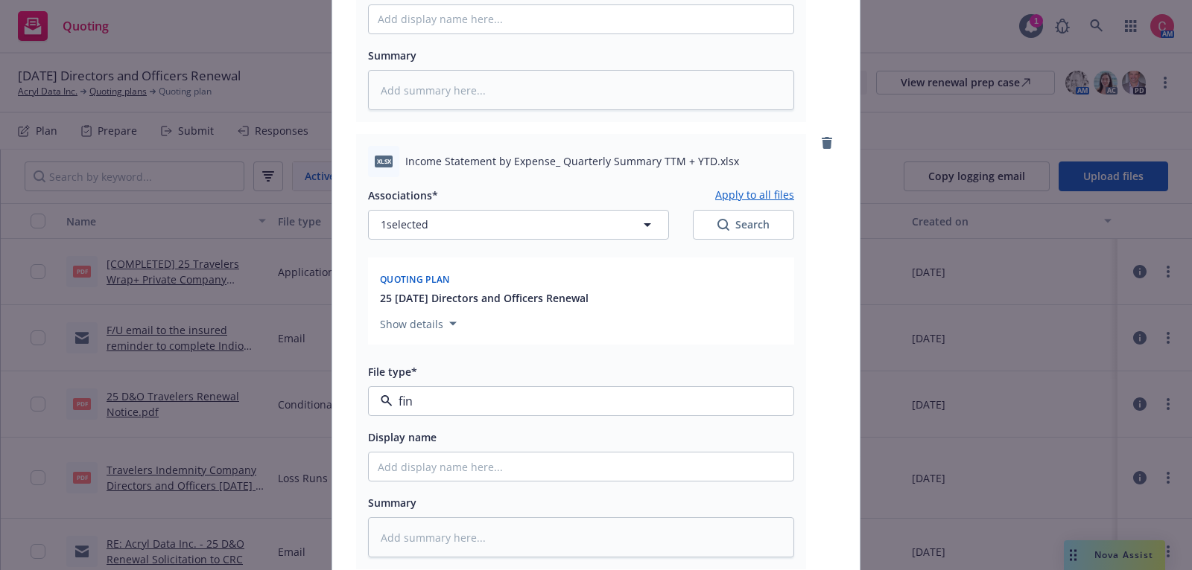
type textarea "x"
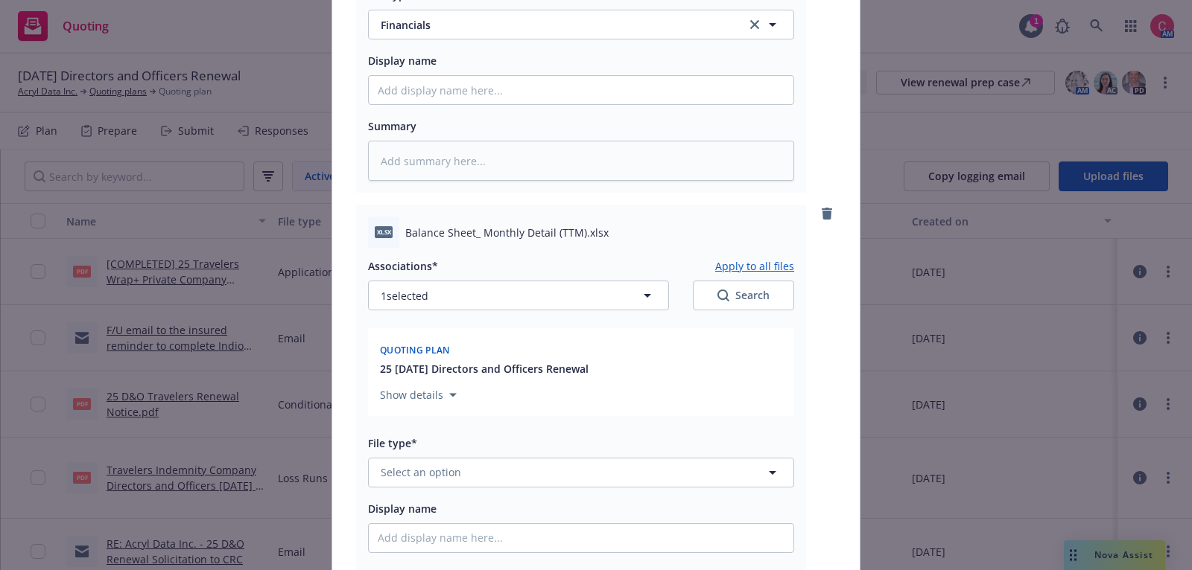
scroll to position [1316, 0]
click at [518, 463] on button "Select an option" at bounding box center [581, 471] width 426 height 30
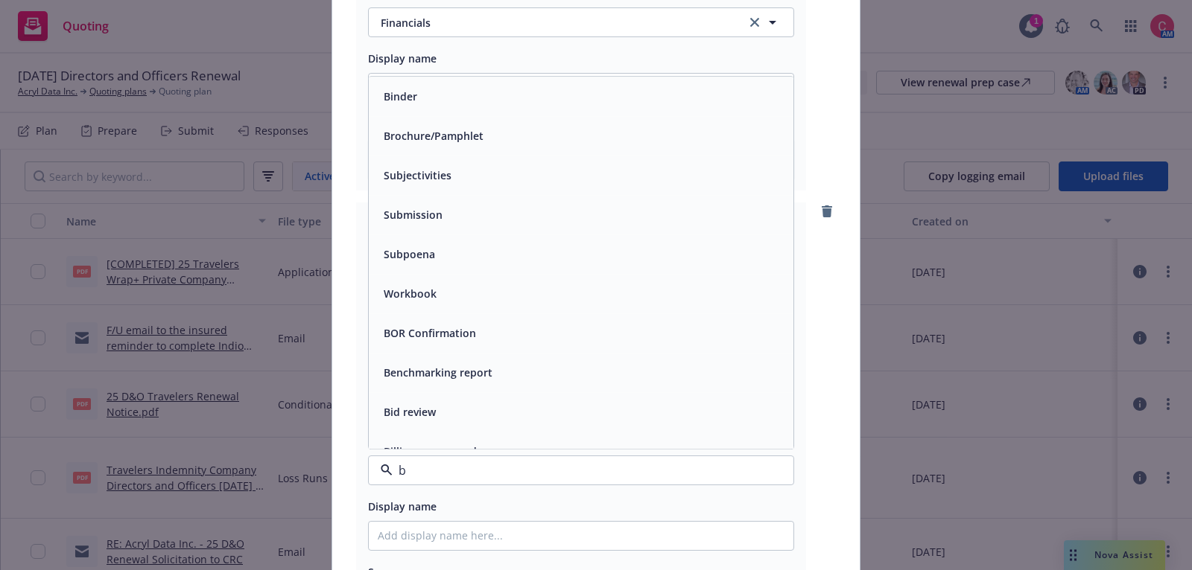
type input "ba"
type textarea "x"
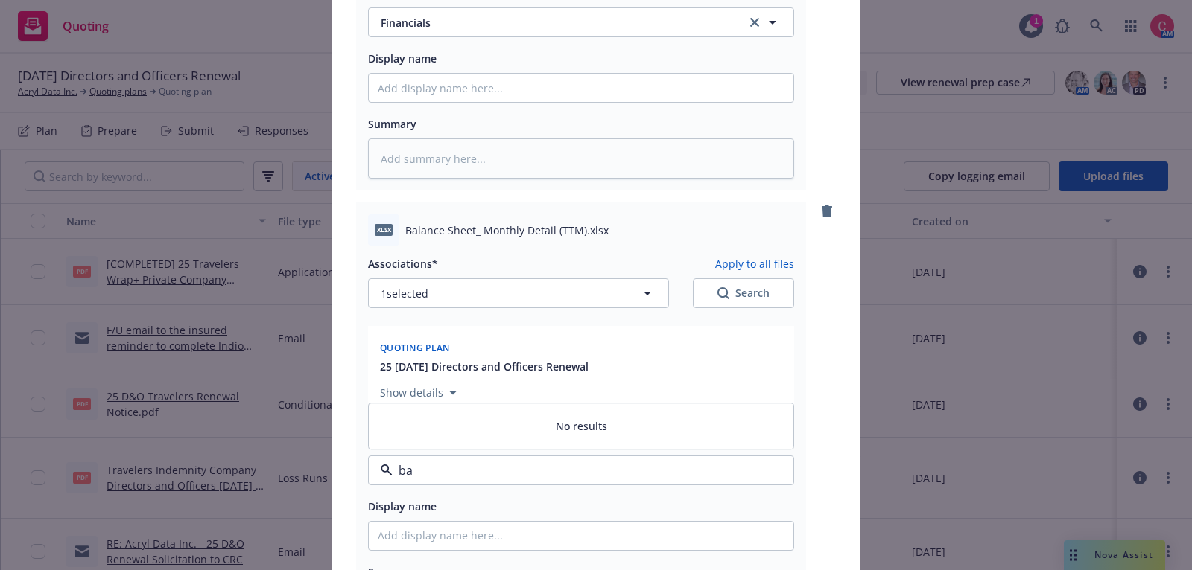
type input "b"
type input "other"
click at [526, 431] on div "Other" at bounding box center [581, 430] width 407 height 22
type textarea "x"
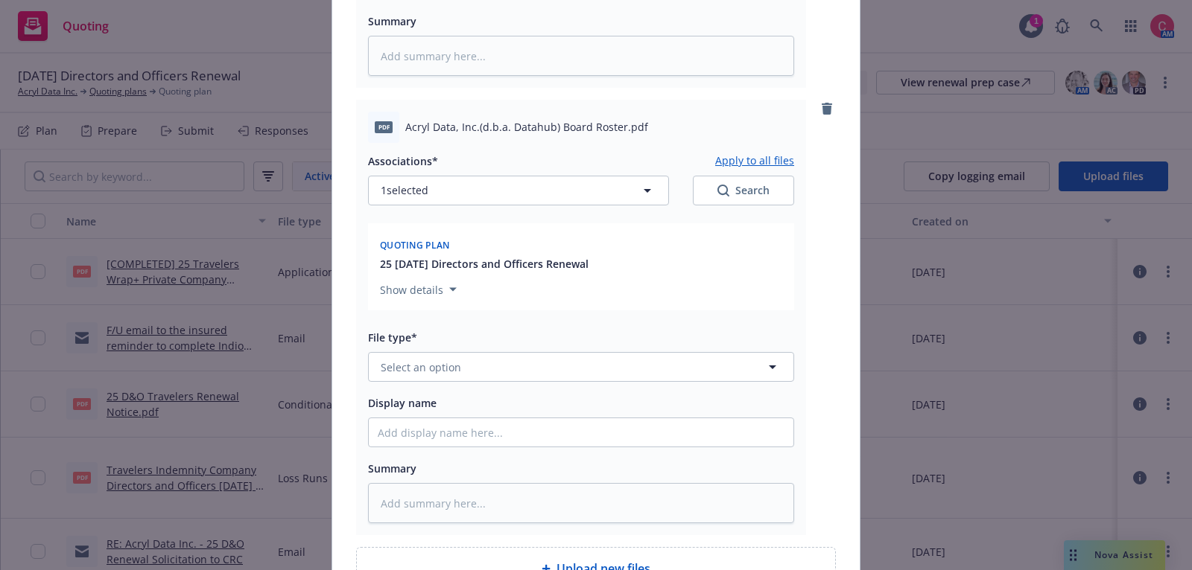
scroll to position [1871, 0]
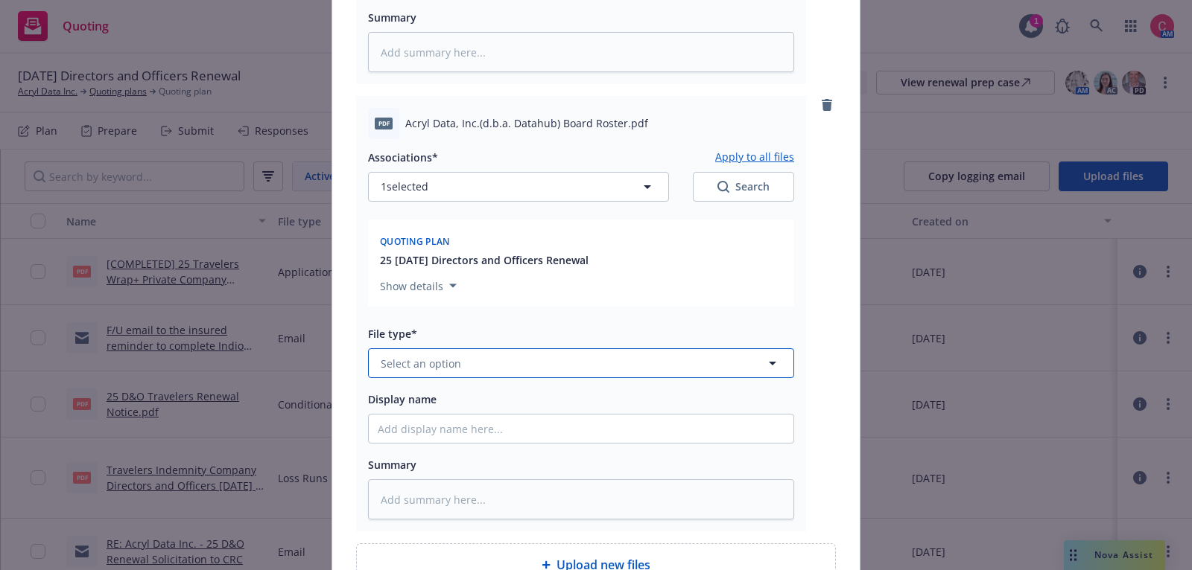
click at [561, 370] on button "Select an option" at bounding box center [581, 364] width 426 height 30
type input "b"
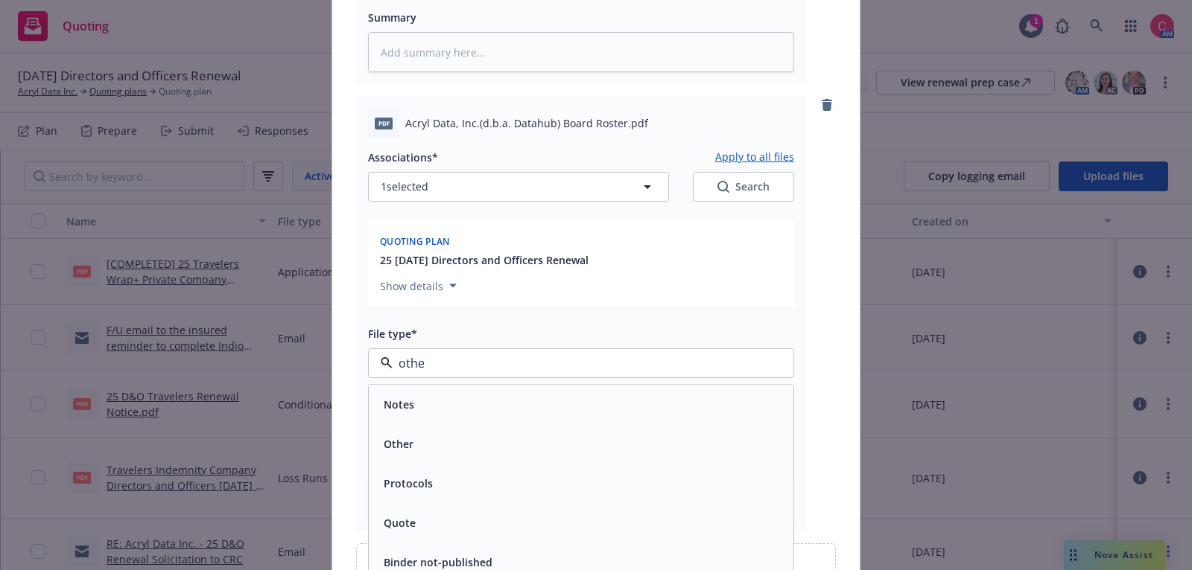
type input "other"
click at [569, 395] on div "Other" at bounding box center [581, 405] width 407 height 22
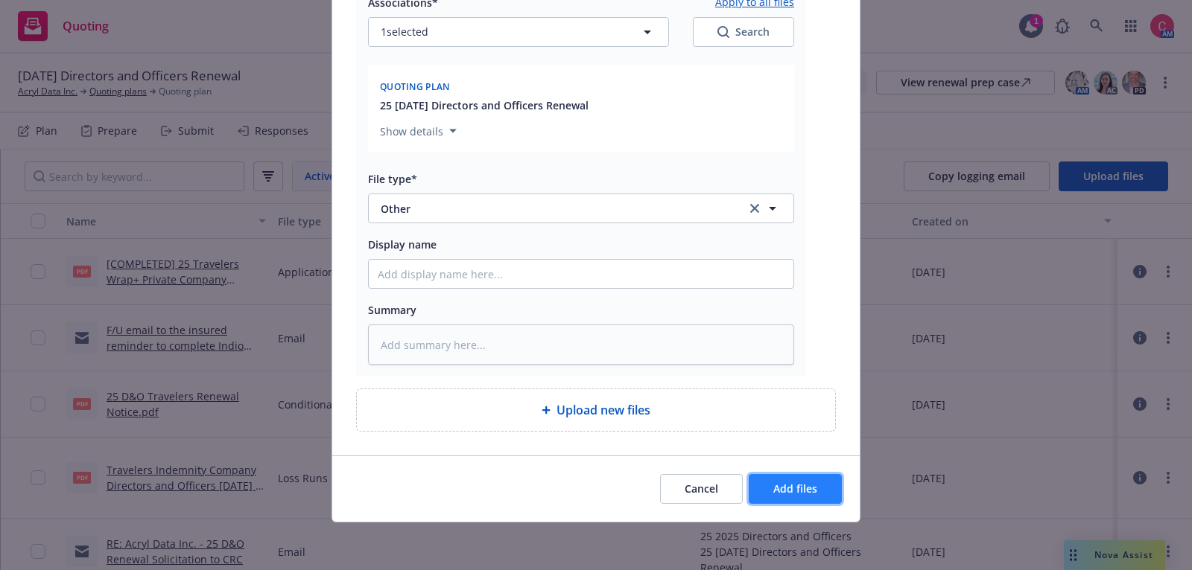
click at [796, 501] on button "Add files" at bounding box center [794, 489] width 93 height 30
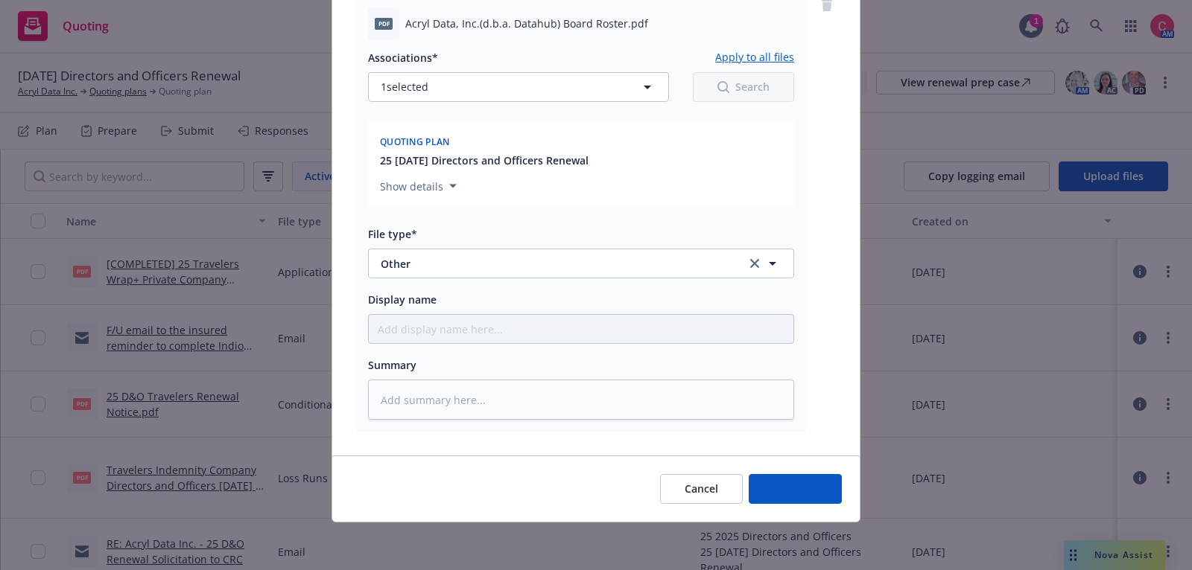
scroll to position [1971, 0]
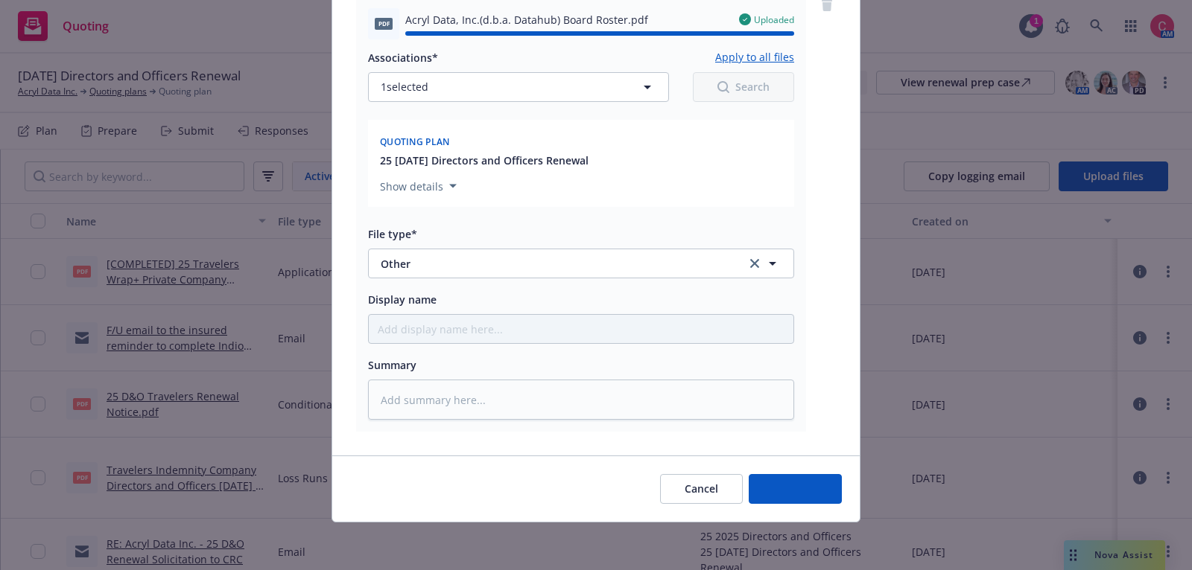
type textarea "x"
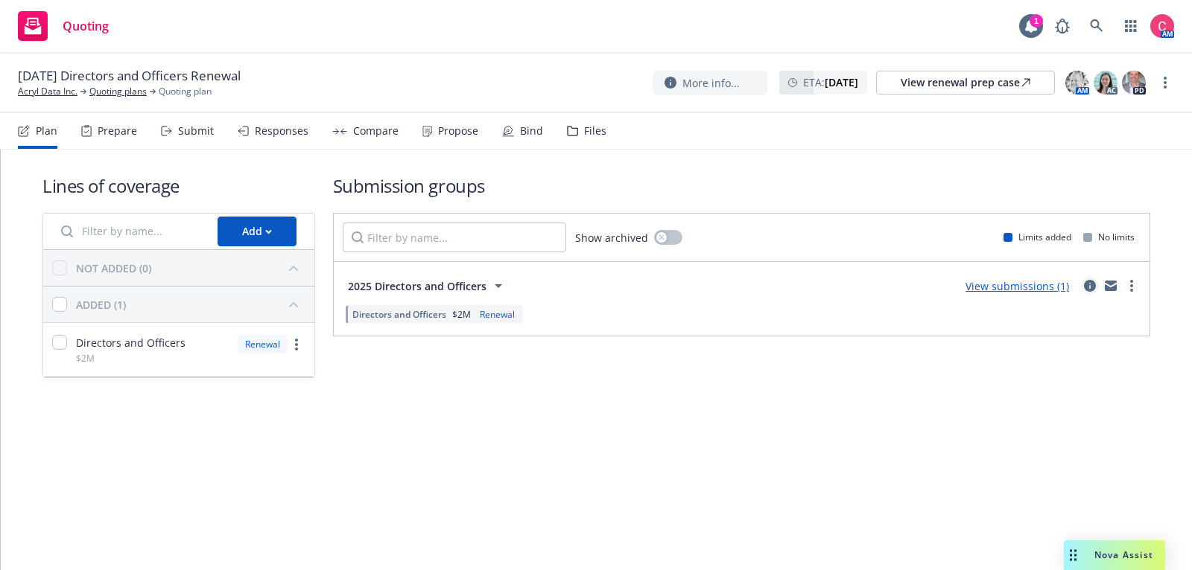
click at [1085, 283] on icon "circleInformation" at bounding box center [1090, 286] width 12 height 12
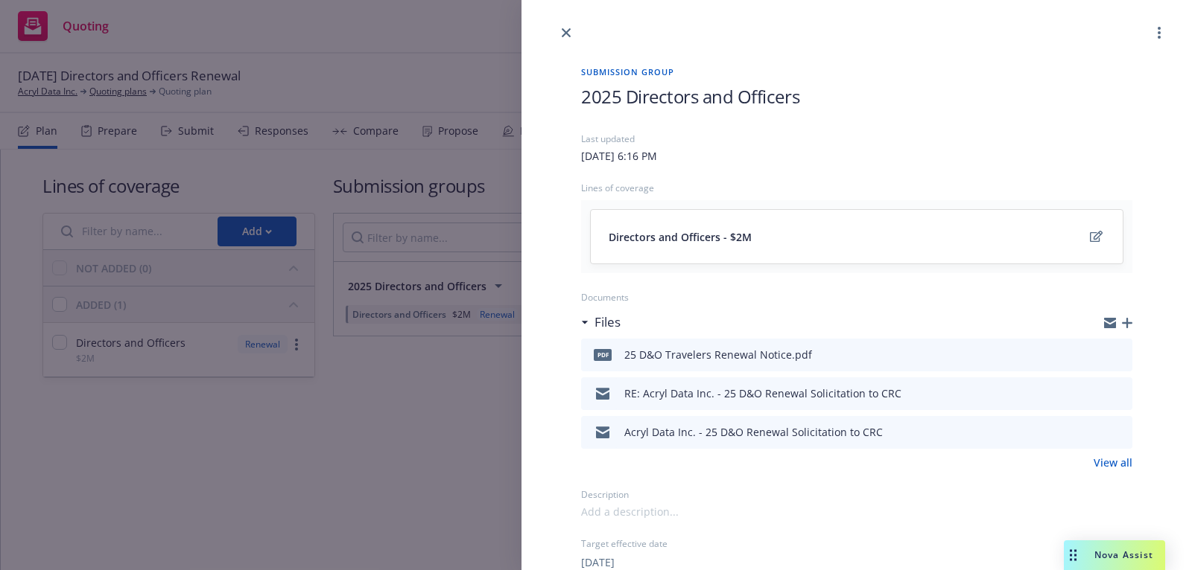
click at [1128, 323] on icon "button" at bounding box center [1127, 323] width 10 height 10
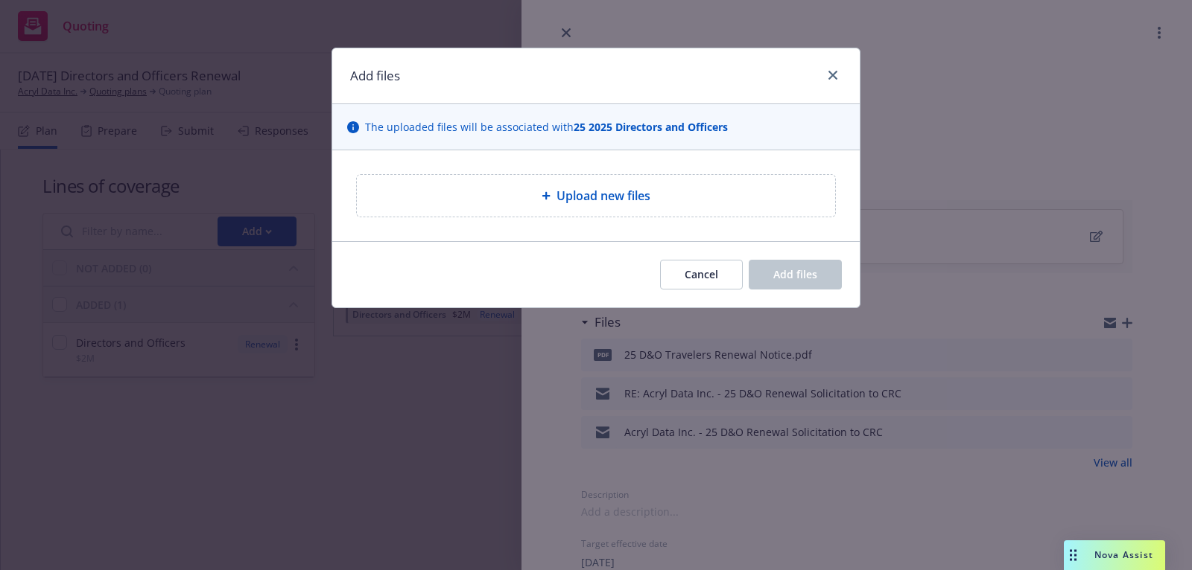
click at [684, 211] on div "Upload new files" at bounding box center [596, 196] width 478 height 42
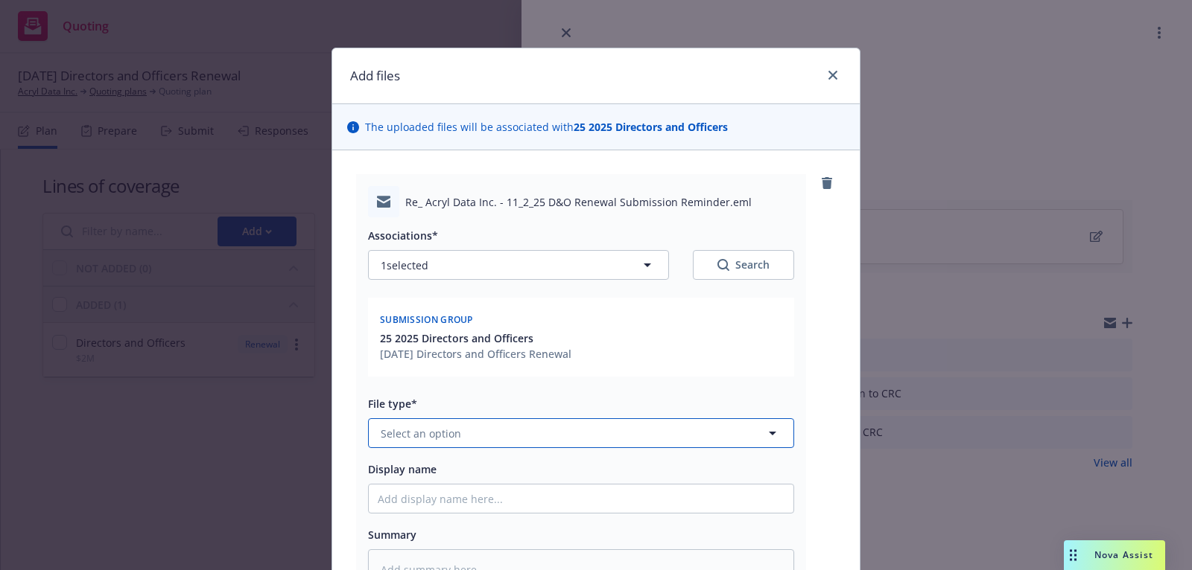
click at [660, 439] on button "Select an option" at bounding box center [581, 434] width 426 height 30
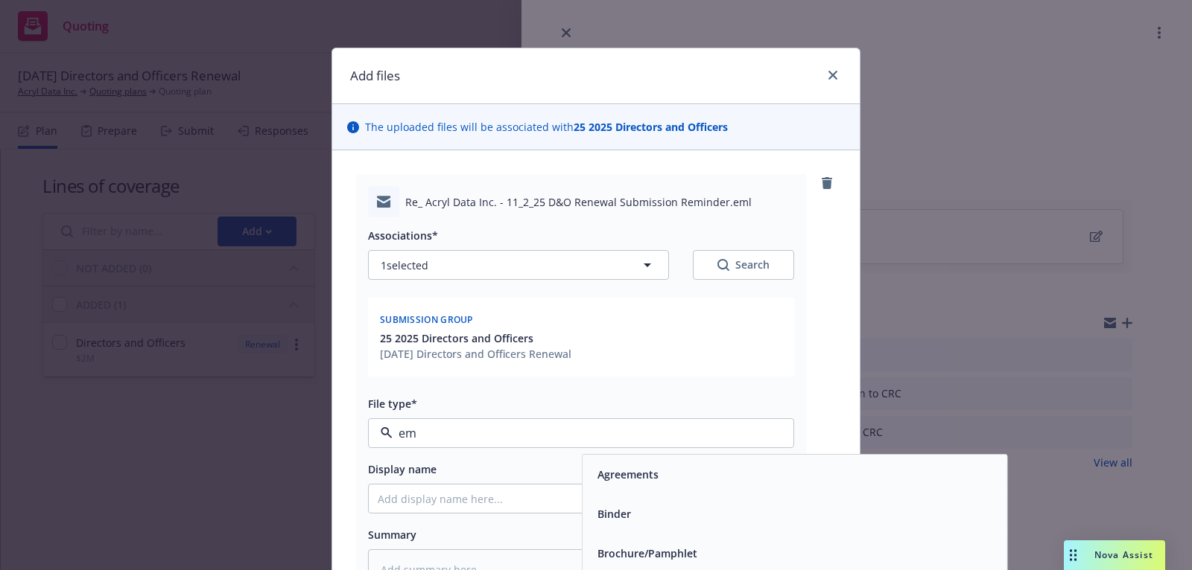
type input "ema"
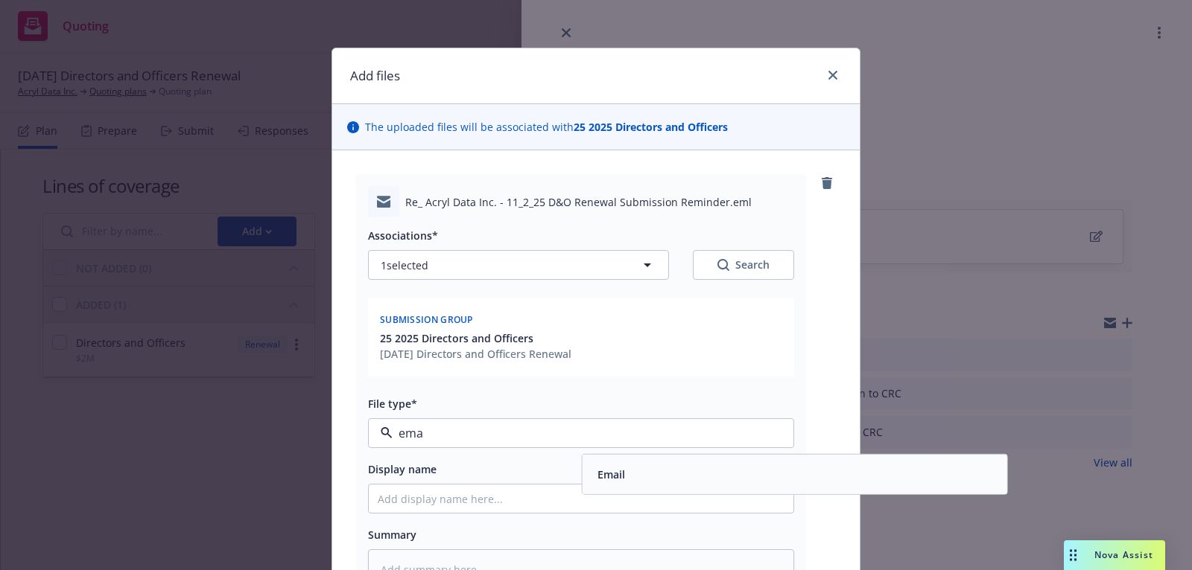
click at [664, 459] on div "Email" at bounding box center [794, 474] width 424 height 39
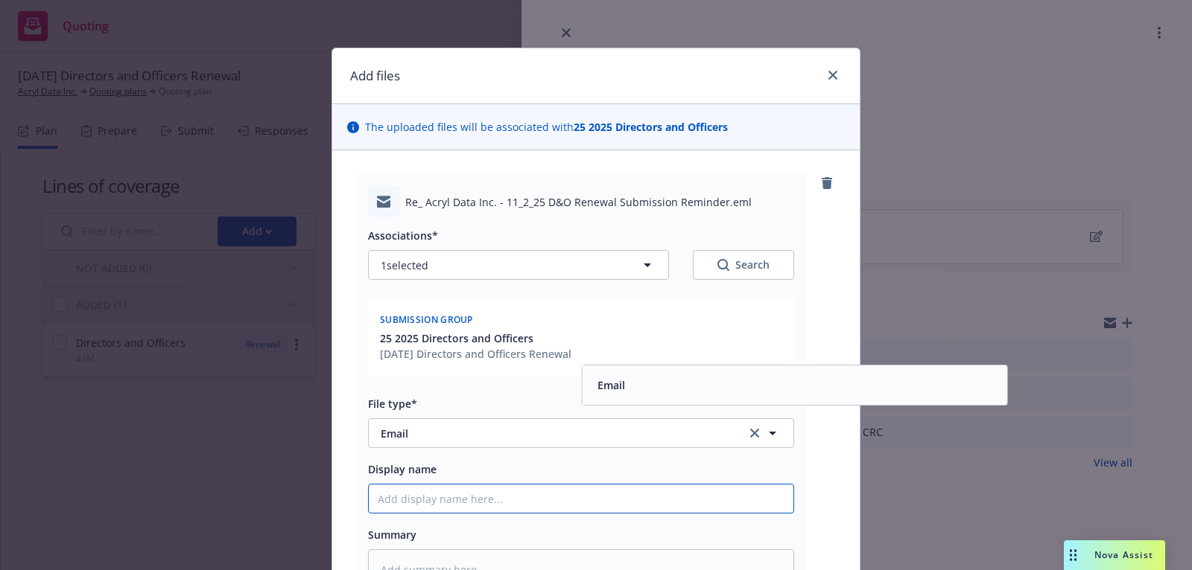
click at [655, 489] on input "Display name" at bounding box center [581, 499] width 424 height 28
type textarea "x"
type input "I"
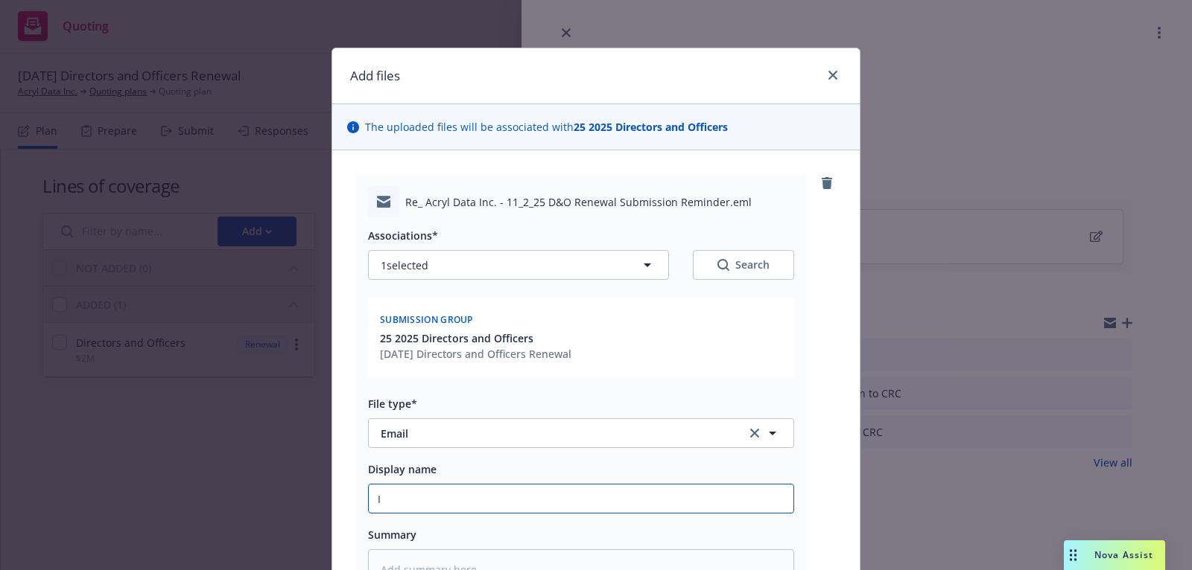
type textarea "x"
type input "In"
type textarea "x"
type input "Ins"
type textarea "x"
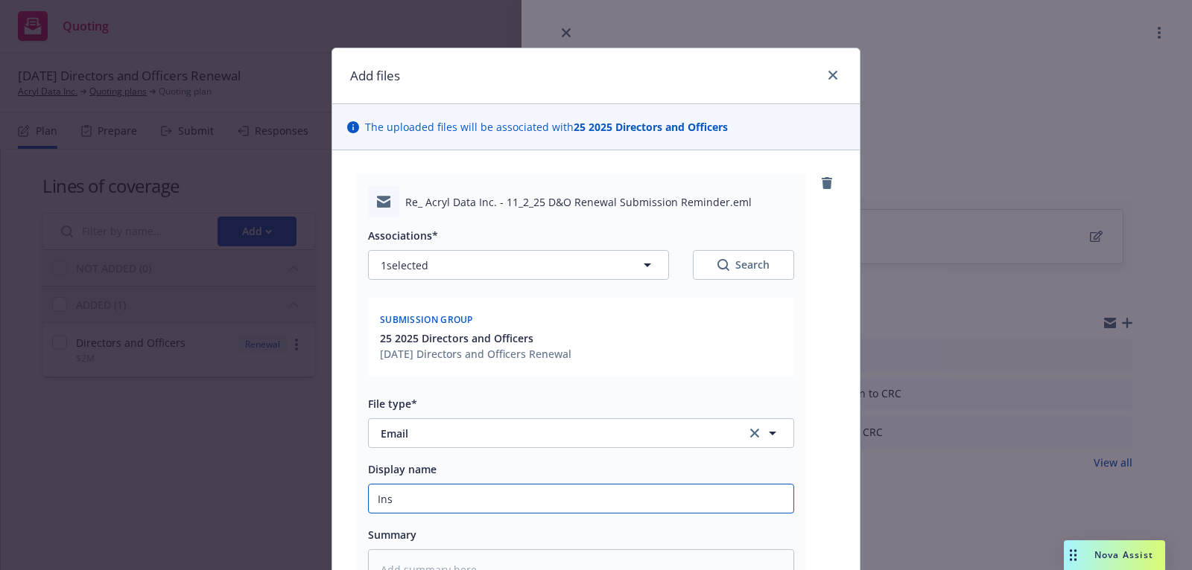
type input "Insu"
type textarea "x"
type input "Insur"
type textarea "x"
type input "Insure"
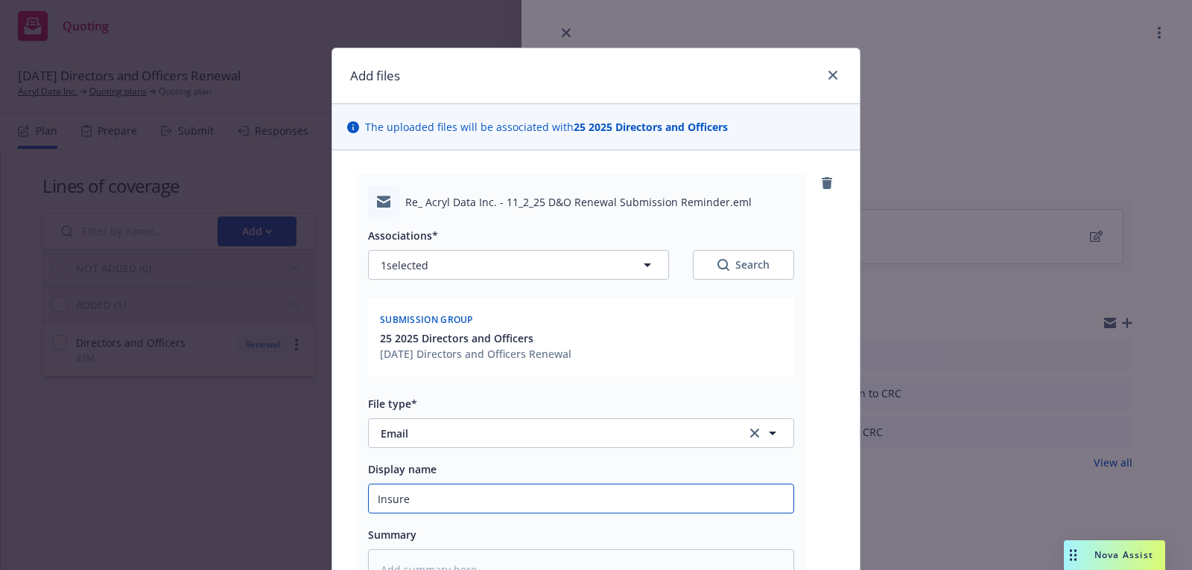
type textarea "x"
type input "Insured"
type textarea "x"
type input "Insured"
type textarea "x"
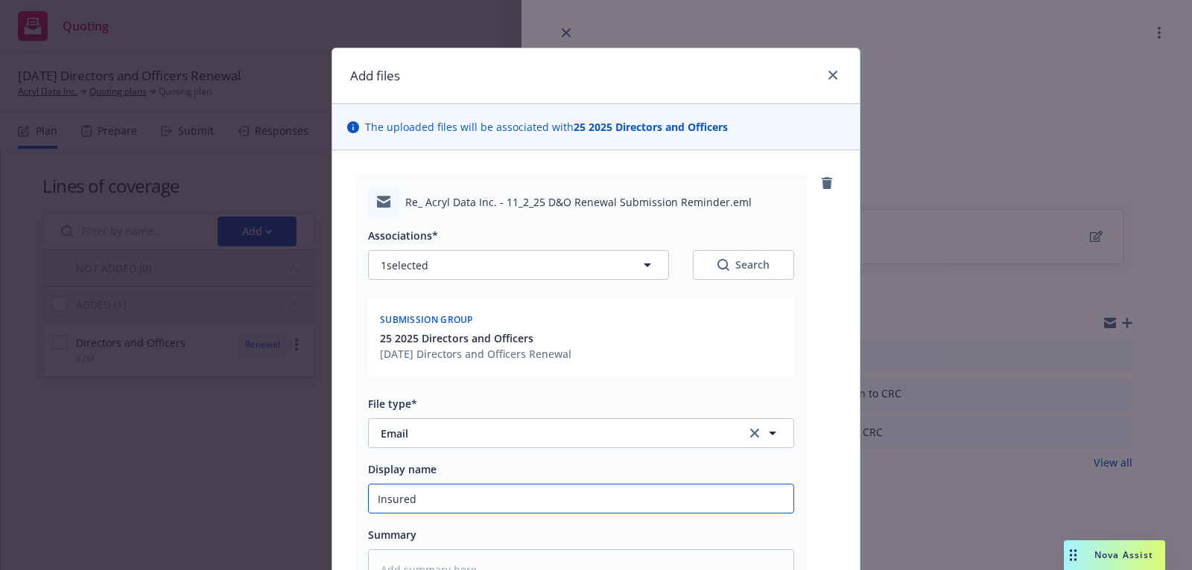
type input "Insured c"
type textarea "x"
type input "Insured co"
type textarea "x"
type input "Insured con"
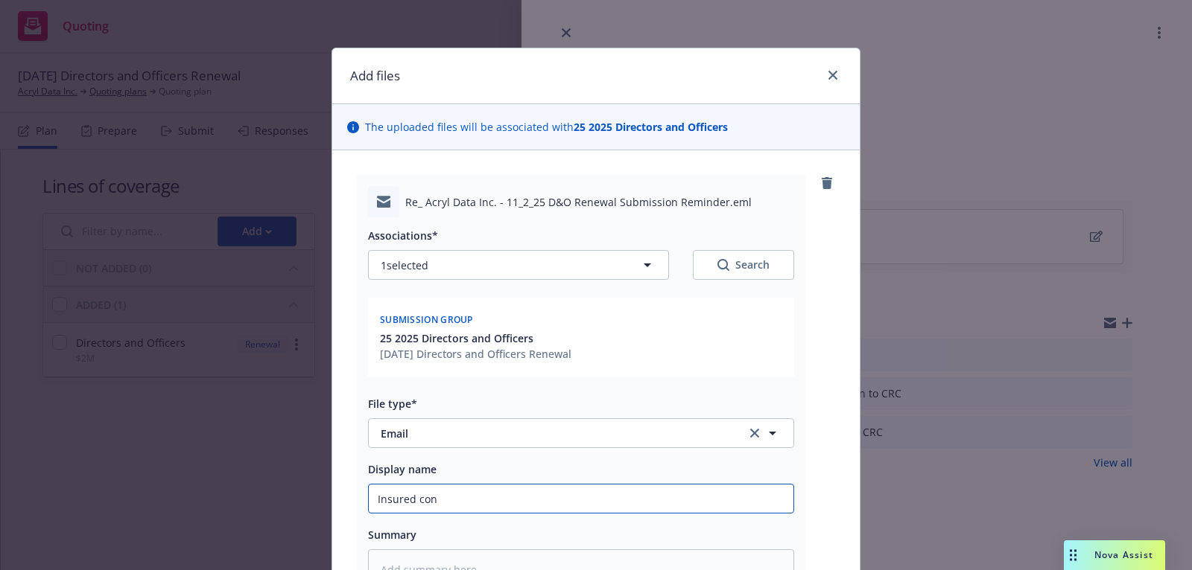
type textarea "x"
type input "Insured conf"
type textarea "x"
type input "Insured confi"
type textarea "x"
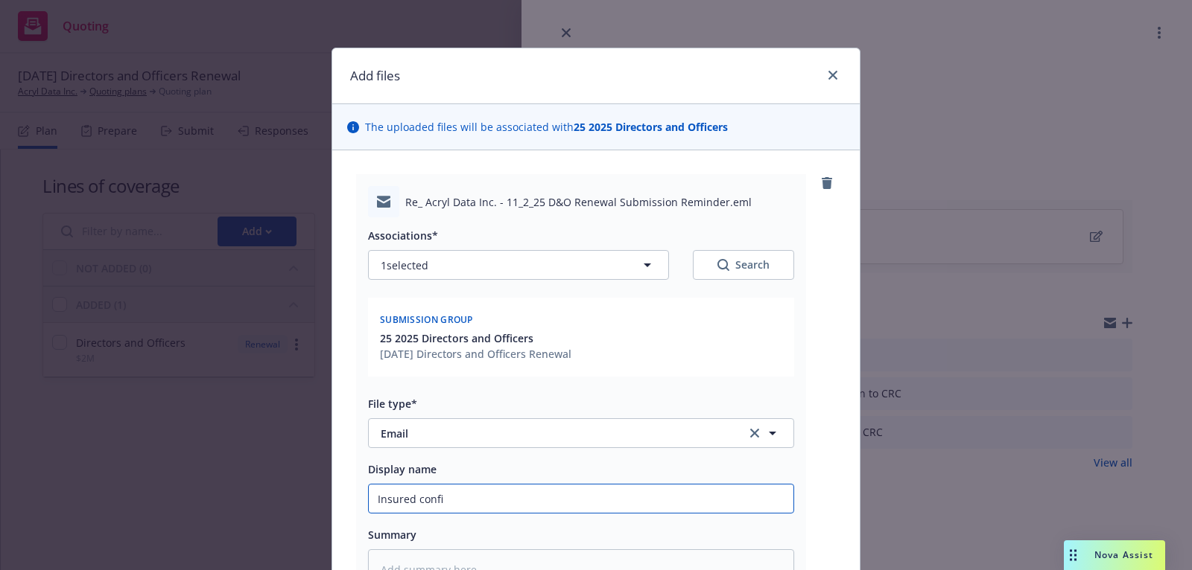
type input "Insured confir"
type textarea "x"
type input "Insured confirm"
type textarea "x"
type input "Insured confirmi"
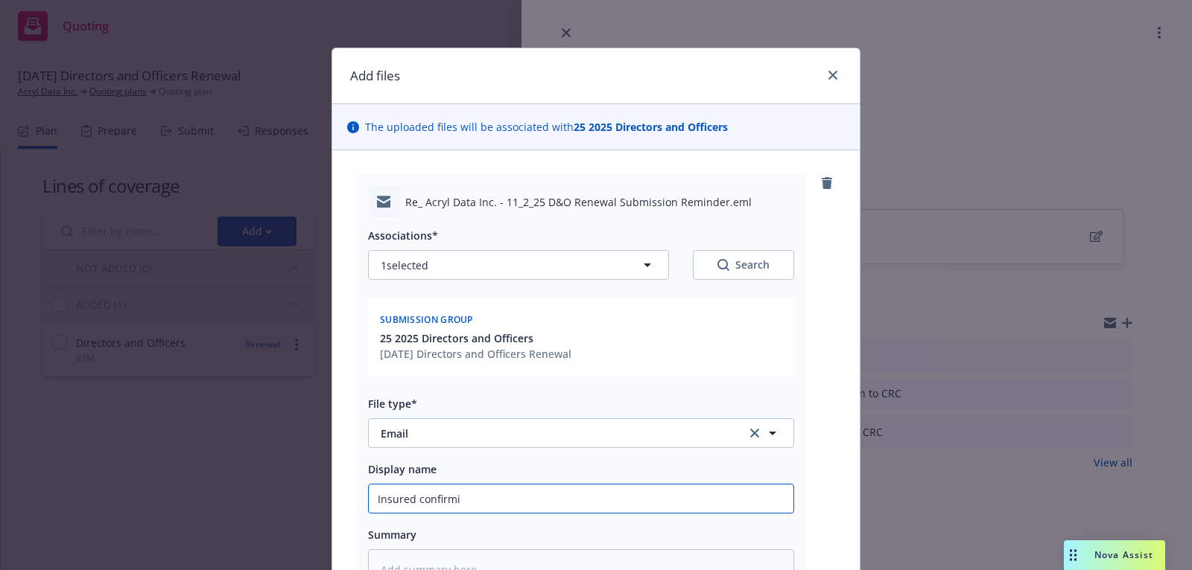
type textarea "x"
type input "Insured confirming"
type textarea "x"
type input "Insured confirming"
type textarea "x"
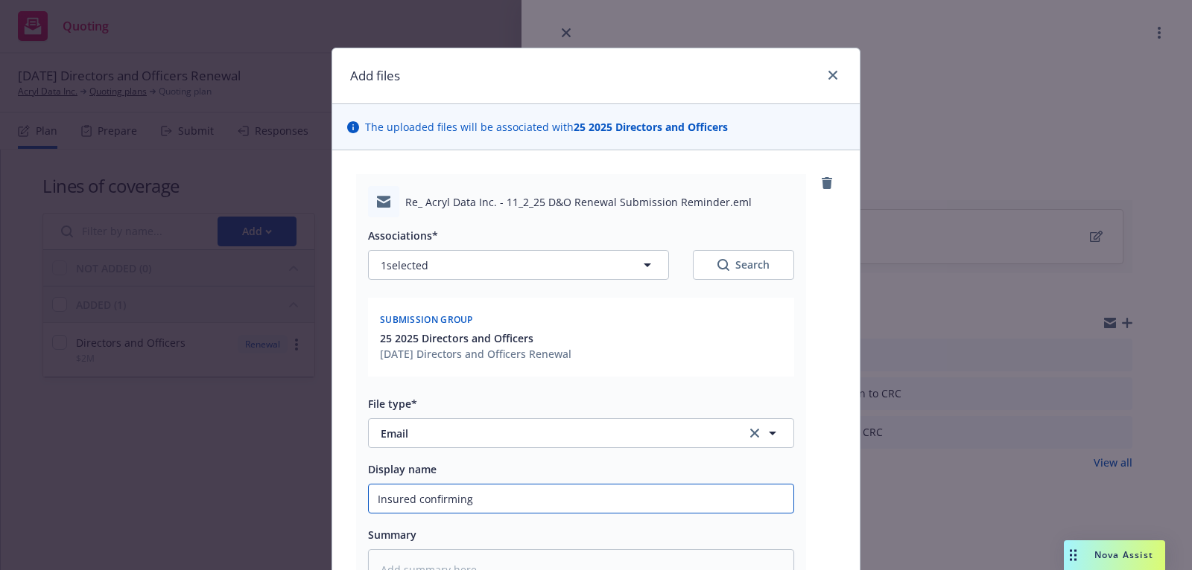
type input "Insured confirming w"
type textarea "x"
type input "Insured confirming wh"
type textarea "x"
type input "Insured confirming wha"
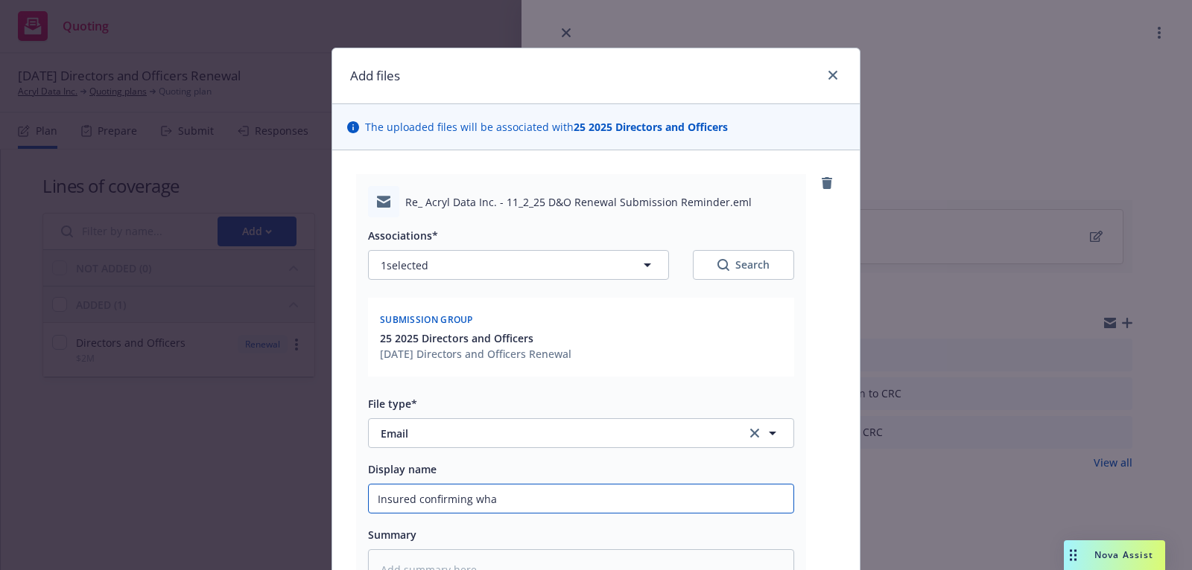
type textarea "x"
type input "Insured confirming what"
type textarea "x"
type input "Insured confirming what"
type textarea "x"
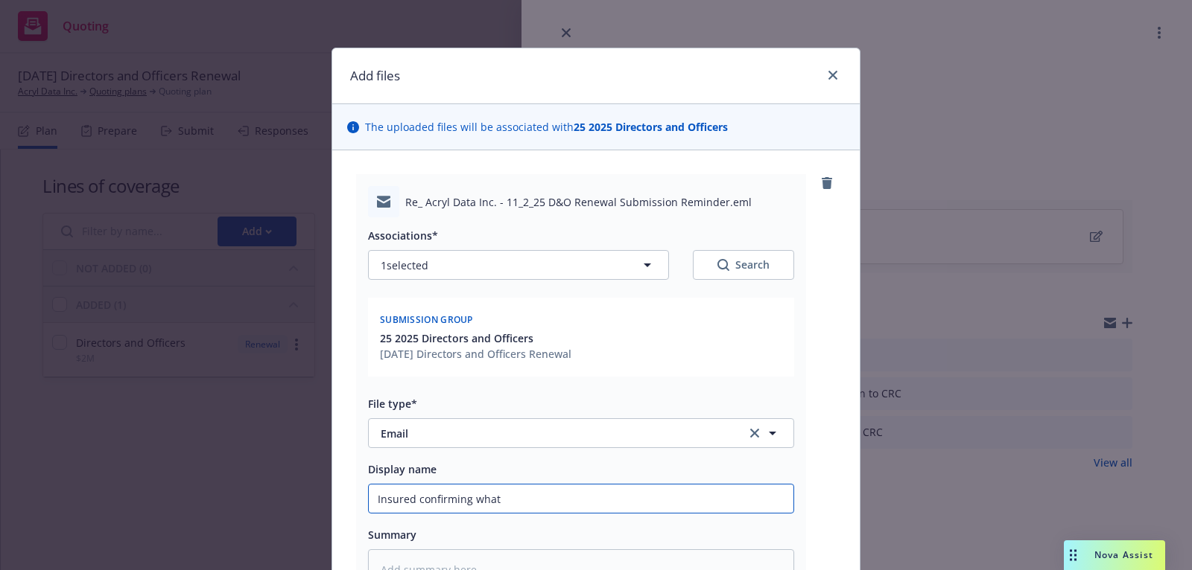
type input "Insured confirming what t"
type textarea "x"
type input "Insured confirming what th"
type textarea "x"
type input "Insured confirming what the"
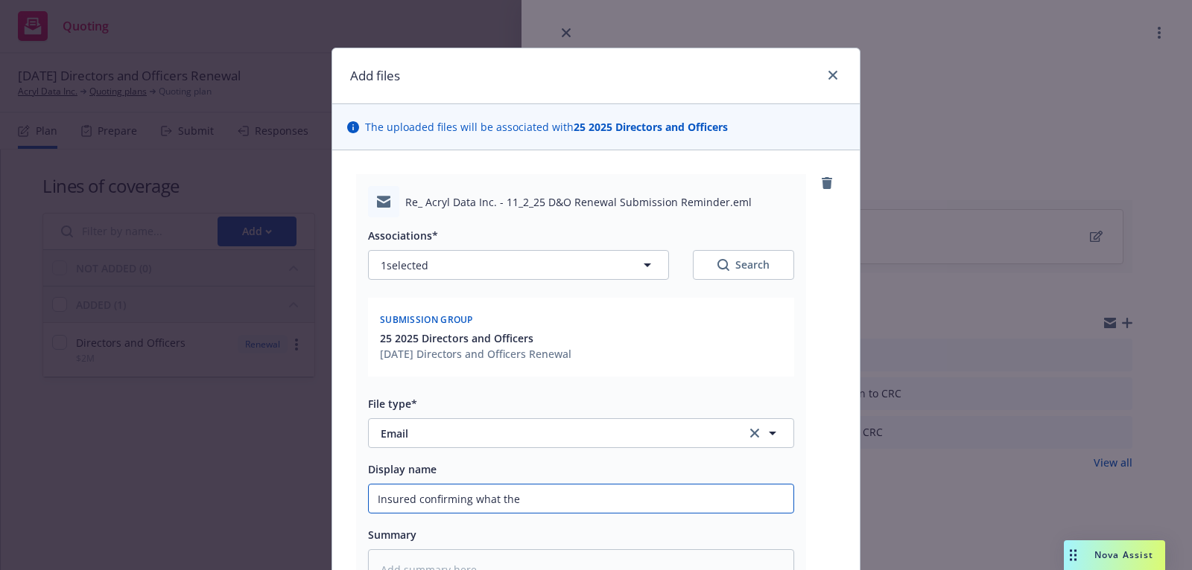
type textarea "x"
type input "Insured confirming what they"
type textarea "x"
type input "Insured confirming what they'"
type textarea "x"
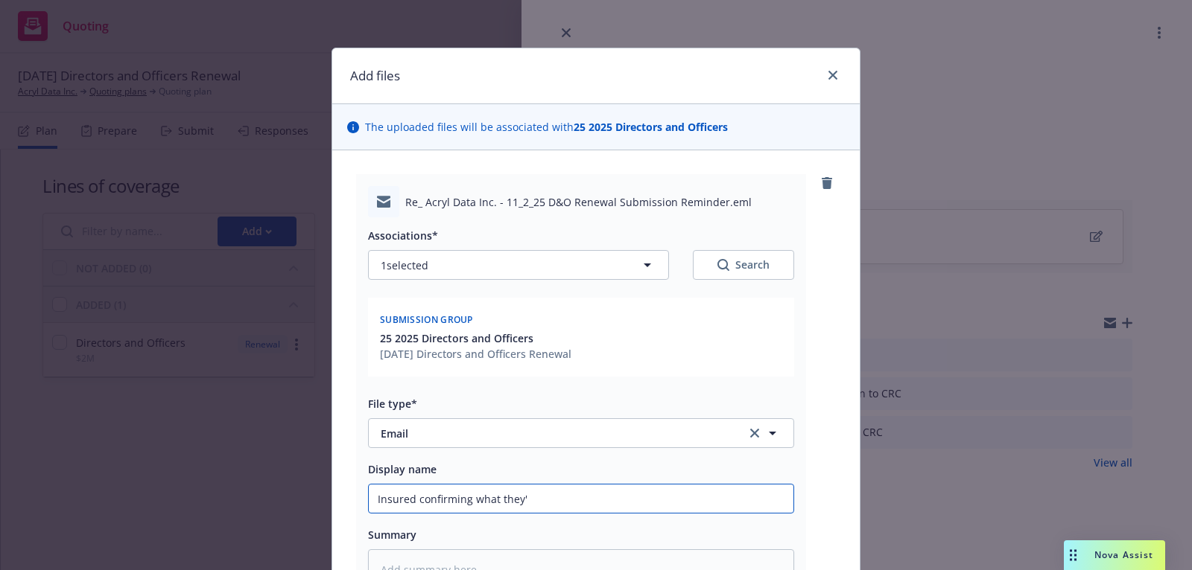
type input "Insured confirming what they'e"
type textarea "x"
type input "Insured confirming what they'"
type textarea "x"
type input "Insured confirming what they'v"
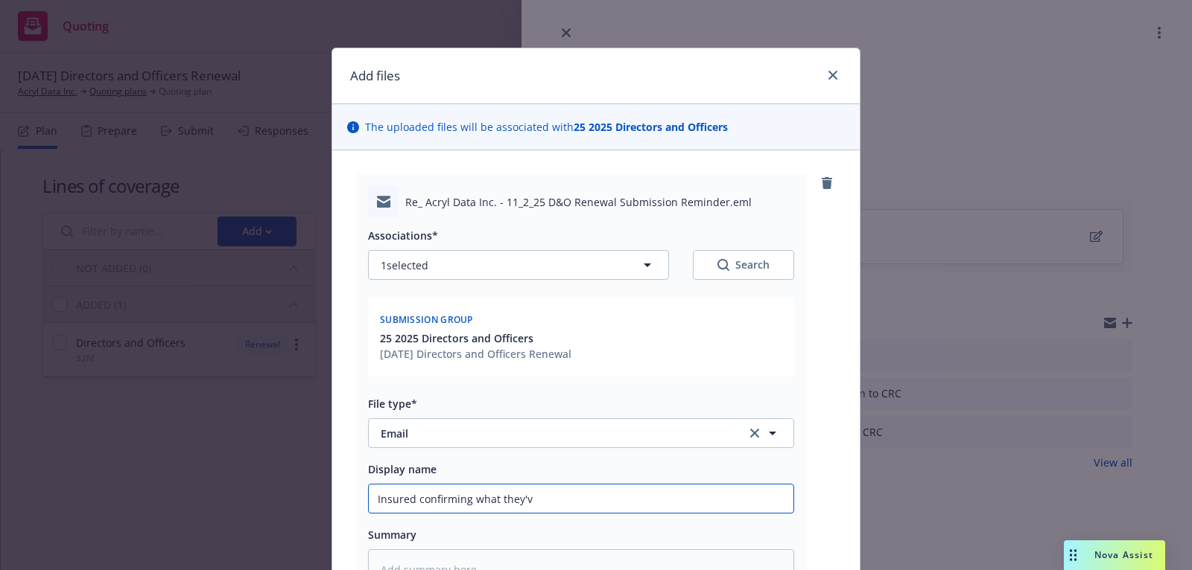
type textarea "x"
type input "Insured confirming what they've"
type textarea "x"
type input "Insured confirming what they've"
type textarea "x"
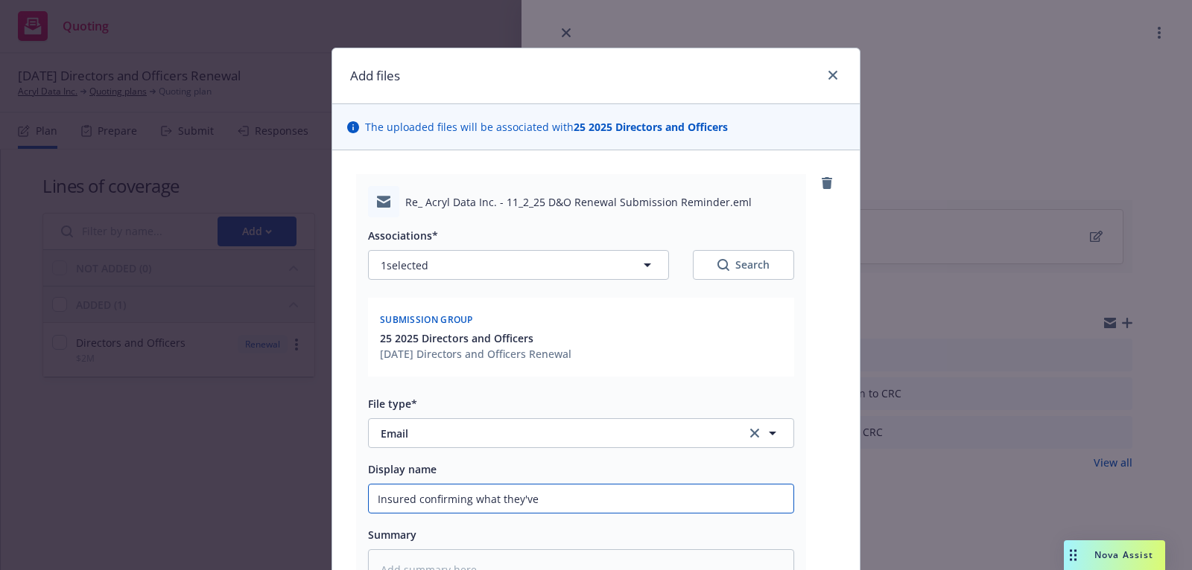
type input "Insured confirming what they've u"
type textarea "x"
type input "Insured confirming what they've up"
type textarea "x"
type input "Insured confirming what they've upl"
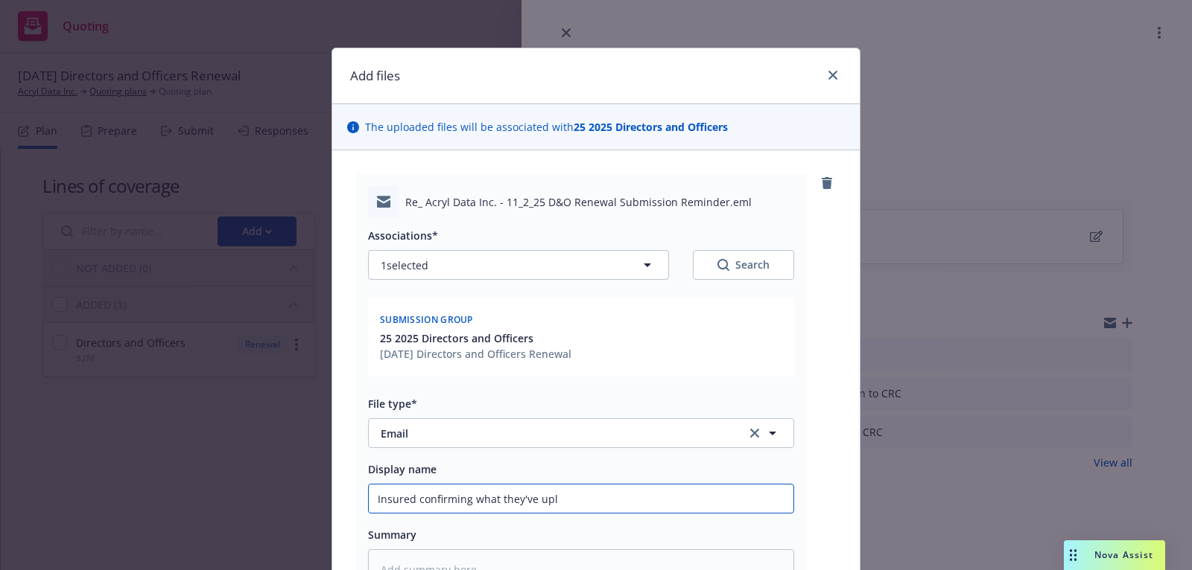
type textarea "x"
type input "Insured confirming what they've uplo"
type textarea "x"
type input "Insured confirming what they've uploa"
type textarea "x"
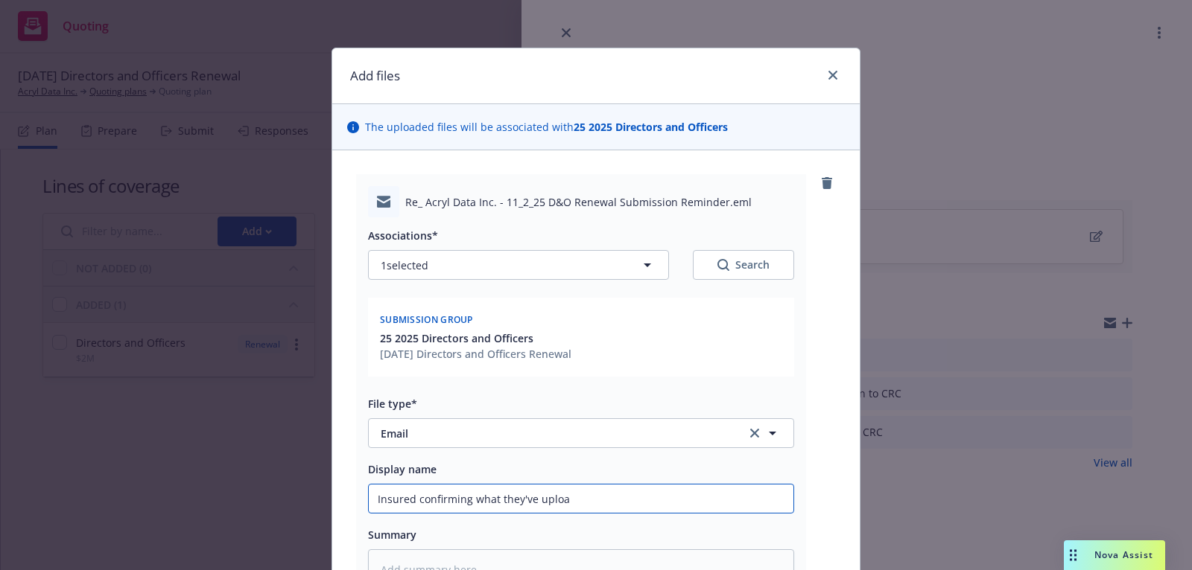
type input "Insured confirming what they've upload"
type textarea "x"
type input "Insured confirming what they've uploade"
type textarea "x"
type input "Insured confirming what they've uploaded"
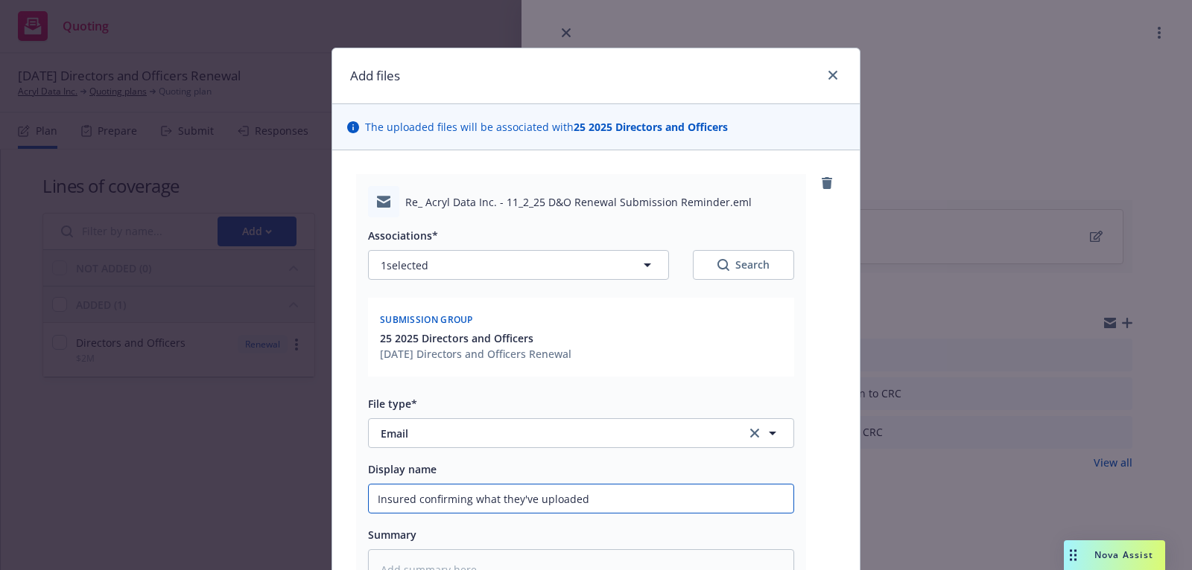
type textarea "x"
type input "Insured confirming what they've uploaded"
type textarea "x"
type input "Insured confirming what they've uploaded a"
type textarea "x"
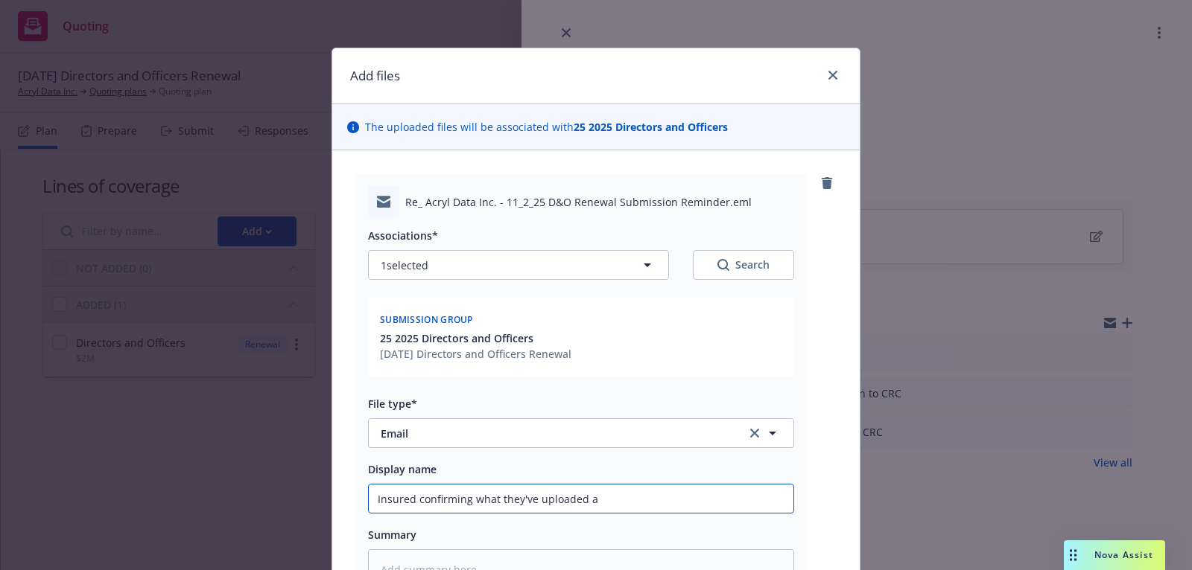
type input "Insured confirming what they've uploaded an"
type textarea "x"
type input "Insured confirming what they've uploaded and"
type textarea "x"
type input "Insured confirming what they've uploaded and"
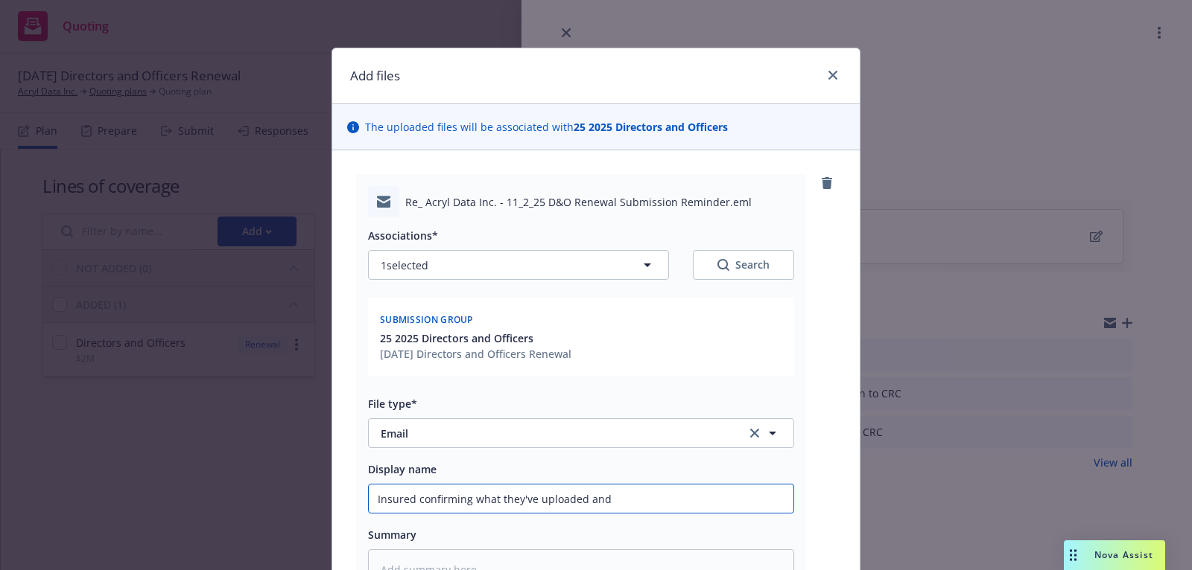
type textarea "x"
type input "Insured confirming what they've uploaded and w"
type textarea "x"
type input "Insured confirming what they've uploaded and wh"
type textarea "x"
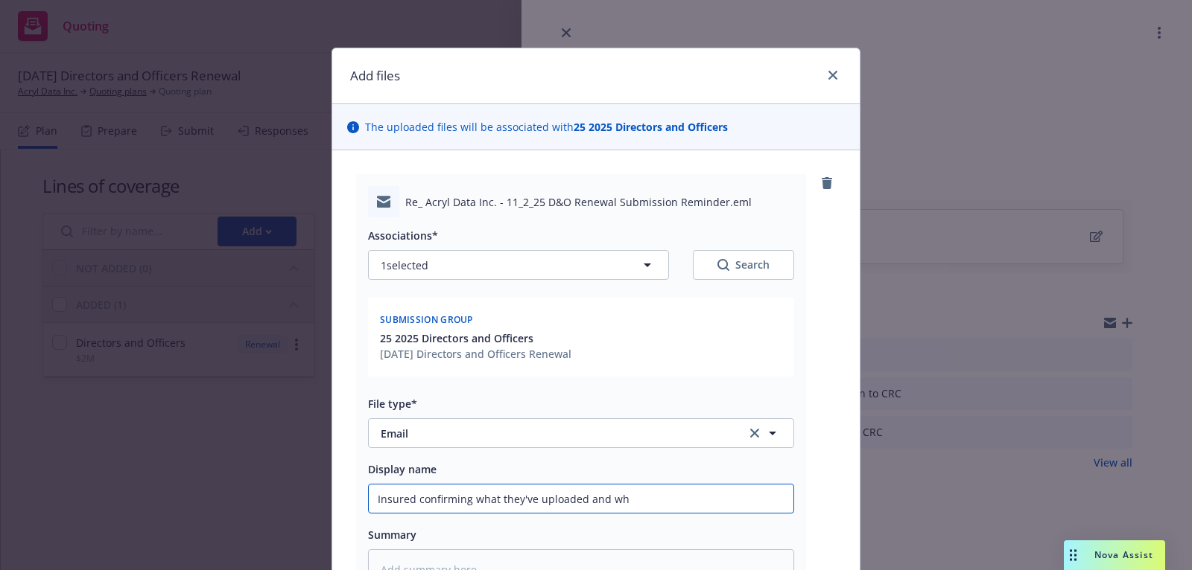
type input "Insured confirming what they've uploaded and wha"
type textarea "x"
type input "Insured confirming what they've uploaded and wh"
type textarea "x"
type input "Insured confirming what they've uploaded and w"
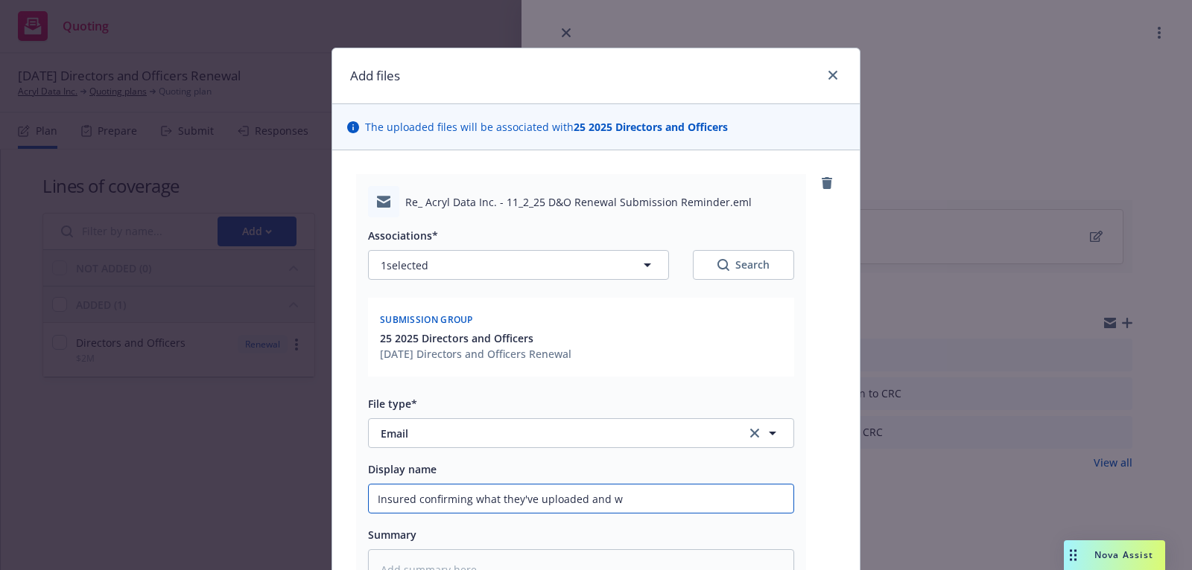
type textarea "x"
type input "Insured confirming what they've uploaded and"
type textarea "x"
type input "Insured confirming what they've uploaded and"
type textarea "x"
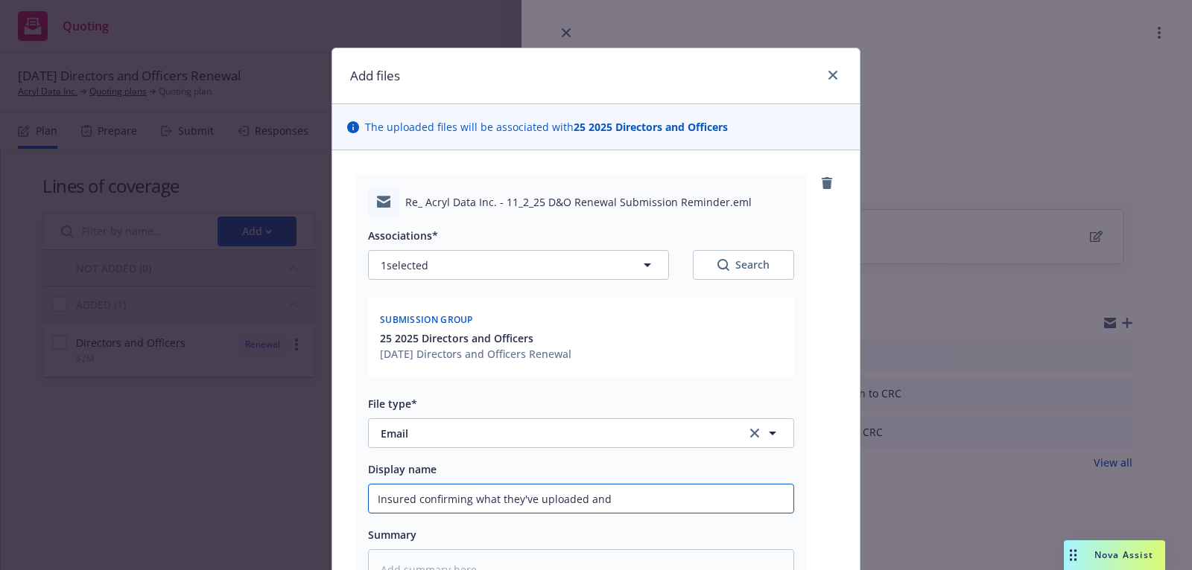
type input "Insured confirming what they've uploaded an"
type textarea "x"
type input "Insured confirming what they've uploaded a"
type textarea "x"
type input "Insured confirming what they've uploaded"
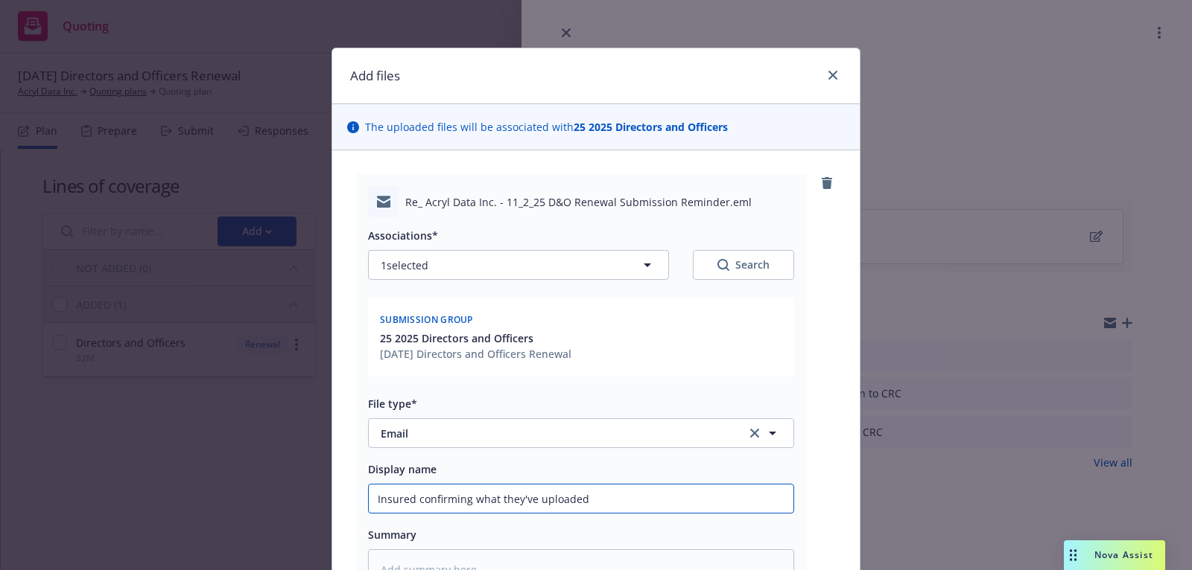
type textarea "x"
type input "Insured confirming what they've uploaded"
type textarea "x"
type input "Insured confirming what they've uploade"
type textarea "x"
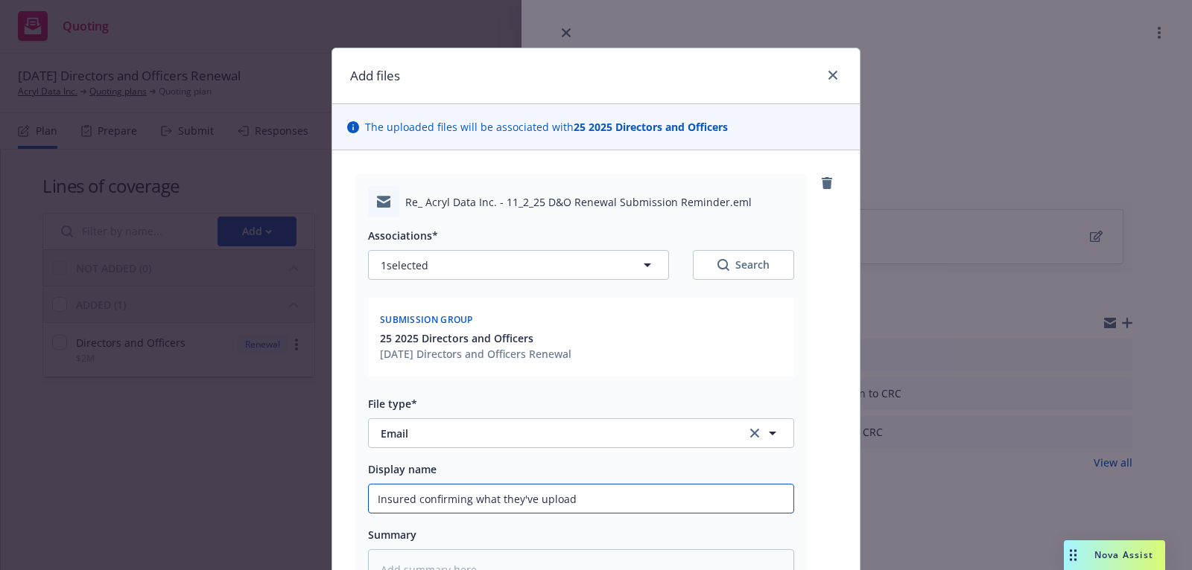
type input "Insured confirming what they've uploa"
type textarea "x"
type input "Insured confirming what they've uplo"
type textarea "x"
type input "Insured confirming what they've upl"
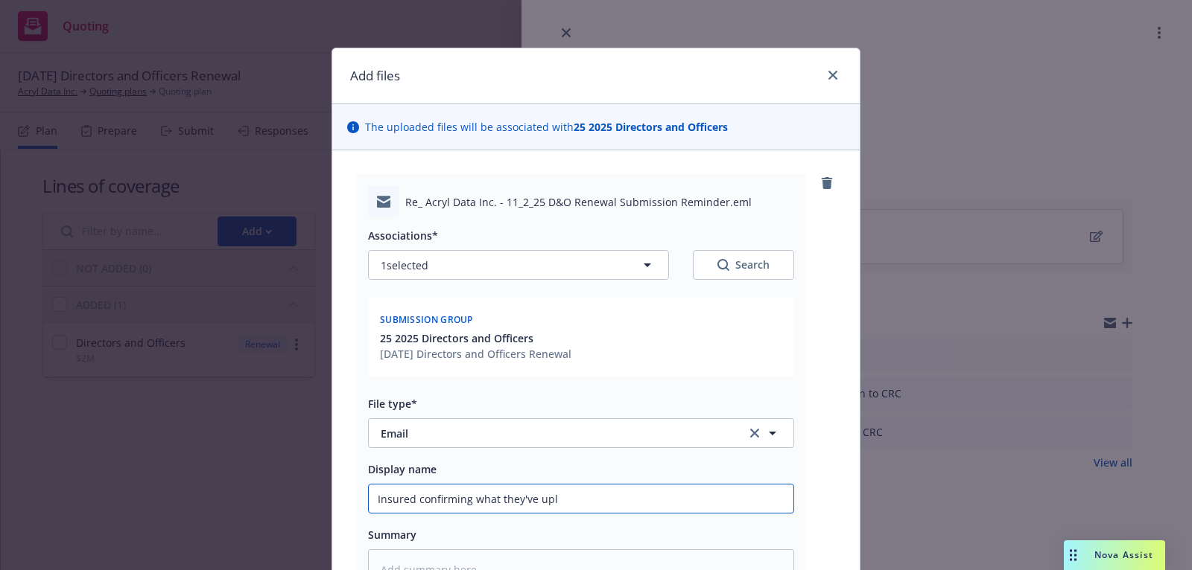
type textarea "x"
type input "Insured confirming what they've up"
type textarea "x"
type input "Insured confirming what they've u"
type textarea "x"
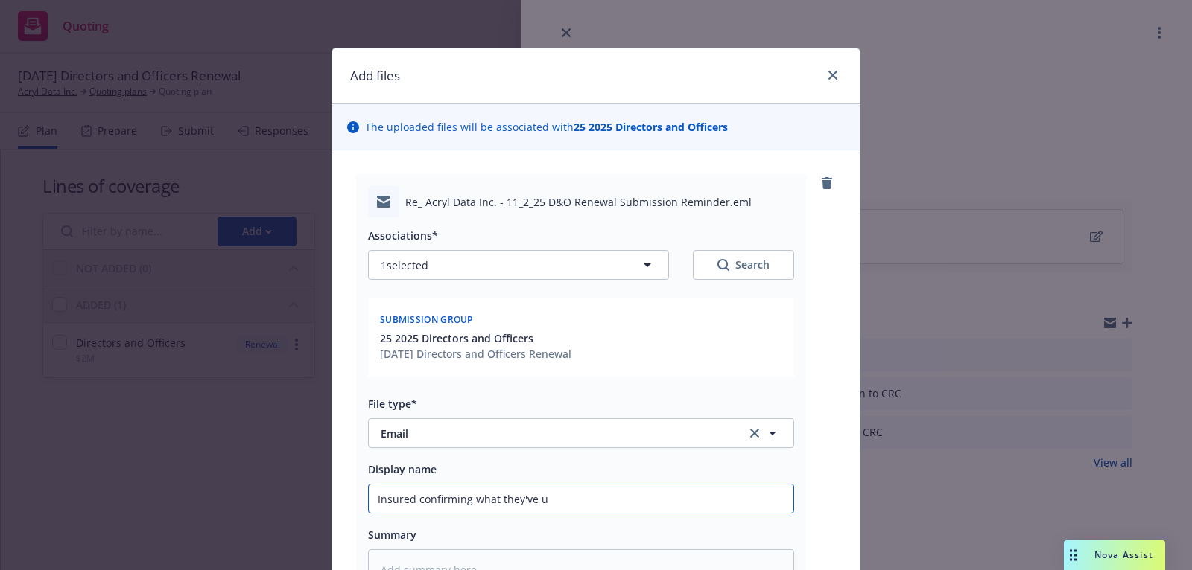
type input "Insured confirming what they've"
type textarea "x"
type input "Insured confirming what they've s"
type textarea "x"
type input "Insured confirming what they've su"
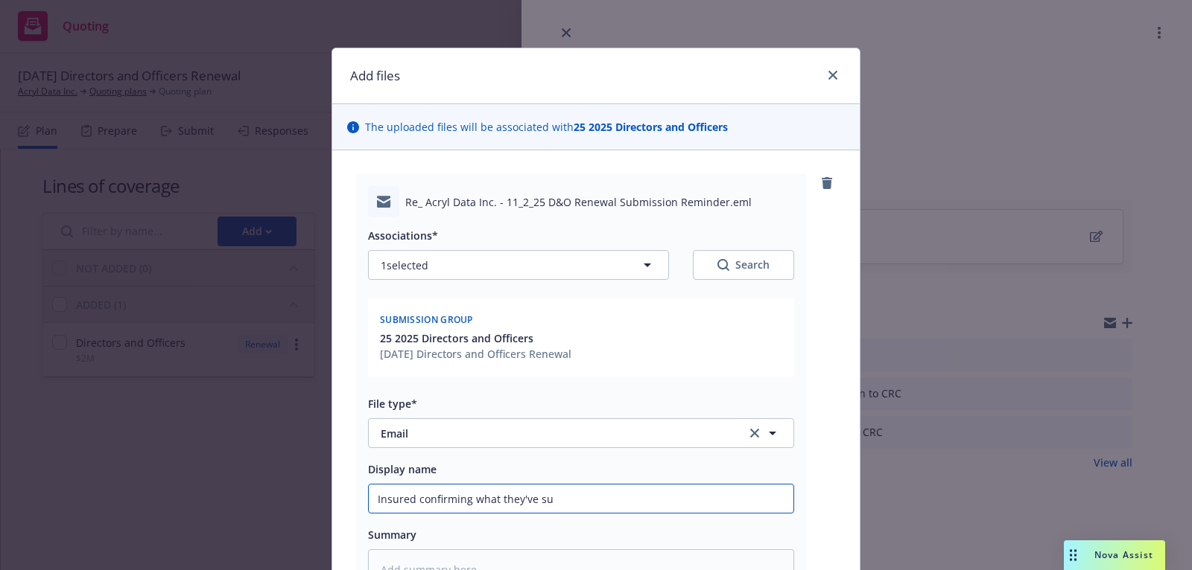
type textarea "x"
type input "Insured confirming what they've sub"
type textarea "x"
type input "Insured confirming what they've subm"
type textarea "x"
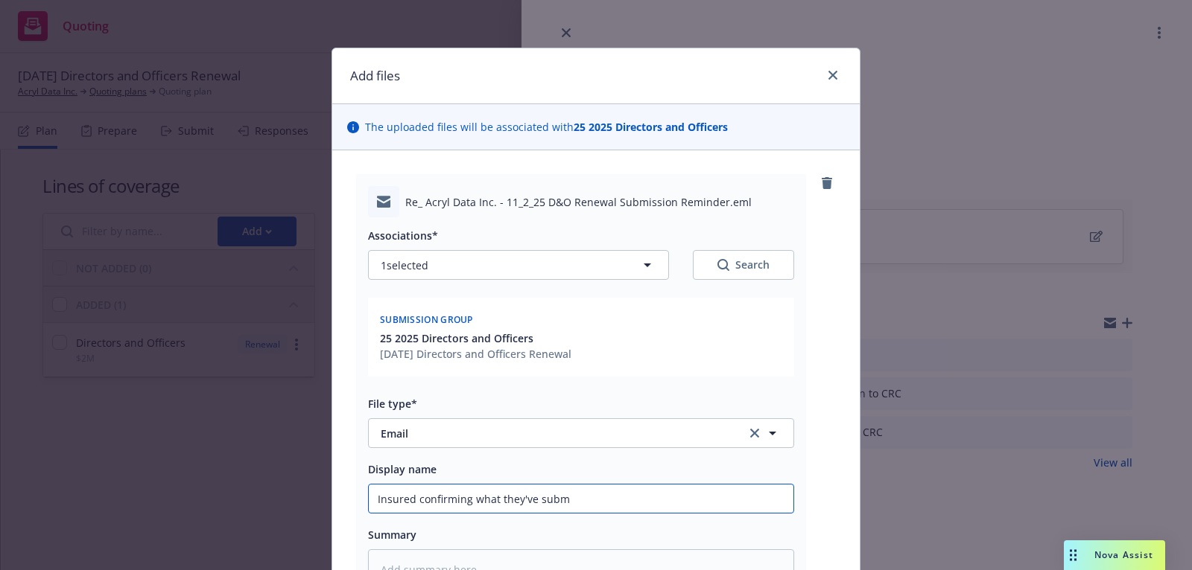
type input "Insured confirming what they've submi"
type textarea "x"
type input "Insured confirming what they've submit"
type textarea "x"
type input "Insured confirming what they've submitt"
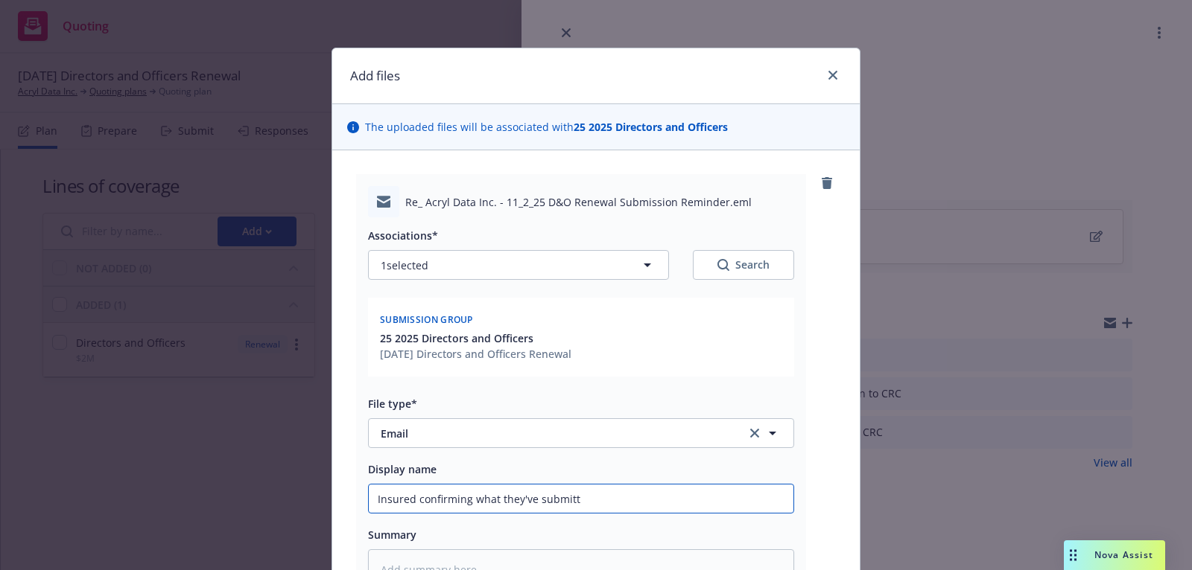
type textarea "x"
type input "Insured confirming what they've submitte"
type textarea "x"
type input "Insured confirming what they've submitted"
type textarea "x"
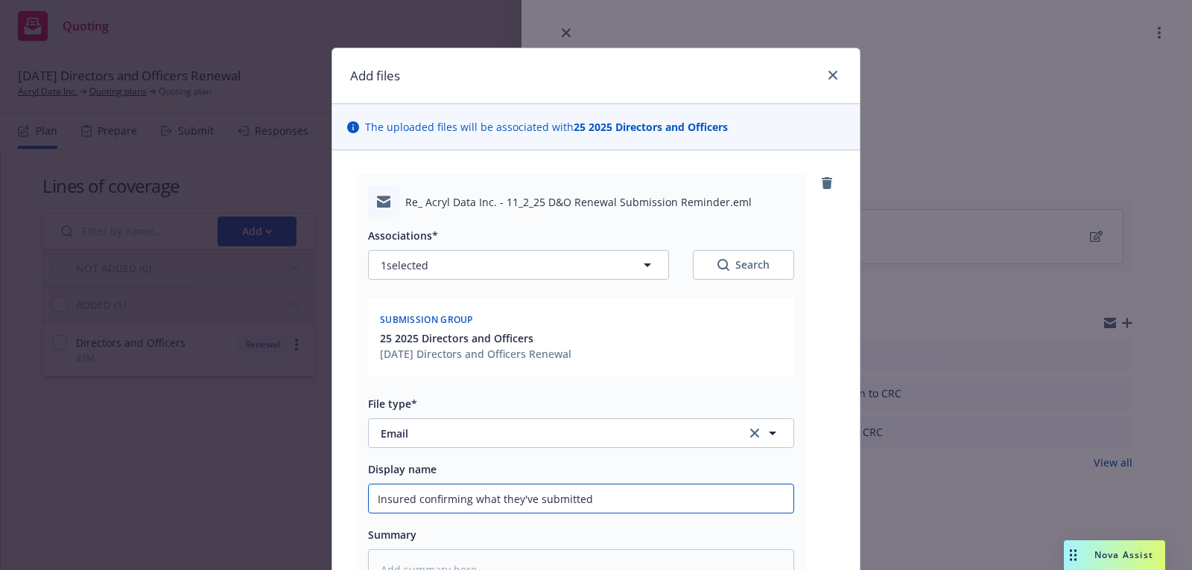
type input "Insured confirming what they've submitted/"
type textarea "x"
type input "Insured confirming what they've submitted/up"
type textarea "x"
type input "Insured confirming what they've submitted/upl"
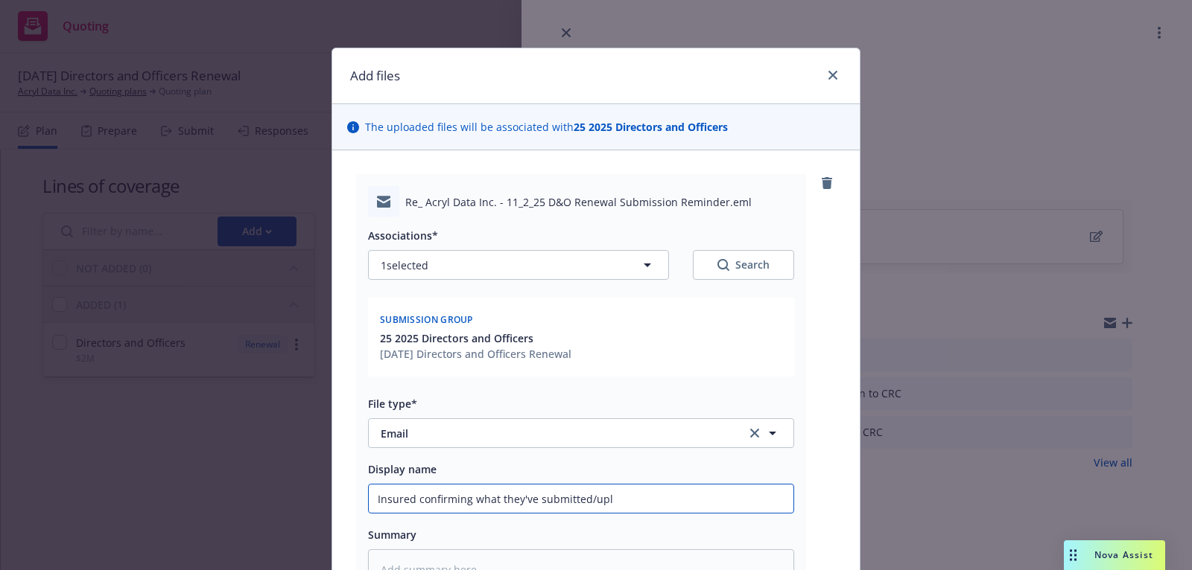
type textarea "x"
type input "Insured confirming what they've submitted/uploa"
type textarea "x"
type input "Insured confirming what they've submitted/upload"
type textarea "x"
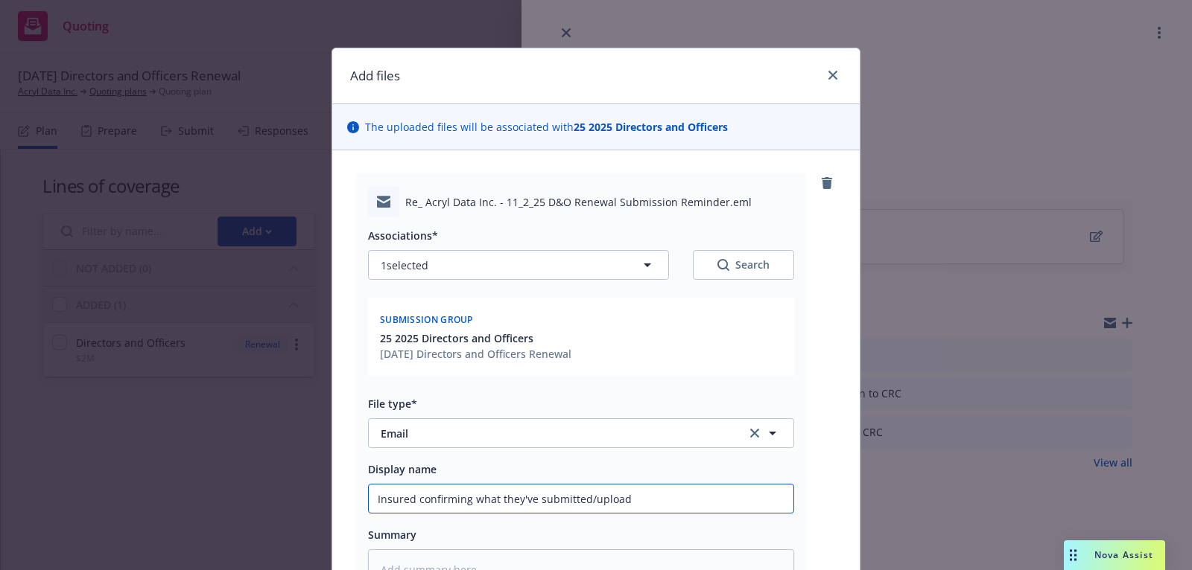
type input "Insured confirming what they've submitted/uploade"
type textarea "x"
type input "Insured confirming what they've submitted/uploaded"
type textarea "x"
type input "Insured confirming what they've submitted/uploaded"
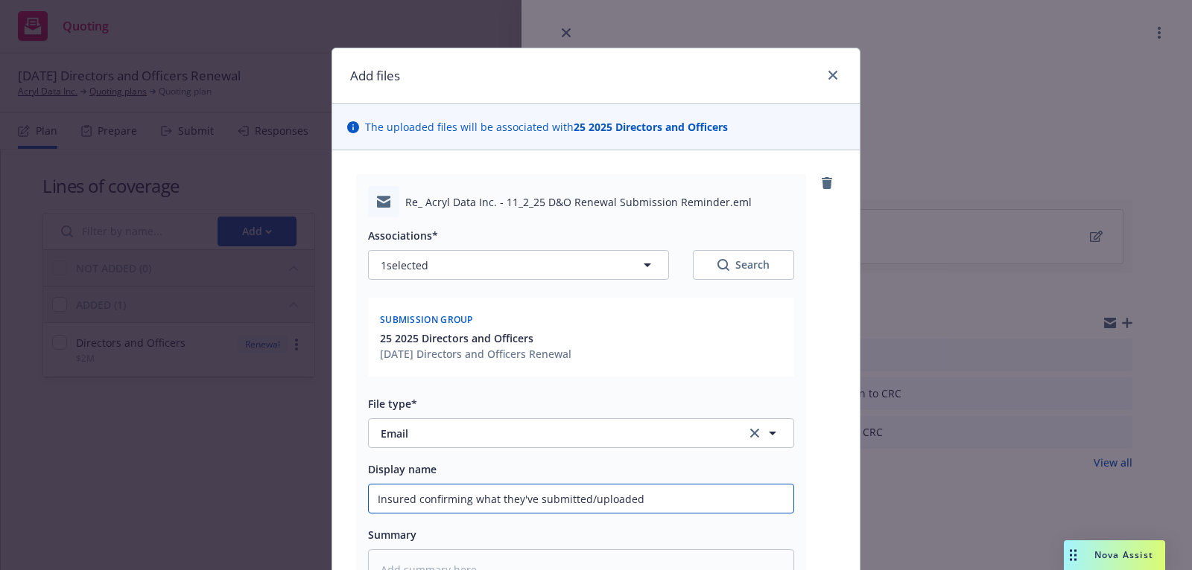
type textarea "x"
type input "Insured confirming what they've submitted/uploaded v"
type textarea "x"
type input "Insured confirming what they've submitted/uploaded vs"
type textarea "x"
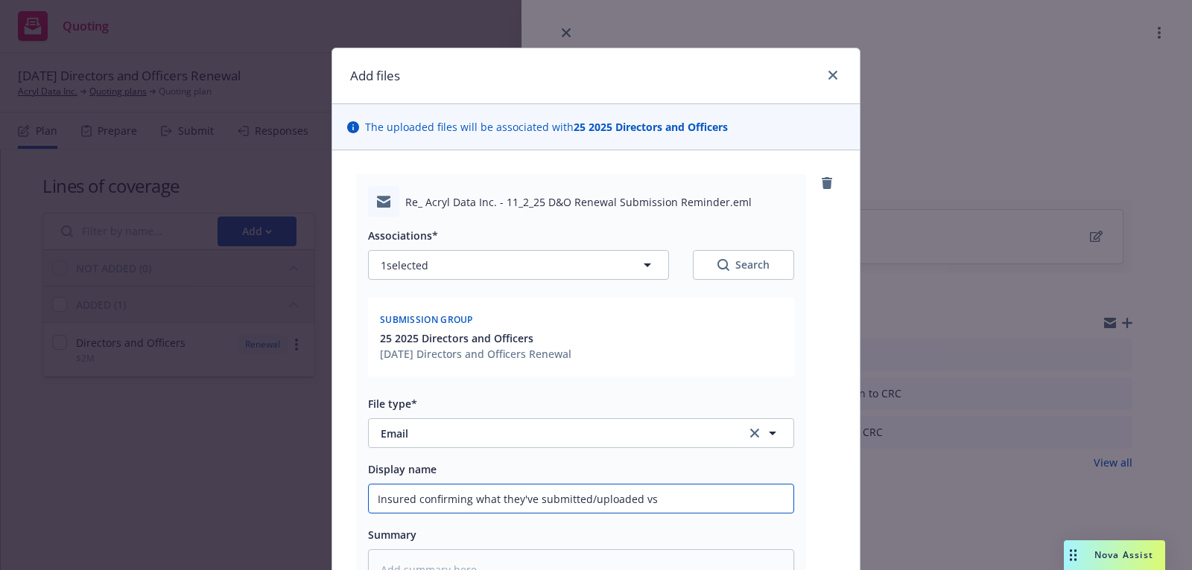
type input "Insured confirming what they've submitted/uploaded vs"
type textarea "x"
type input "Insured confirming what they've submitted/uploaded vs w"
type textarea "x"
type input "Insured confirming what they've submitted/uploaded vs wha"
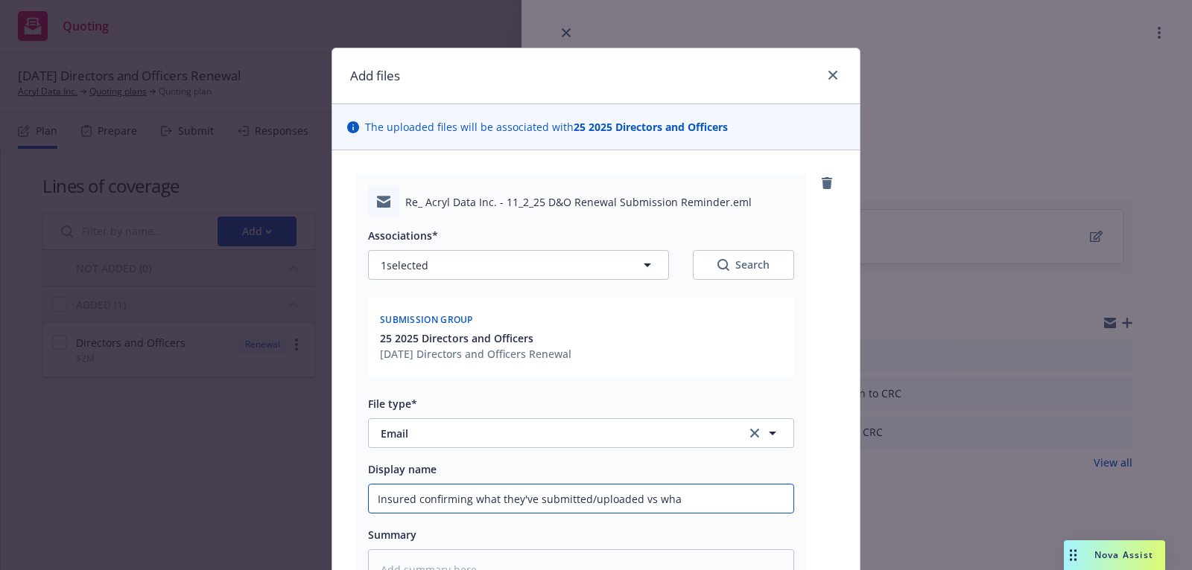
type textarea "x"
type input "Insured confirming what they've submitted/uploaded vs what"
type textarea "x"
type input "Insured confirming what they've submitted/uploaded vs what t"
type textarea "x"
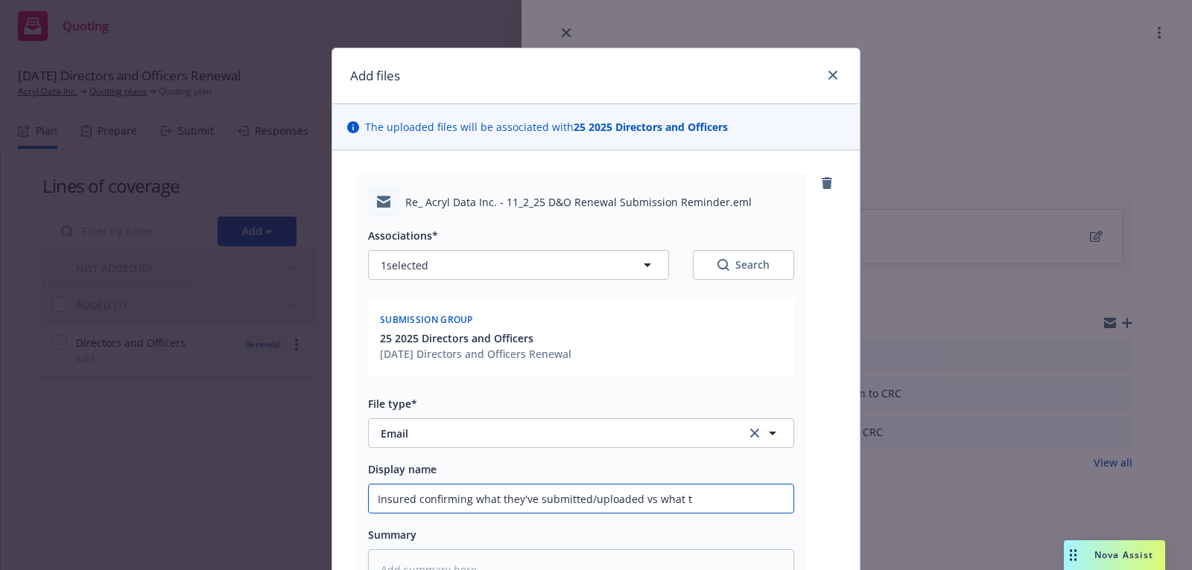
type input "Insured confirming what they've submitted/uploaded vs what th"
type textarea "x"
type input "Insured confirming what they've submitted/uploaded vs what the"
type textarea "x"
type input "Insured confirming what they've submitted/uploaded vs what they"
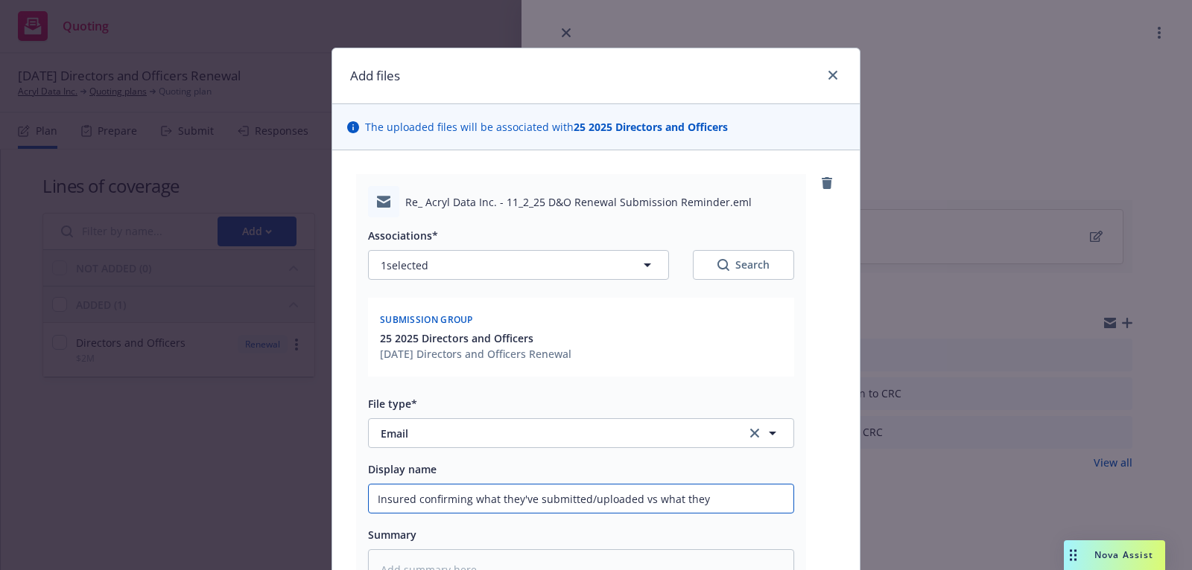
type textarea "x"
type input "Insured confirming what they've submitted/uploaded vs what they"
type textarea "x"
type input "Insured confirming what they've submitted/uploaded vs what they wi"
type textarea "x"
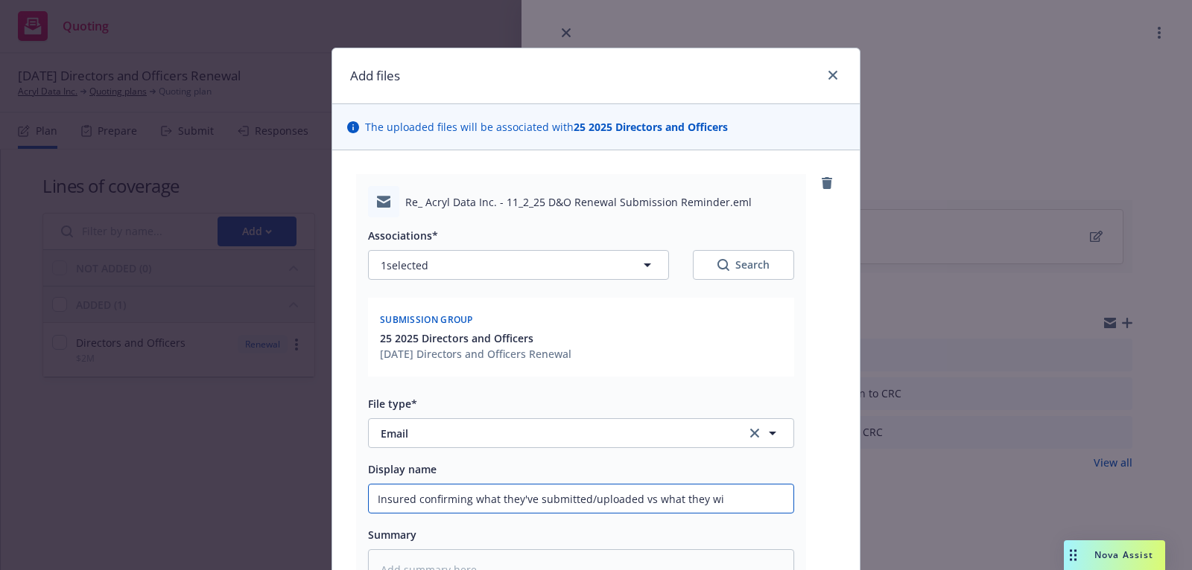
type input "Insured confirming what they've submitted/uploaded vs what they wil"
type textarea "x"
type input "Insured confirming what they've submitted/uploaded vs what they will"
type textarea "x"
type input "Insured confirming what they've submitted/uploaded vs what they will"
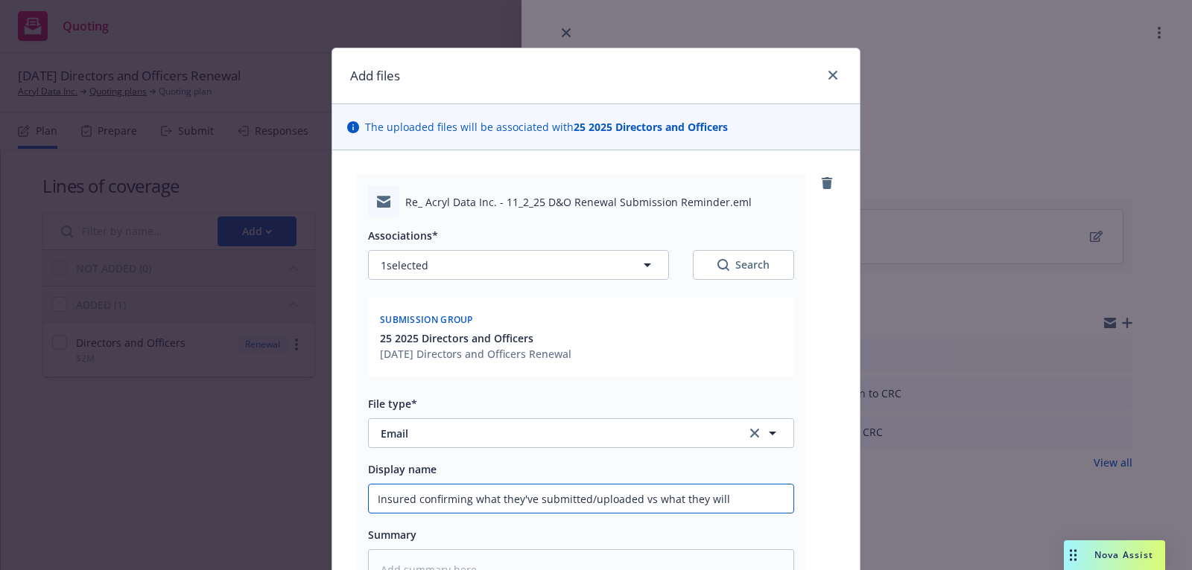
type textarea "x"
type input "Insured confirming what they've submitted/uploaded vs what they will n"
type textarea "x"
type input "Insured confirming what they've submitted/uploaded vs what they will no"
type textarea "x"
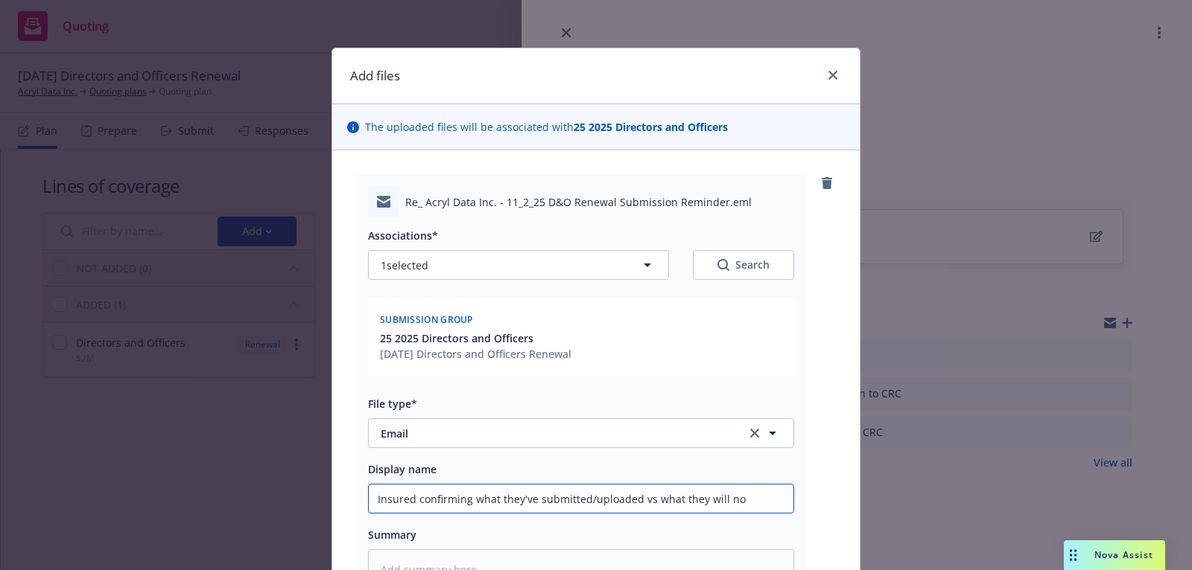
type input "Insured confirming what they've submitted/uploaded vs what they will not"
type textarea "x"
click at [640, 495] on input "Insured confirming what they've submitted/uploaded vs what they will not be" at bounding box center [581, 499] width 424 height 28
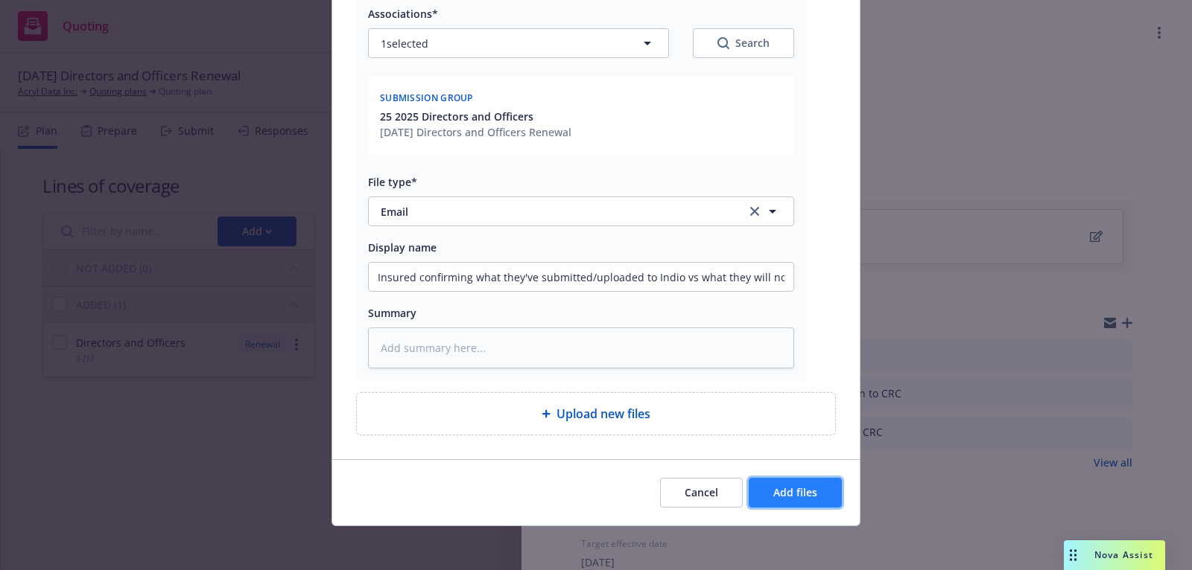
click at [777, 498] on button "Add files" at bounding box center [794, 493] width 93 height 30
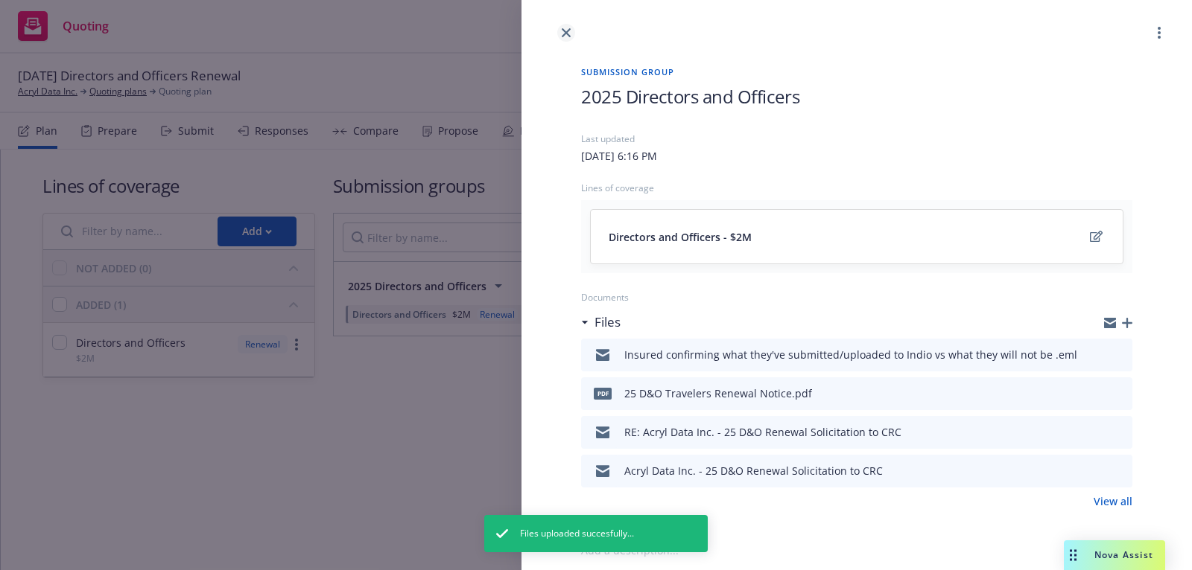
click at [570, 27] on link "close" at bounding box center [566, 33] width 18 height 18
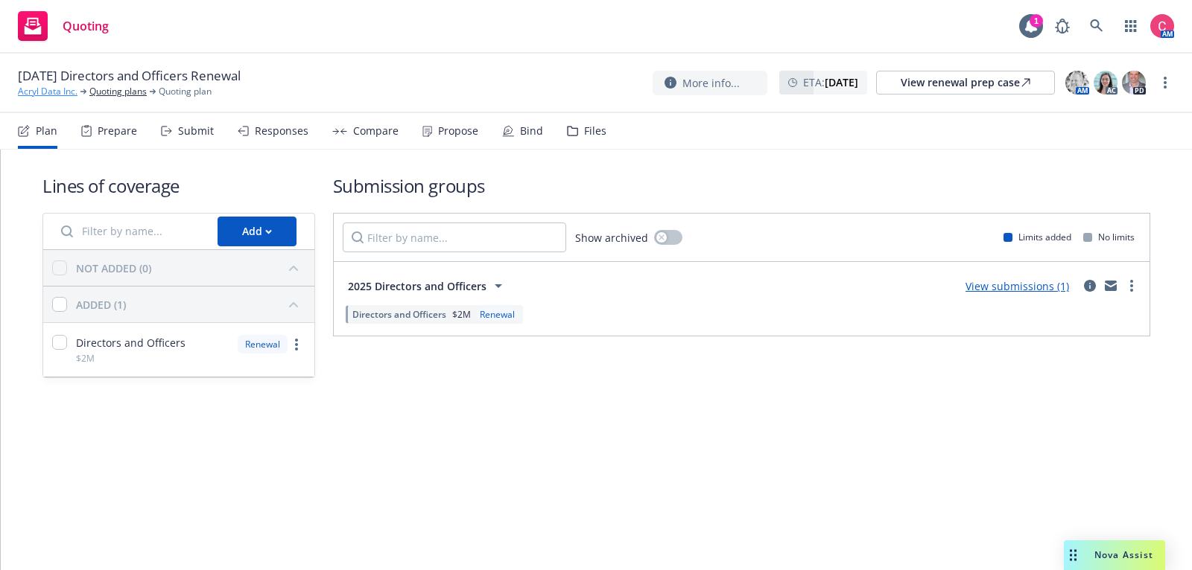
click at [34, 89] on link "Acryl Data Inc." at bounding box center [48, 91] width 60 height 13
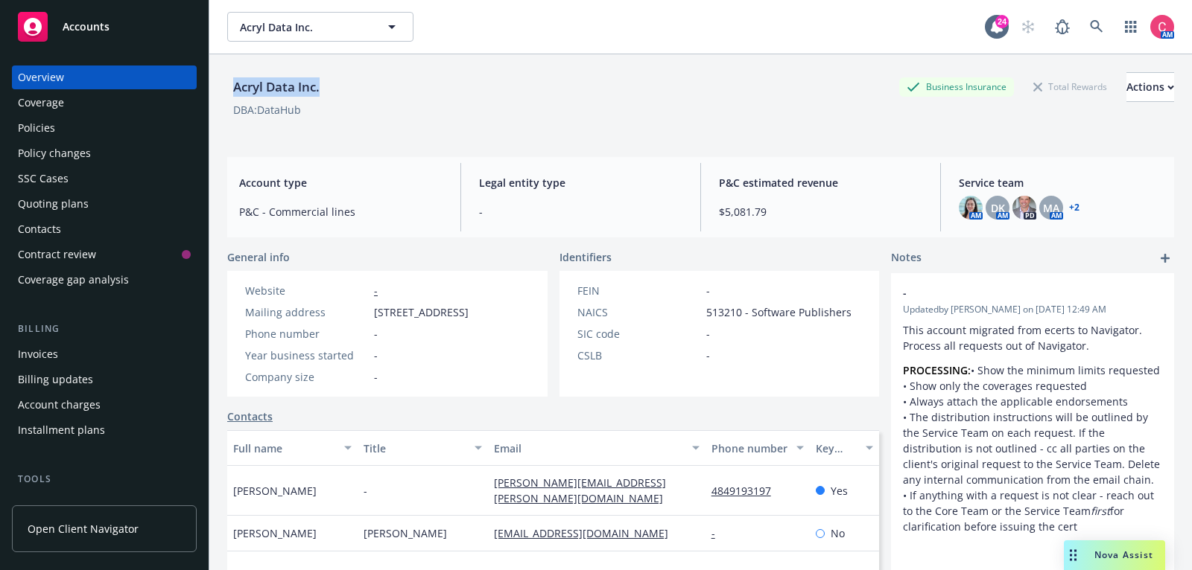
drag, startPoint x: 235, startPoint y: 87, endPoint x: 323, endPoint y: 93, distance: 88.8
click at [323, 93] on div "Acryl Data Inc." at bounding box center [276, 86] width 98 height 19
copy div "Acryl Data Inc."
